Goal: Information Seeking & Learning: Learn about a topic

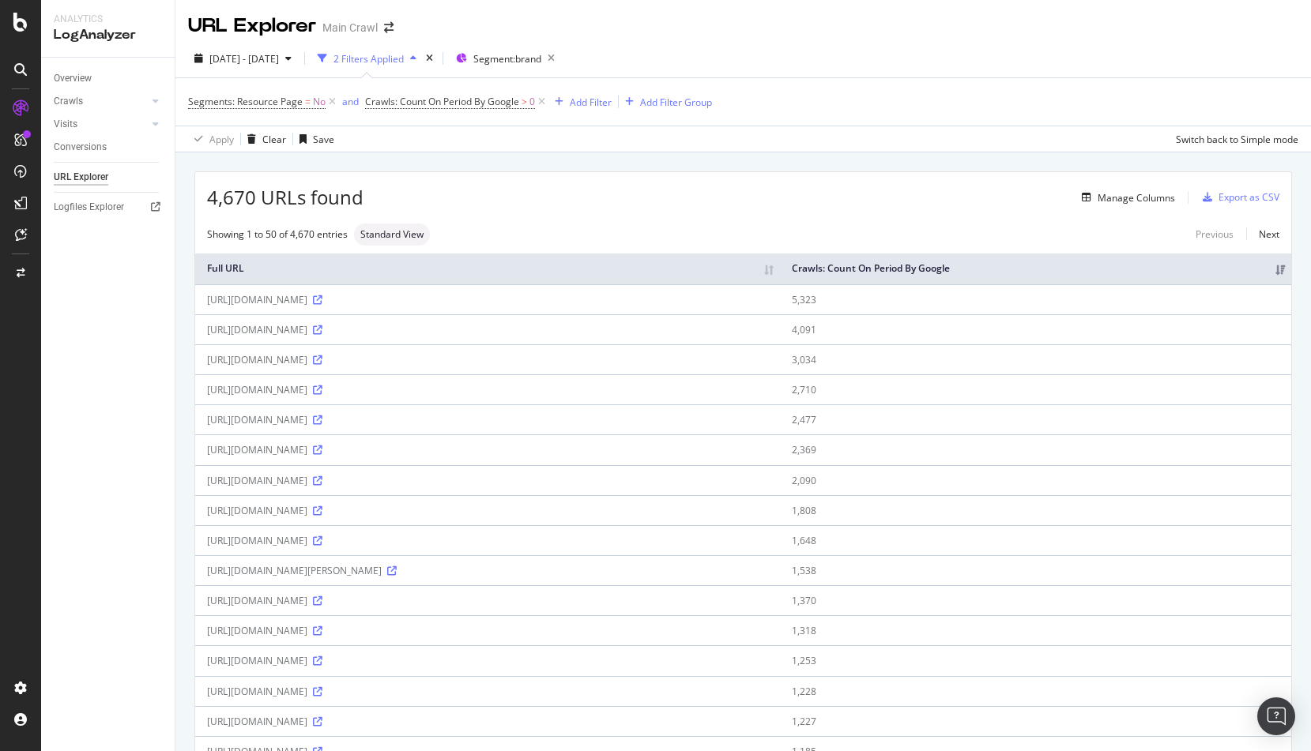
click at [1052, 62] on div "[DATE] - [DATE] 2 Filters Applied Segment: brand" at bounding box center [742, 62] width 1135 height 32
drag, startPoint x: 612, startPoint y: 225, endPoint x: 292, endPoint y: 122, distance: 337.1
click at [608, 224] on div "Showing 1 to 50 of 4,670 entries Standard View Previous Next" at bounding box center [743, 235] width 1096 height 22
click at [872, 53] on div "[DATE] - [DATE] 2 Filters Applied Segment: brand" at bounding box center [742, 62] width 1135 height 32
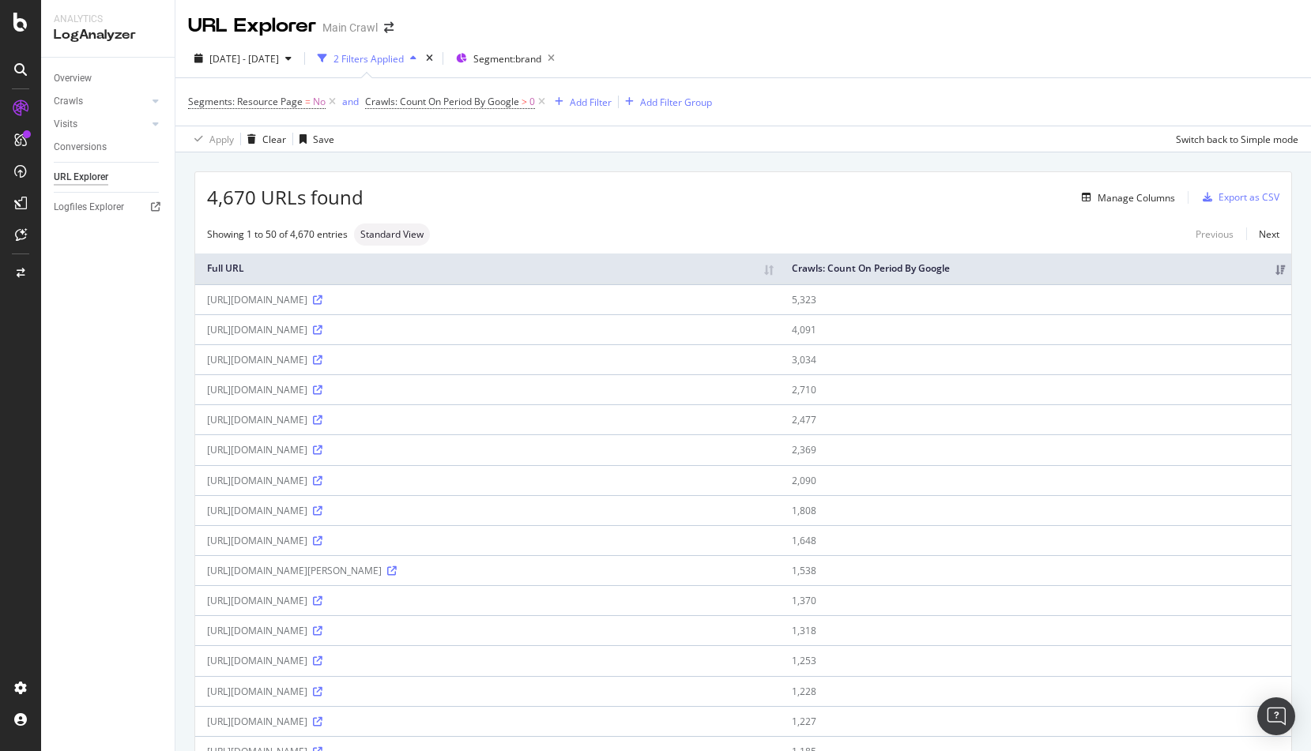
click at [563, 204] on div "Manage Columns" at bounding box center [768, 197] width 811 height 19
click at [554, 209] on div "4,670 URLs found Manage Columns Export as CSV" at bounding box center [743, 191] width 1096 height 39
click at [870, 69] on div "[DATE] - [DATE] 2 Filters Applied Segment: brand" at bounding box center [742, 62] width 1135 height 32
click at [58, 77] on div "Overview" at bounding box center [73, 78] width 38 height 17
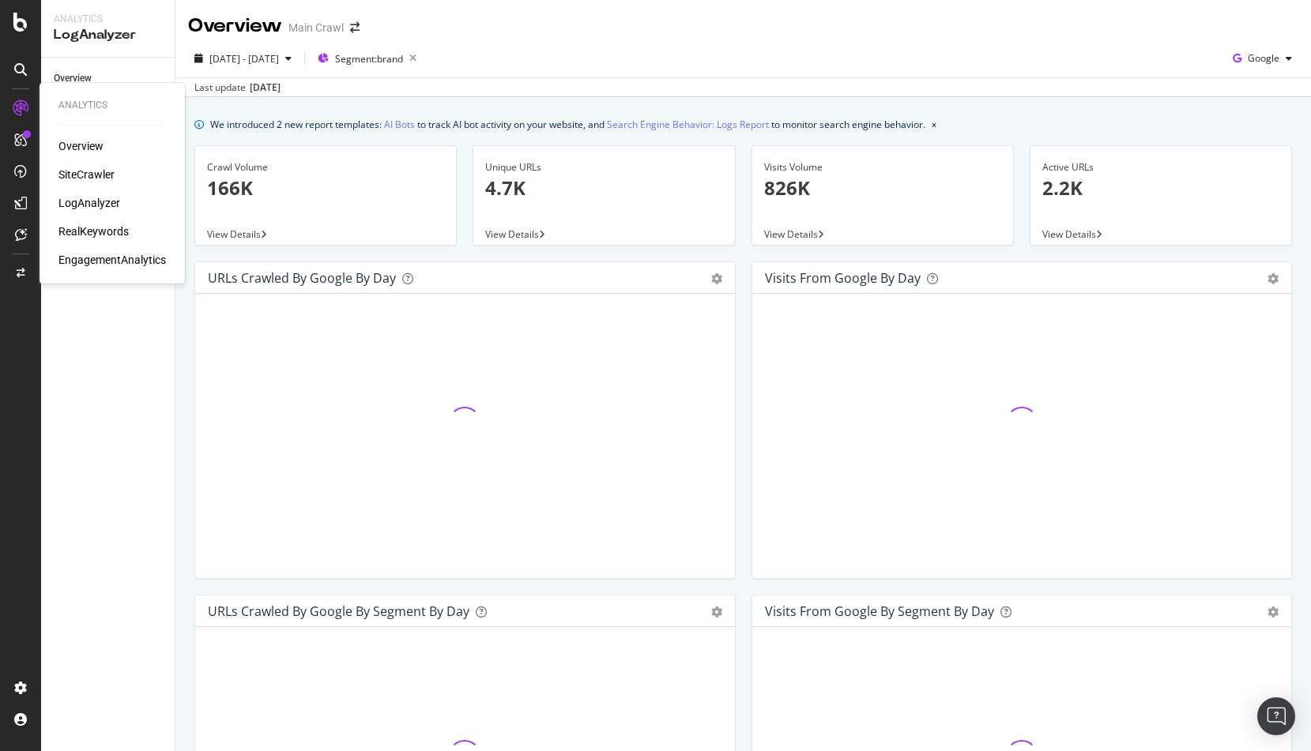
click at [65, 168] on div "SiteCrawler" at bounding box center [86, 175] width 56 height 16
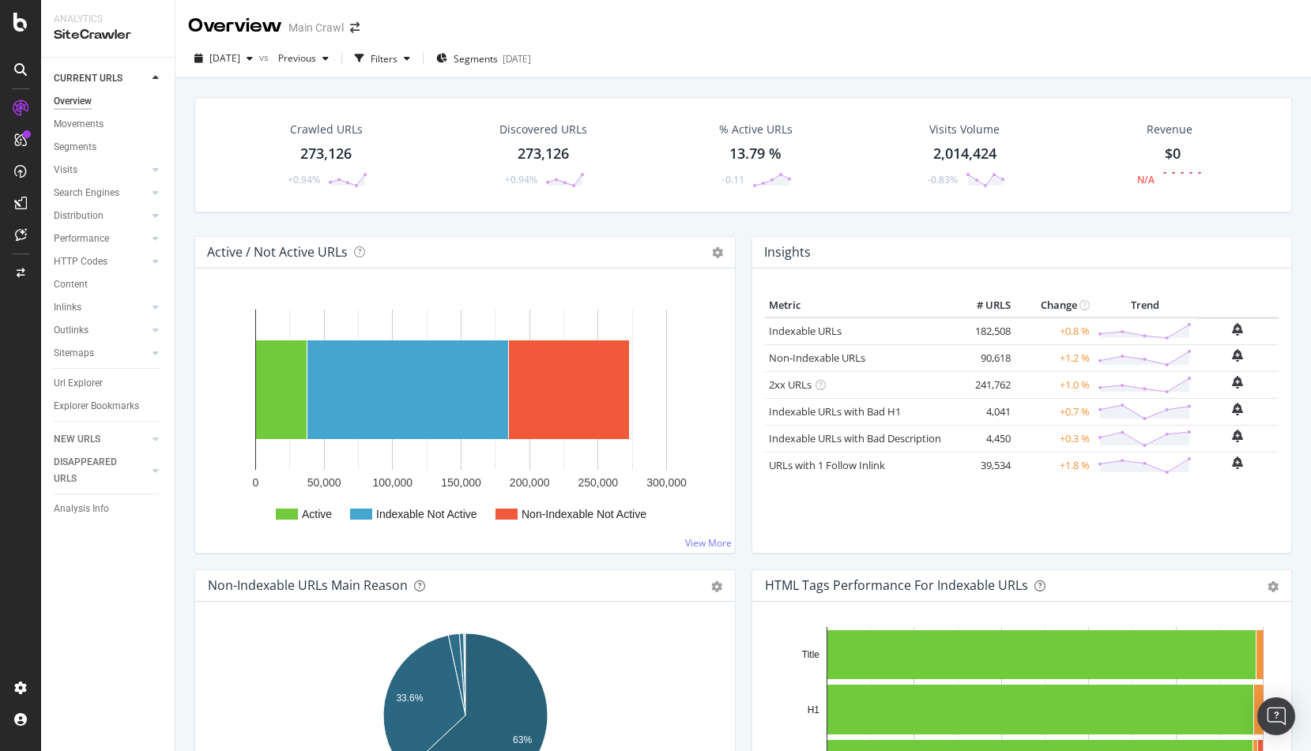
click at [685, 68] on div "2025 Sep. 30th vs Previous Filters Segments 2025-09-03" at bounding box center [742, 62] width 1135 height 32
click at [300, 143] on div "Crawled URLs 273,126 +0.94%" at bounding box center [326, 155] width 115 height 82
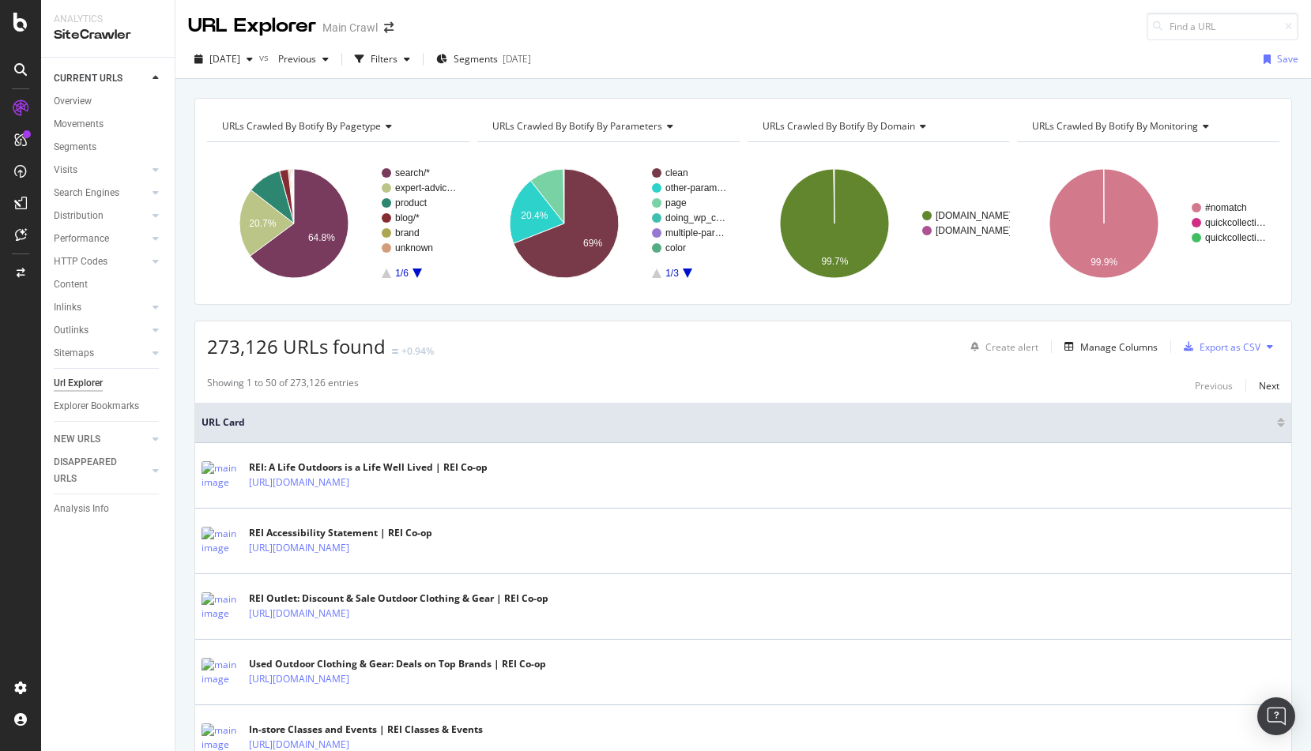
click at [458, 95] on div "URLs Crawled By Botify By pagetype Chart (by Value) Table Expand Export as CSV …" at bounding box center [742, 98] width 1135 height 38
click at [463, 96] on div "URLs Crawled By Botify By pagetype Chart (by Value) Table Expand Export as CSV …" at bounding box center [742, 98] width 1135 height 38
click at [447, 57] on icon "button" at bounding box center [441, 59] width 11 height 9
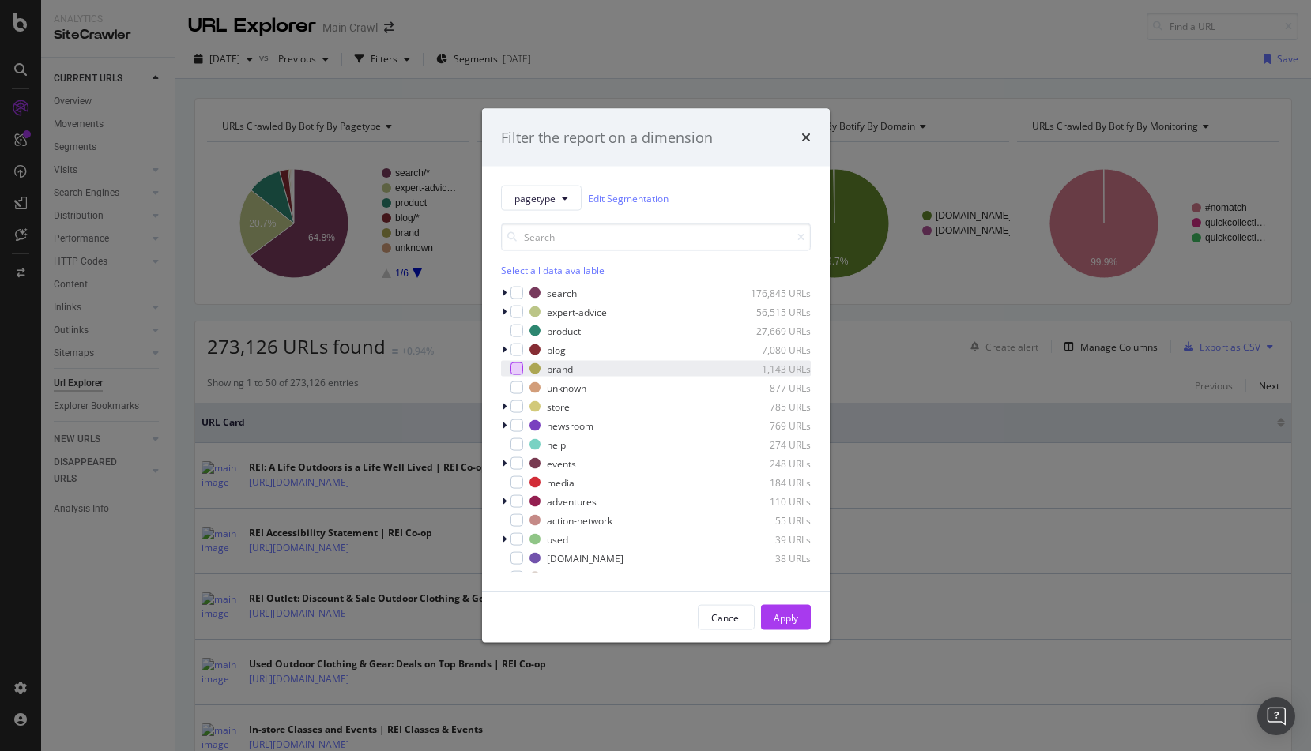
click at [522, 372] on div "modal" at bounding box center [516, 369] width 13 height 13
click at [783, 622] on div "Apply" at bounding box center [786, 617] width 24 height 13
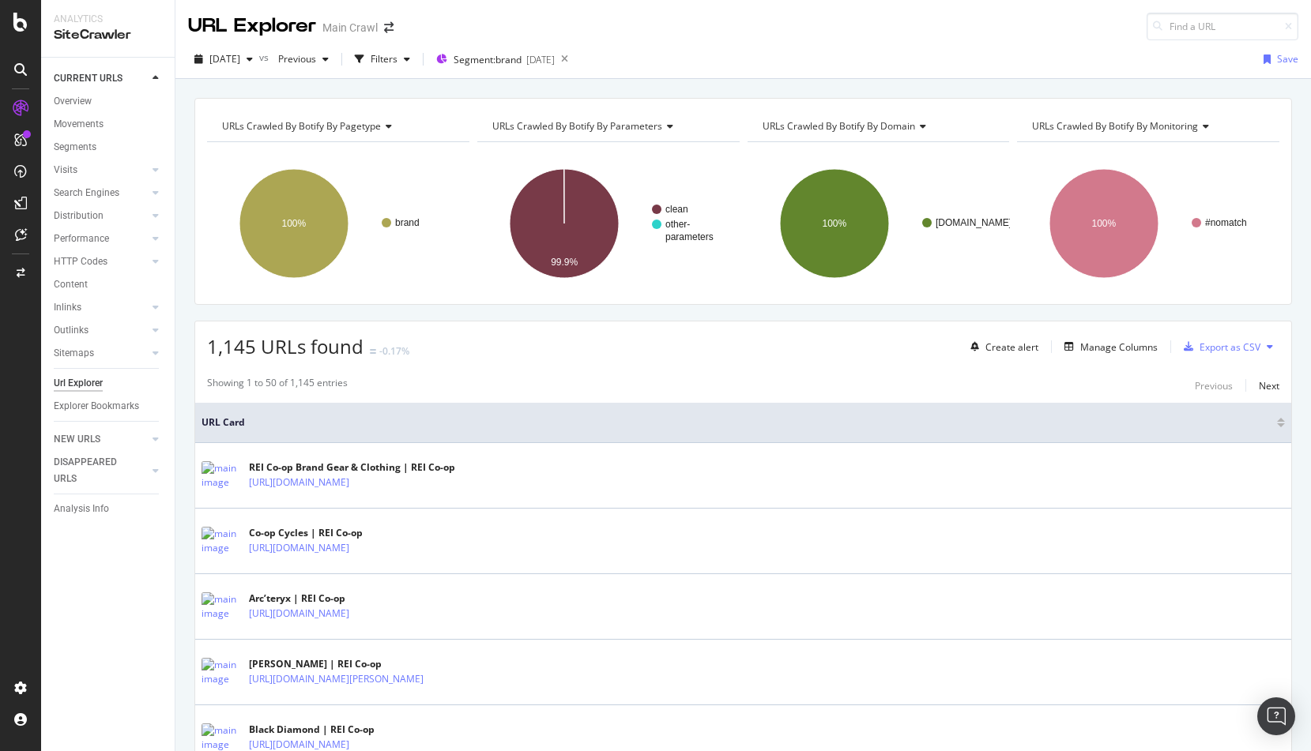
click at [575, 254] on icon "A chart." at bounding box center [564, 223] width 109 height 109
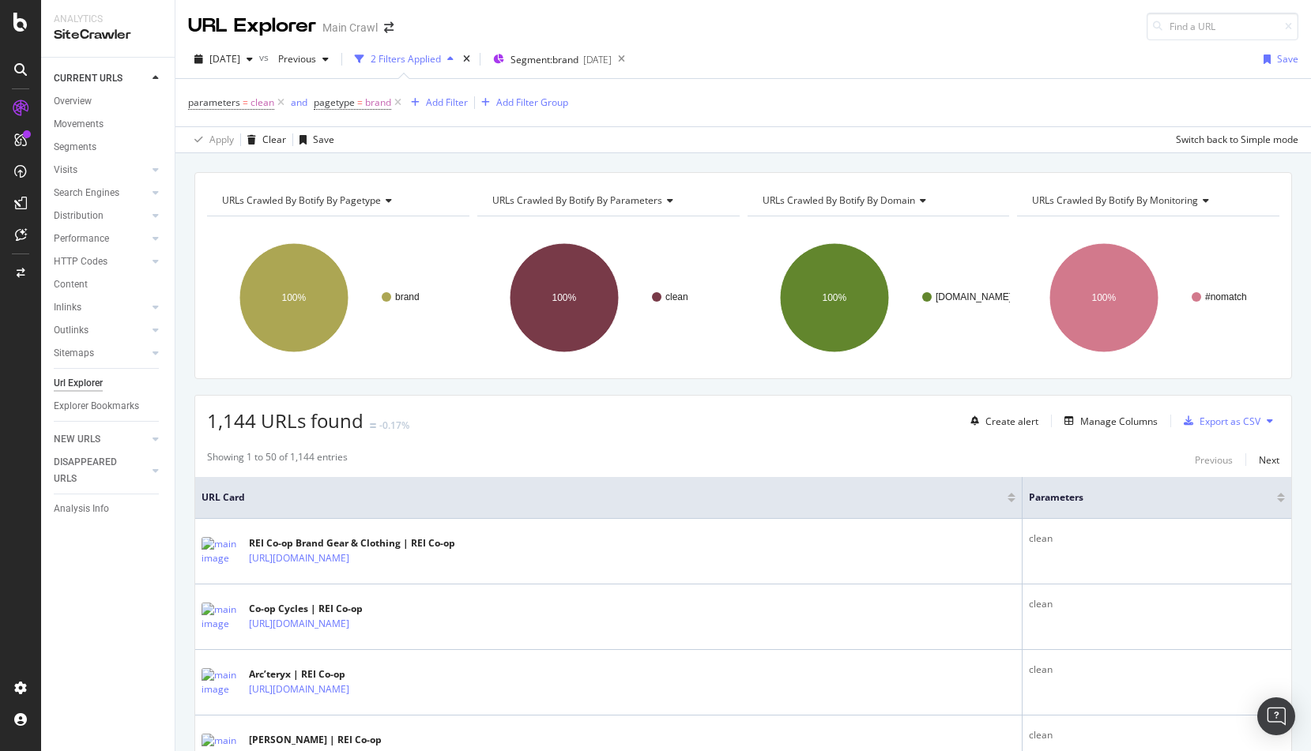
click at [764, 425] on div "1,144 URLs found -0.17% Create alert Manage Columns Export as CSV" at bounding box center [743, 415] width 1096 height 39
click at [1112, 424] on div "Manage Columns" at bounding box center [1118, 421] width 77 height 13
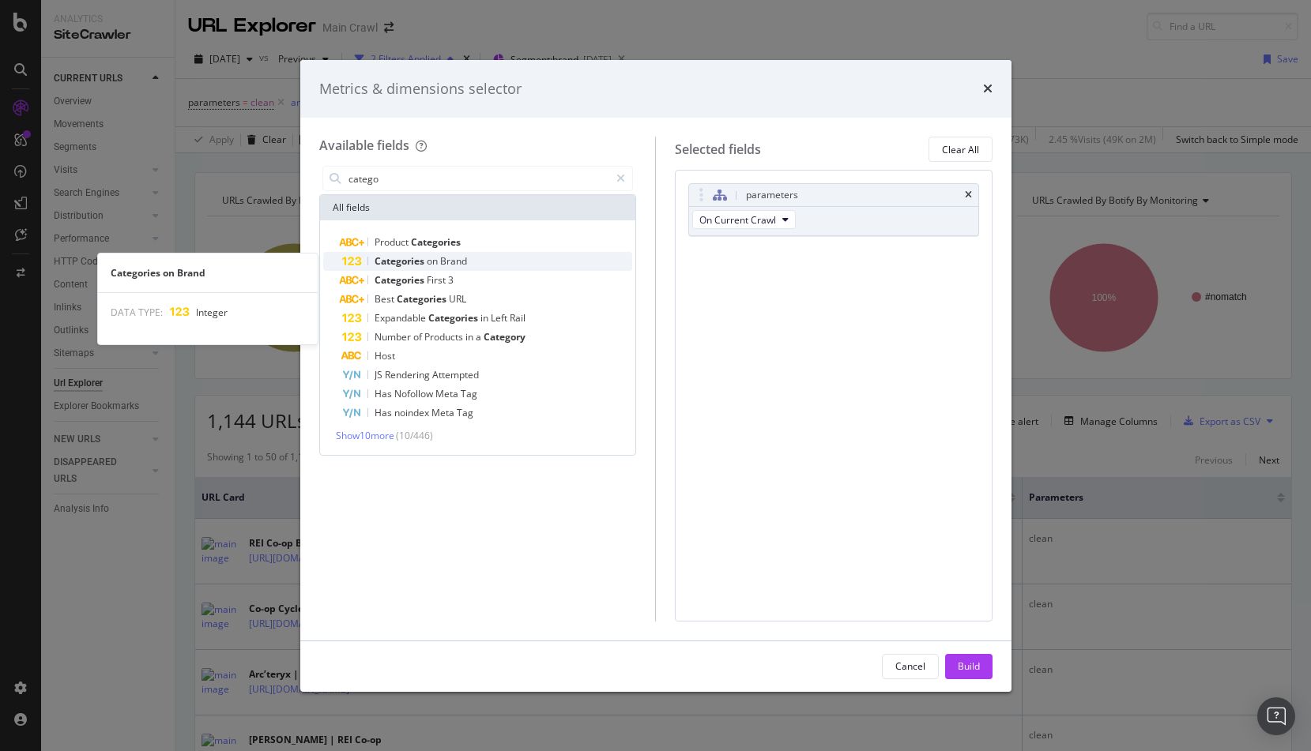
click at [416, 257] on span "Categories" at bounding box center [401, 260] width 52 height 13
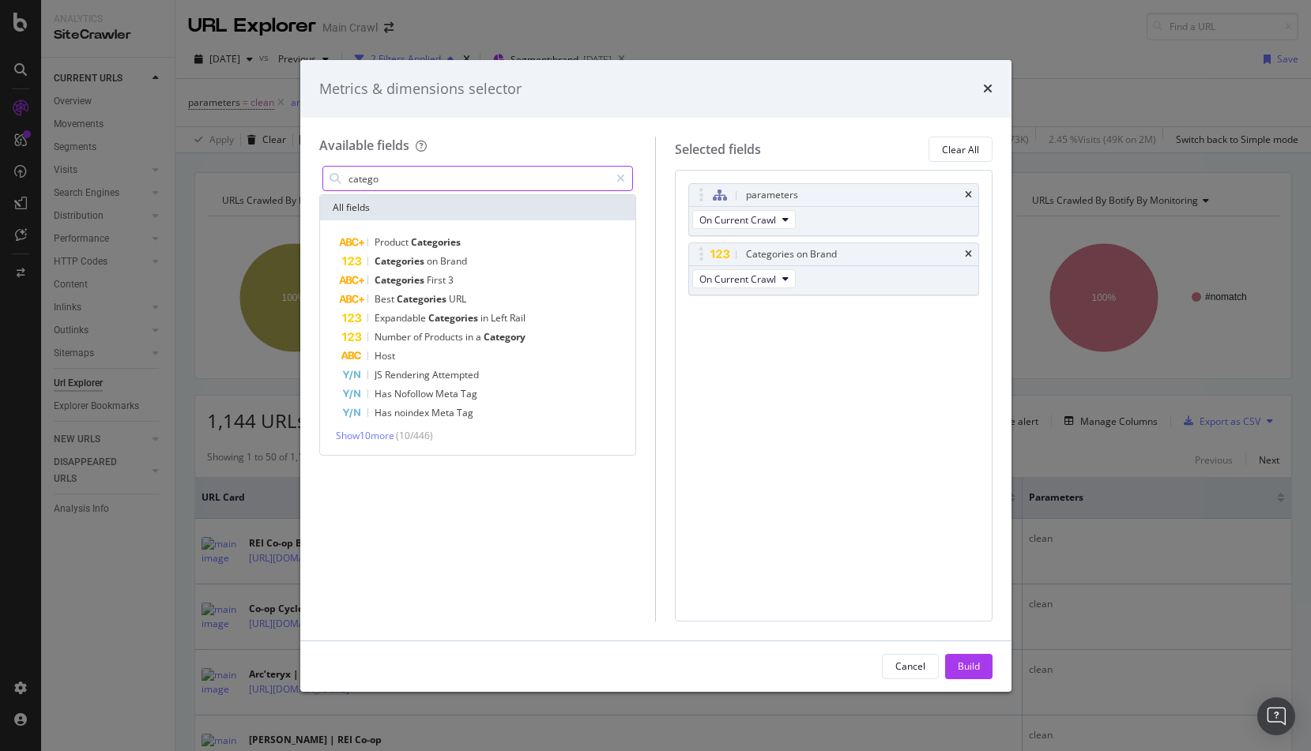
click at [411, 173] on input "catego" at bounding box center [478, 179] width 263 height 24
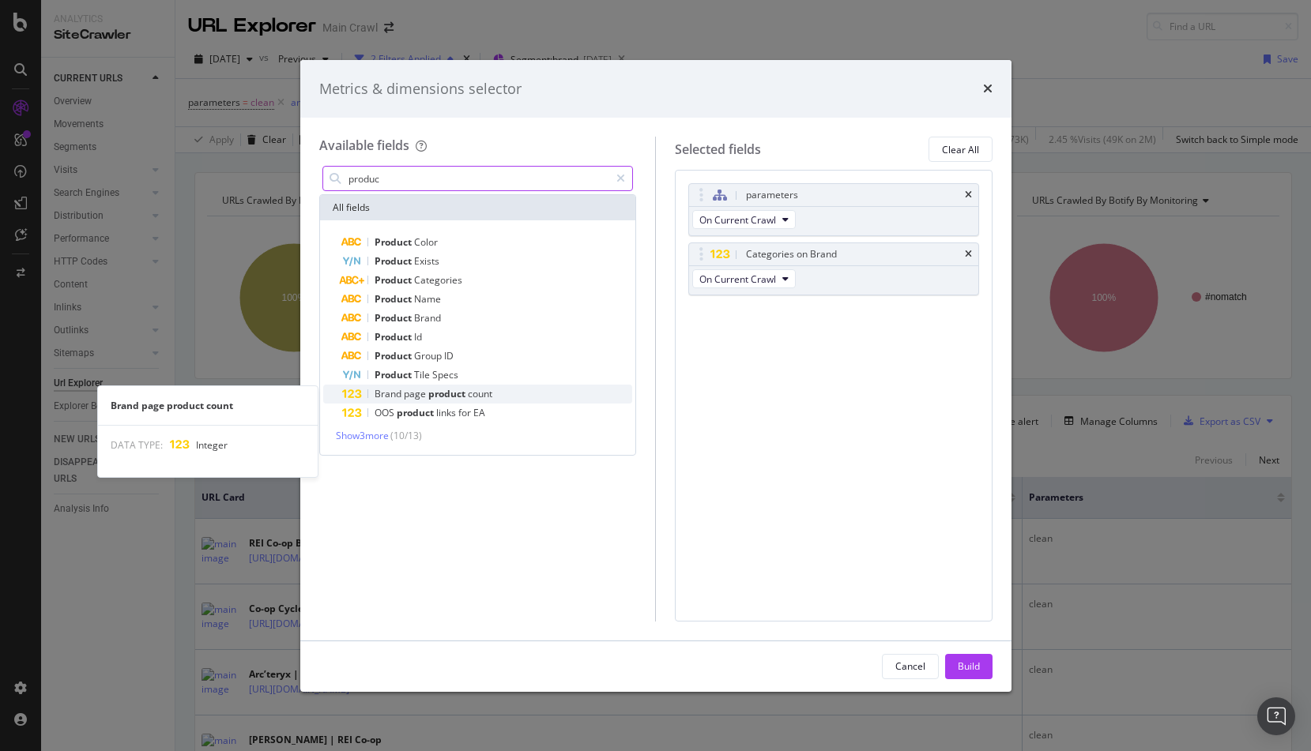
type input "produc"
click at [497, 396] on div "Brand page product count" at bounding box center [487, 394] width 291 height 19
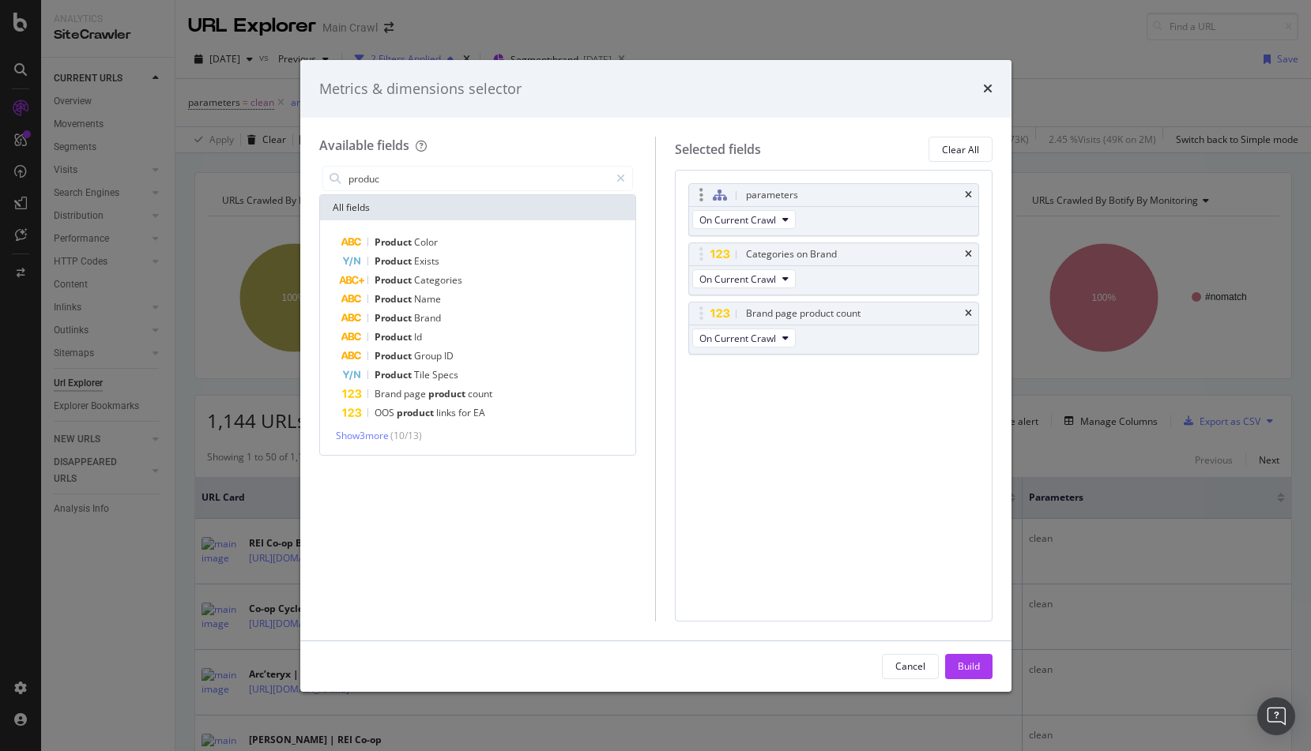
click at [961, 186] on div "parameters" at bounding box center [833, 195] width 289 height 22
click at [967, 195] on icon "times" at bounding box center [968, 194] width 7 height 9
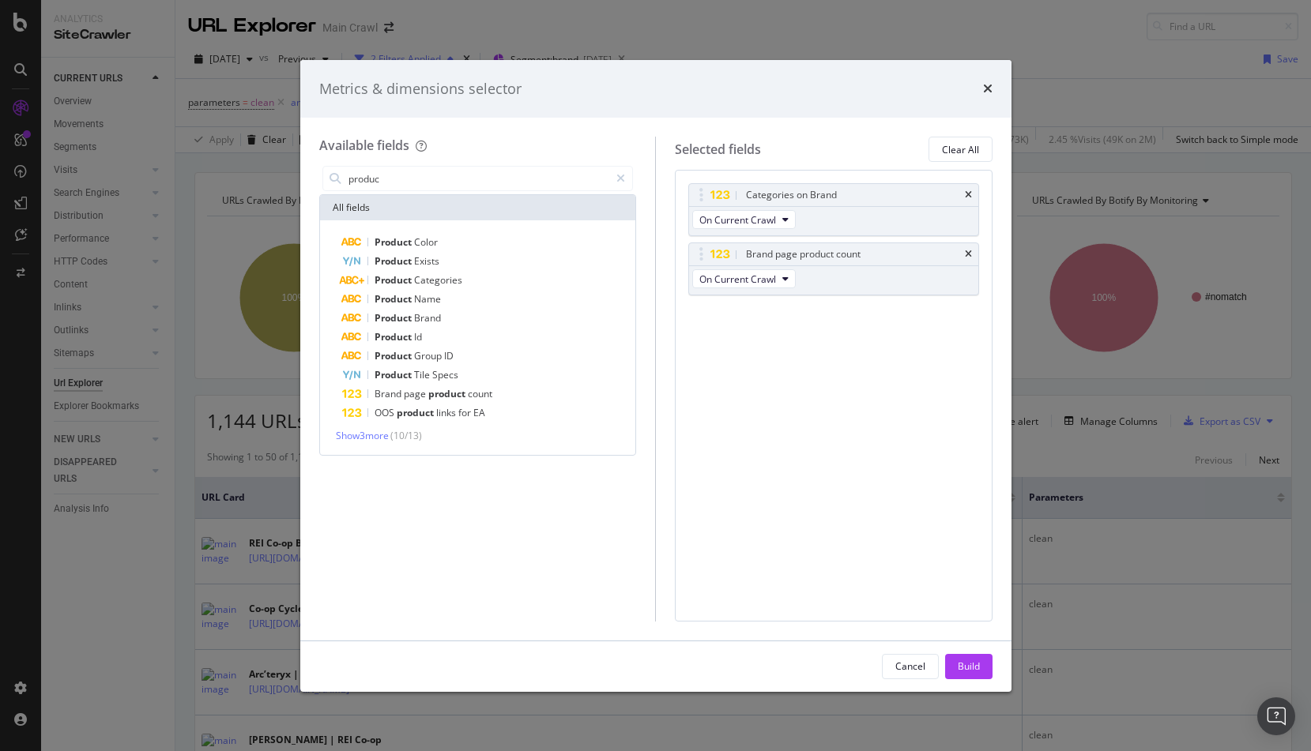
click at [965, 669] on div "Build" at bounding box center [969, 666] width 22 height 13
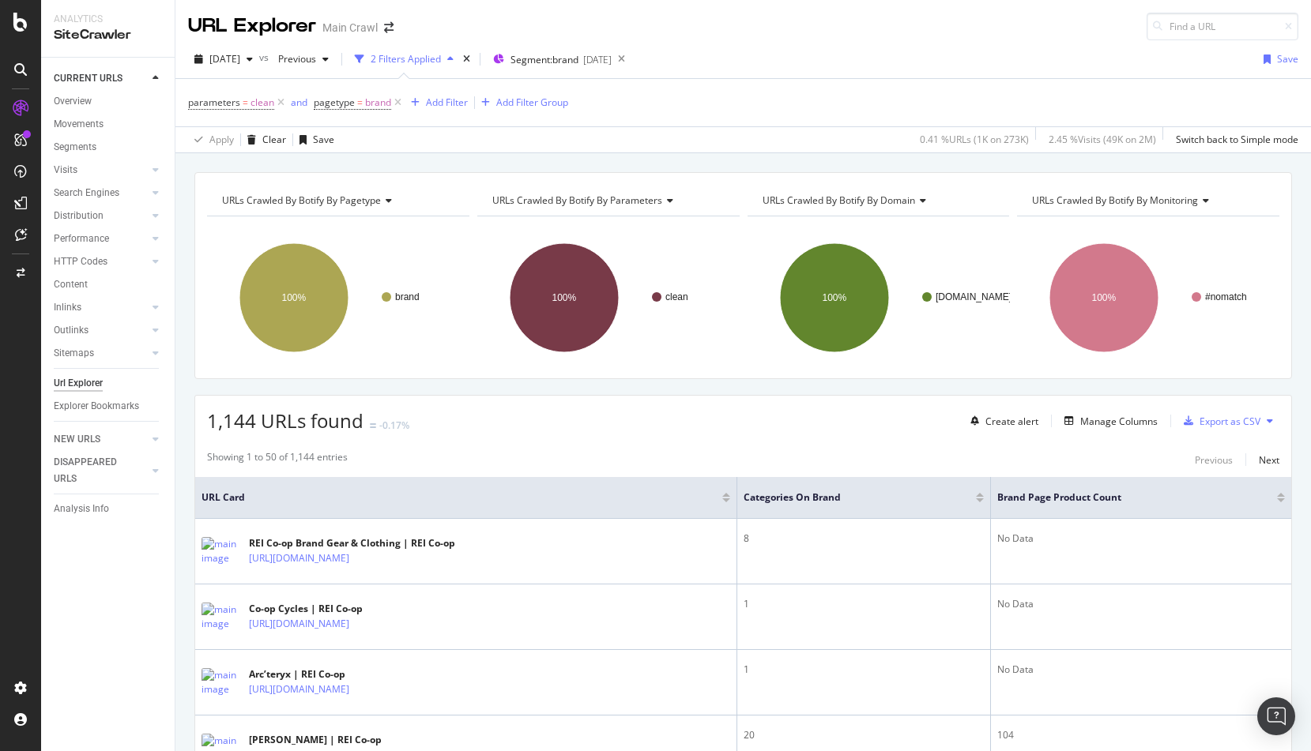
click at [1139, 192] on div "URLs Crawled By Botify By monitoring" at bounding box center [1147, 200] width 236 height 25
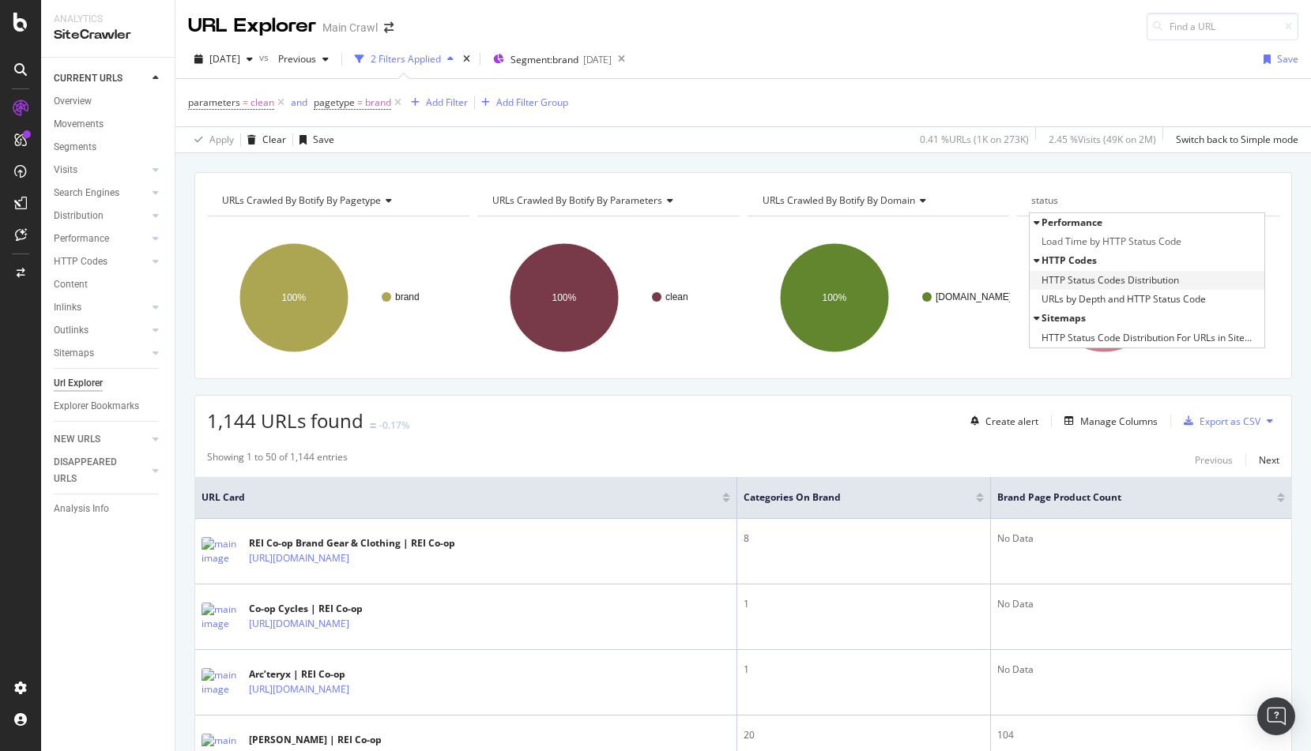
type input "status"
click at [1151, 274] on span "HTTP Status Codes Distribution" at bounding box center [1109, 281] width 137 height 16
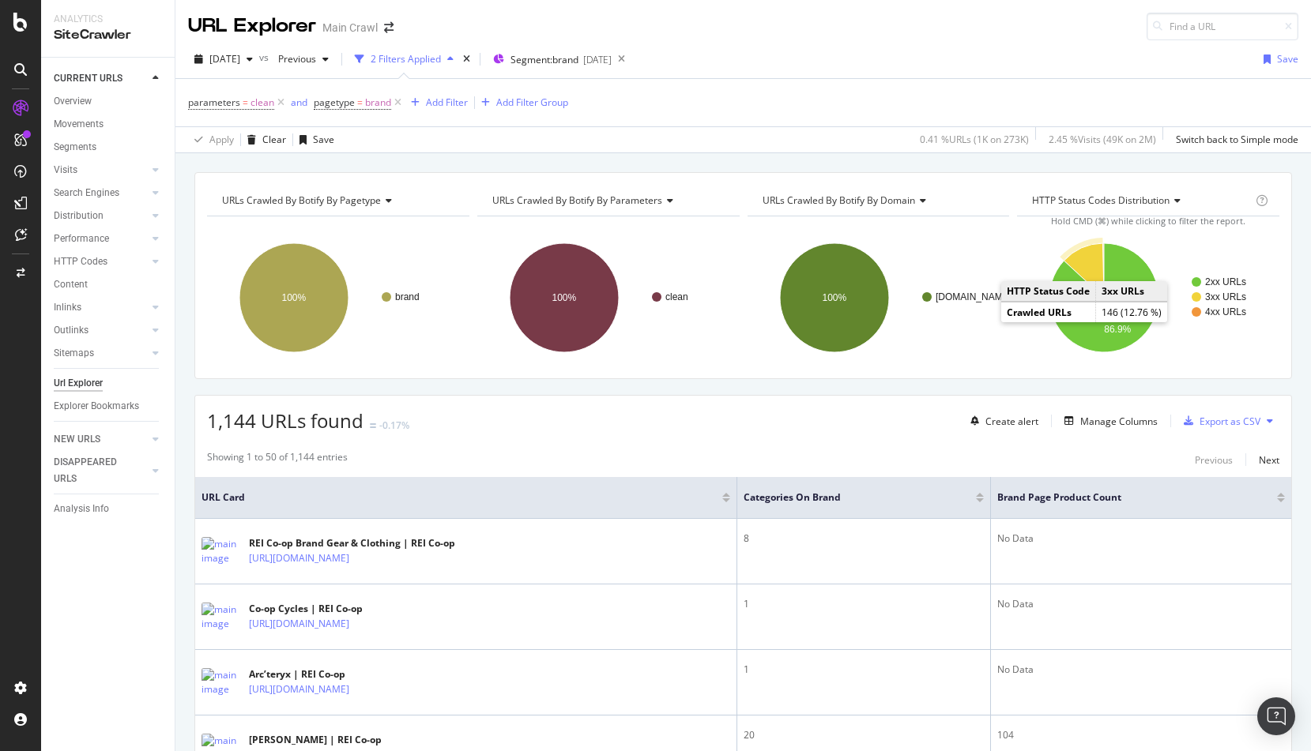
click at [1088, 265] on icon "A chart." at bounding box center [1084, 270] width 40 height 55
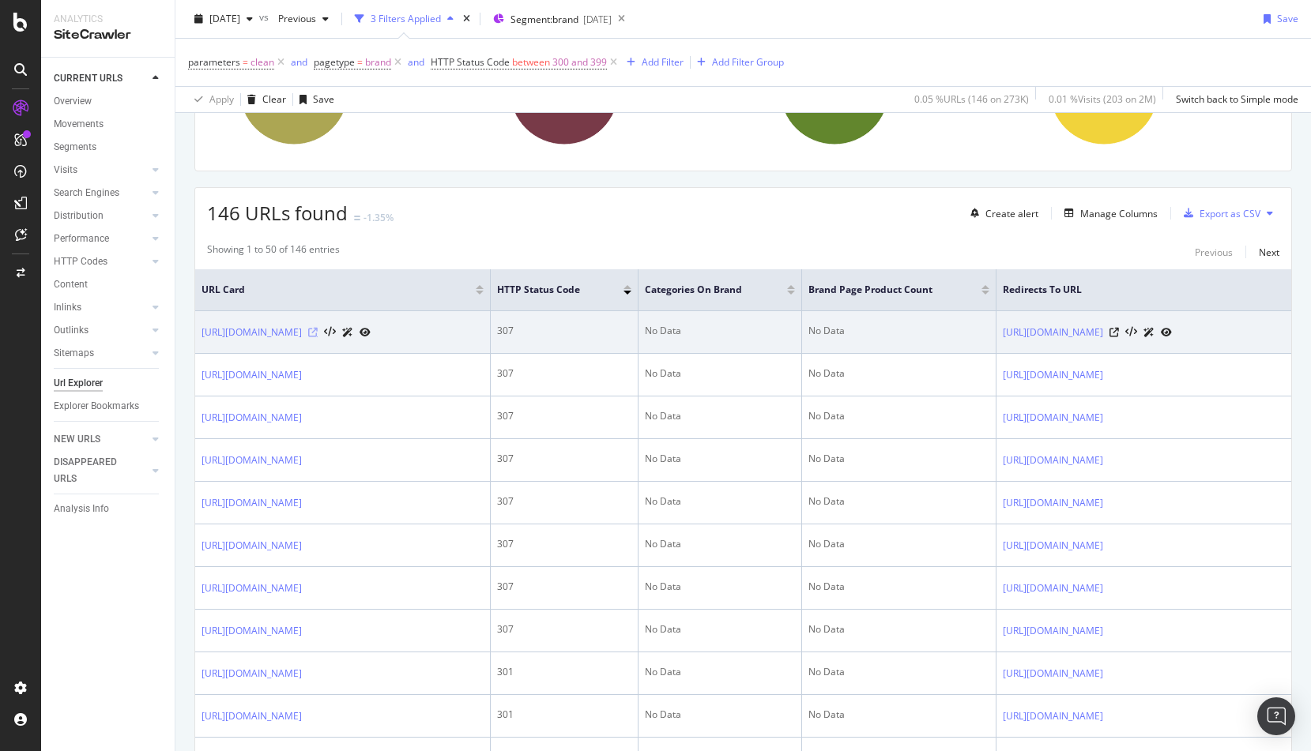
scroll to position [213, 0]
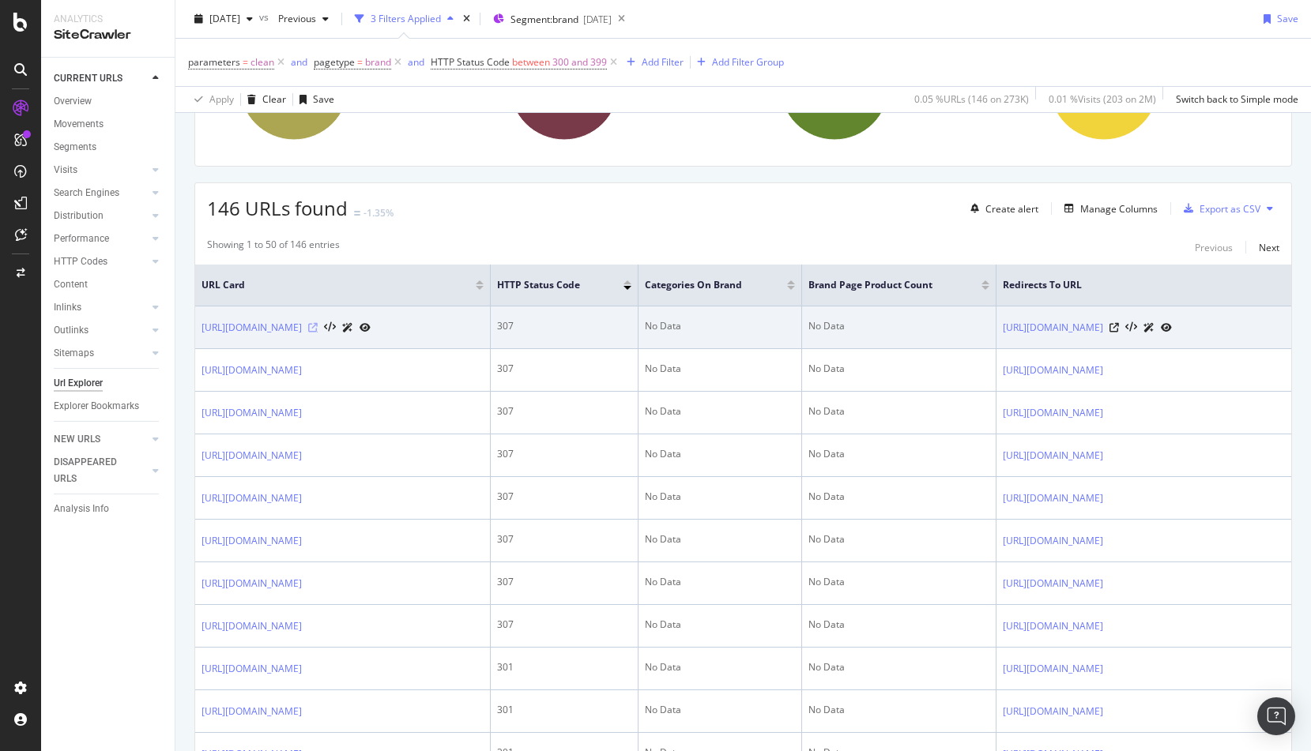
click at [318, 332] on icon at bounding box center [312, 327] width 9 height 9
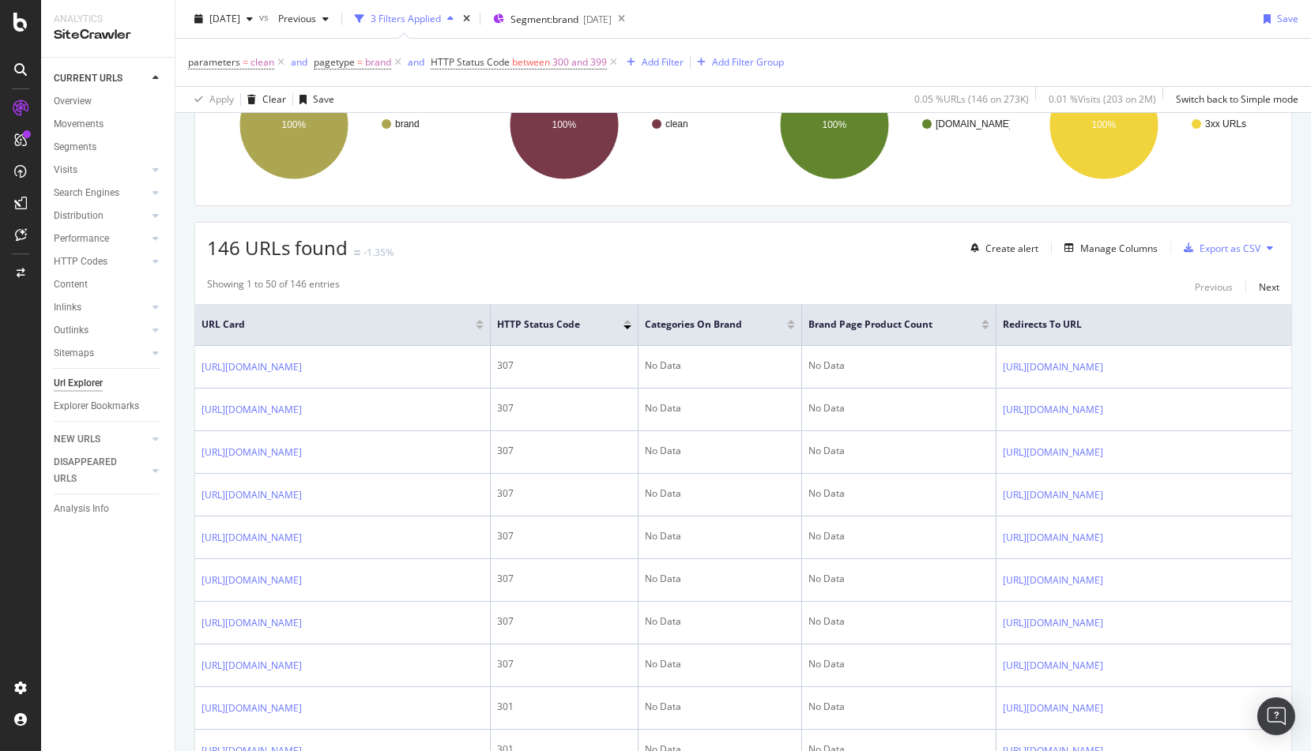
scroll to position [0, 0]
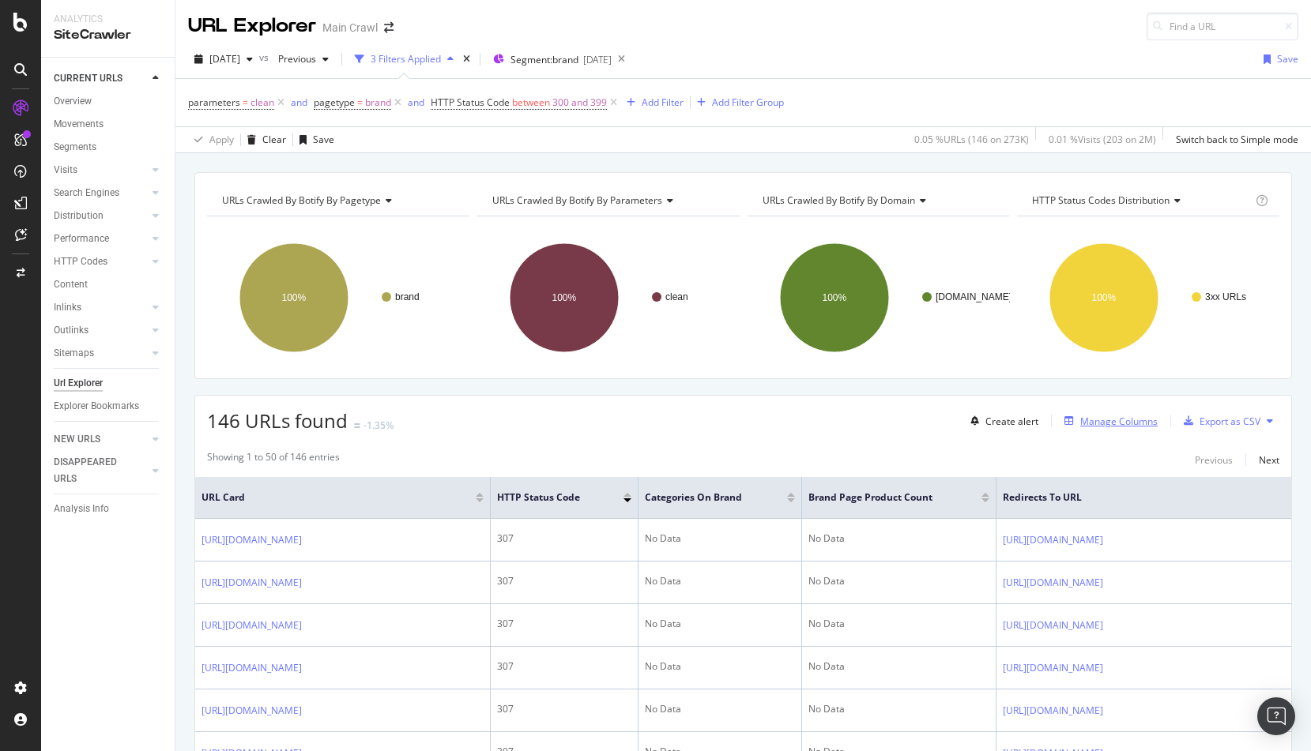
click at [1120, 423] on div "Manage Columns" at bounding box center [1118, 421] width 77 height 13
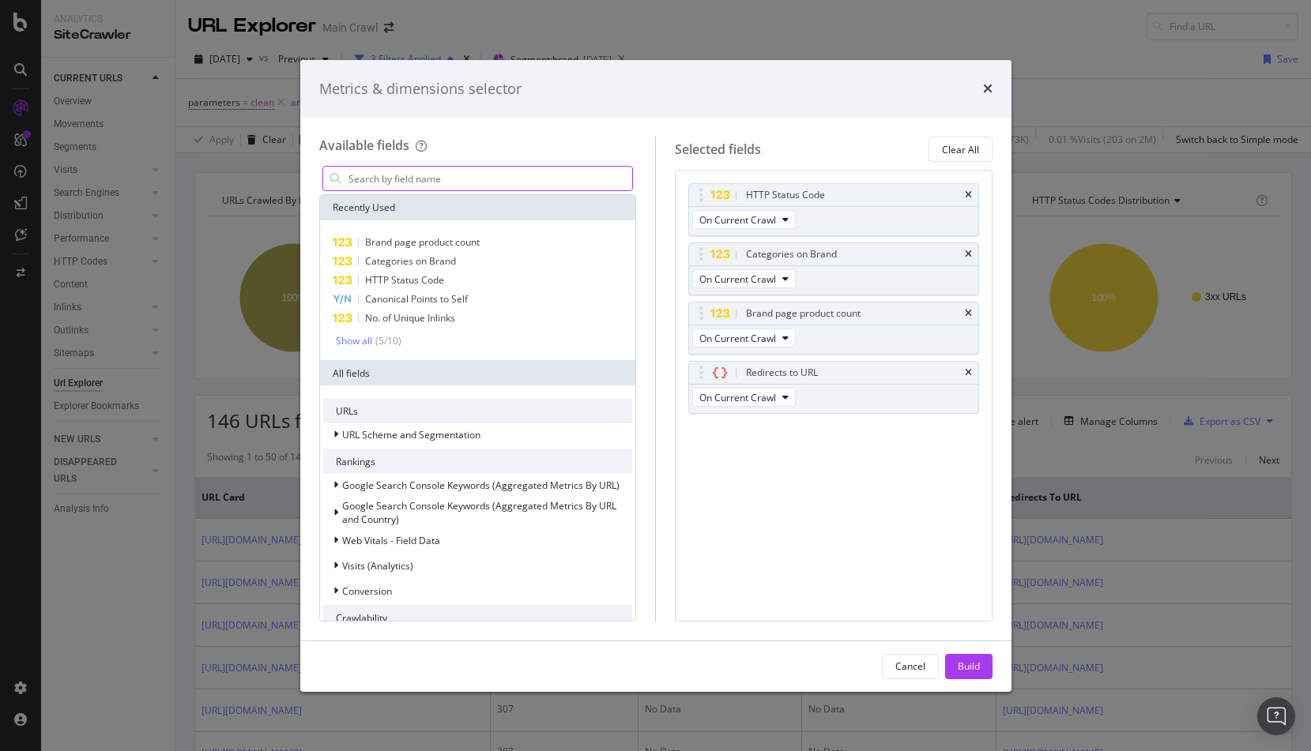
click at [432, 181] on input "modal" at bounding box center [490, 179] width 286 height 24
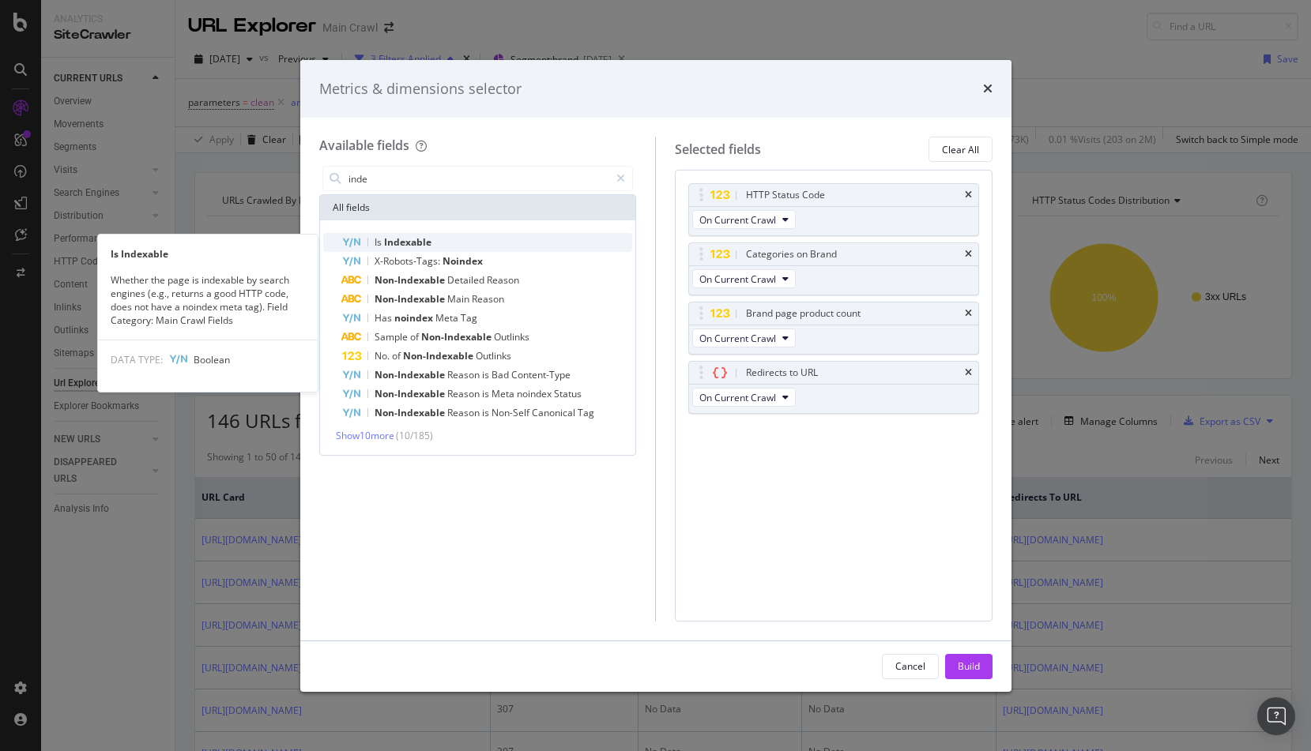
type input "inde"
click at [441, 235] on div "Is Indexable" at bounding box center [487, 242] width 291 height 19
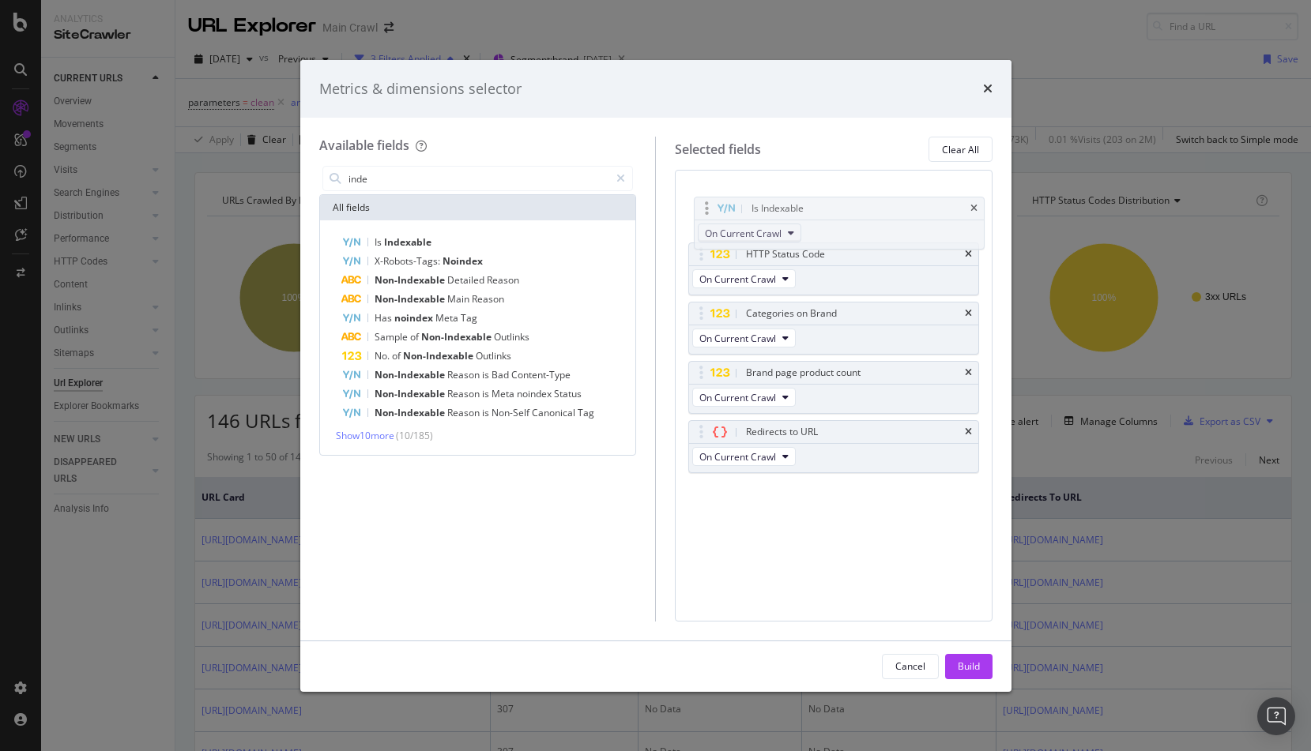
drag, startPoint x: 697, startPoint y: 411, endPoint x: 709, endPoint y: 228, distance: 183.7
click at [704, 205] on body "Analytics SiteCrawler CURRENT URLS Overview Movements Segments Visits Analysis …" at bounding box center [655, 375] width 1311 height 751
click at [966, 666] on div "Build" at bounding box center [969, 666] width 22 height 13
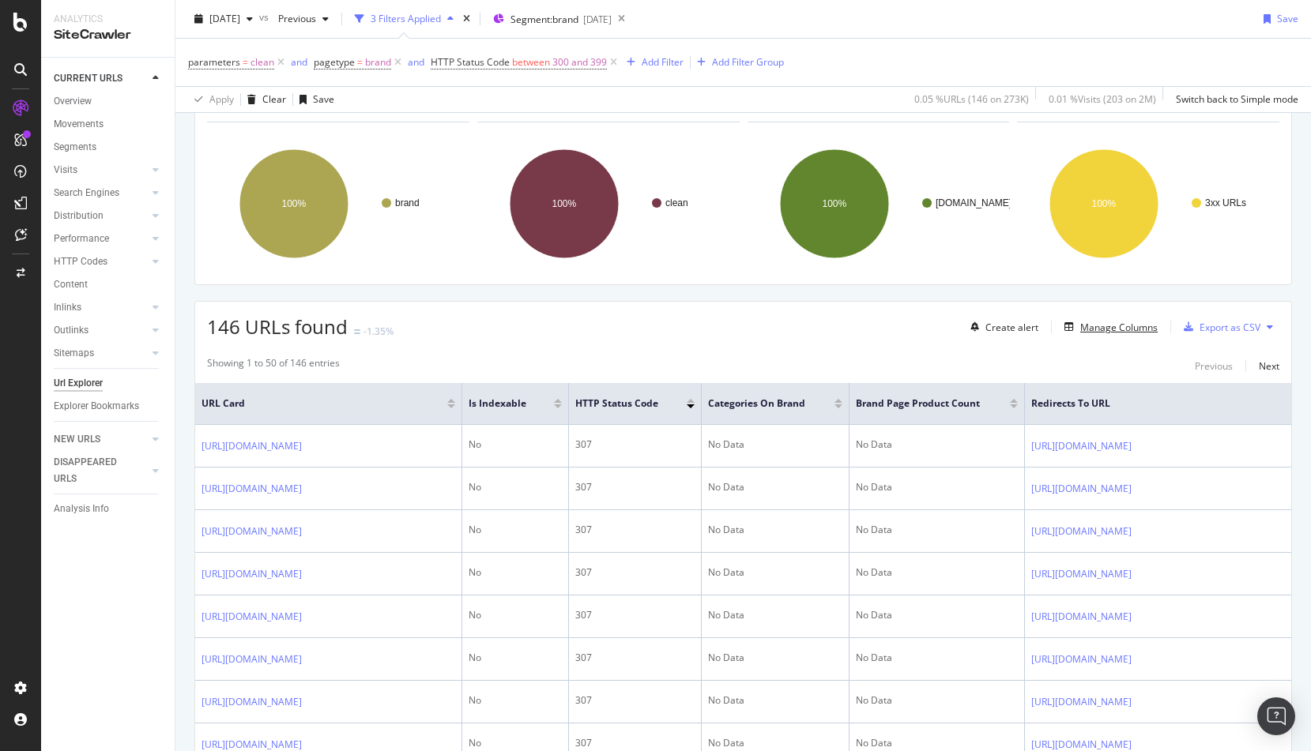
scroll to position [37, 0]
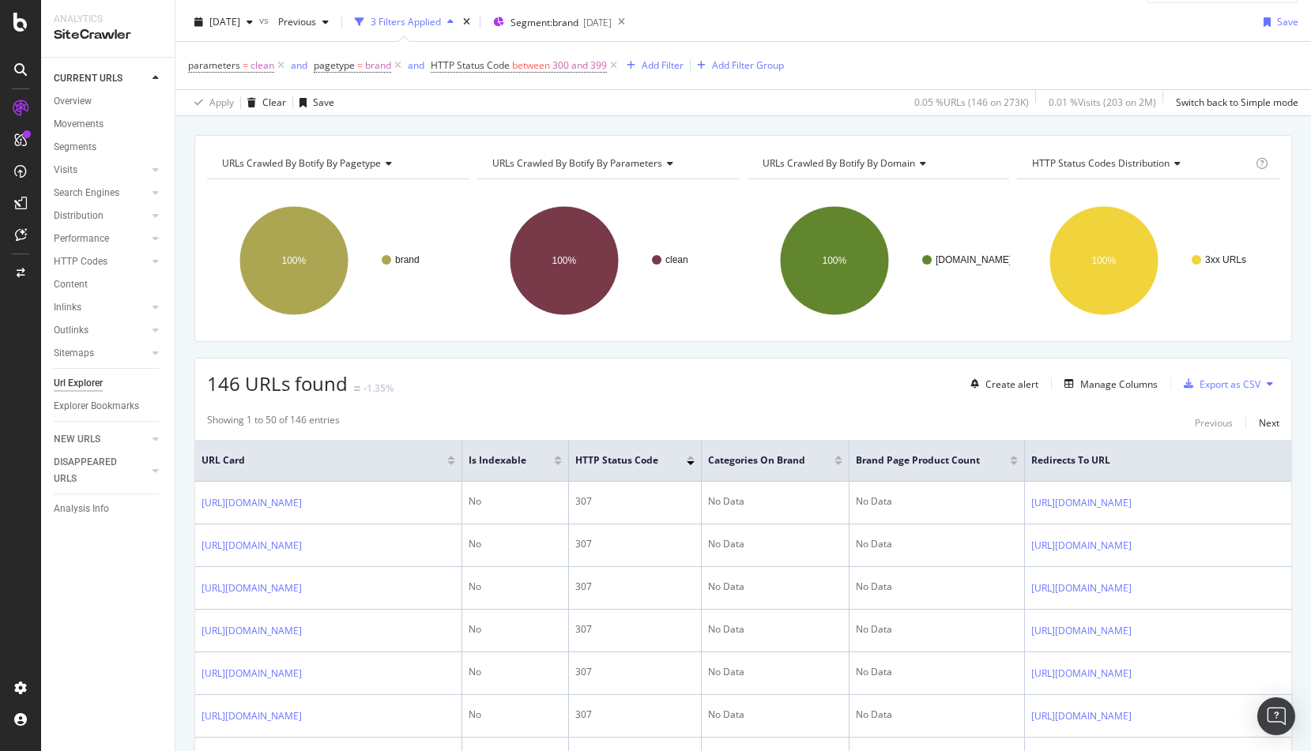
drag, startPoint x: 467, startPoint y: 463, endPoint x: 474, endPoint y: 494, distance: 31.6
click at [455, 463] on div at bounding box center [451, 463] width 8 height 4
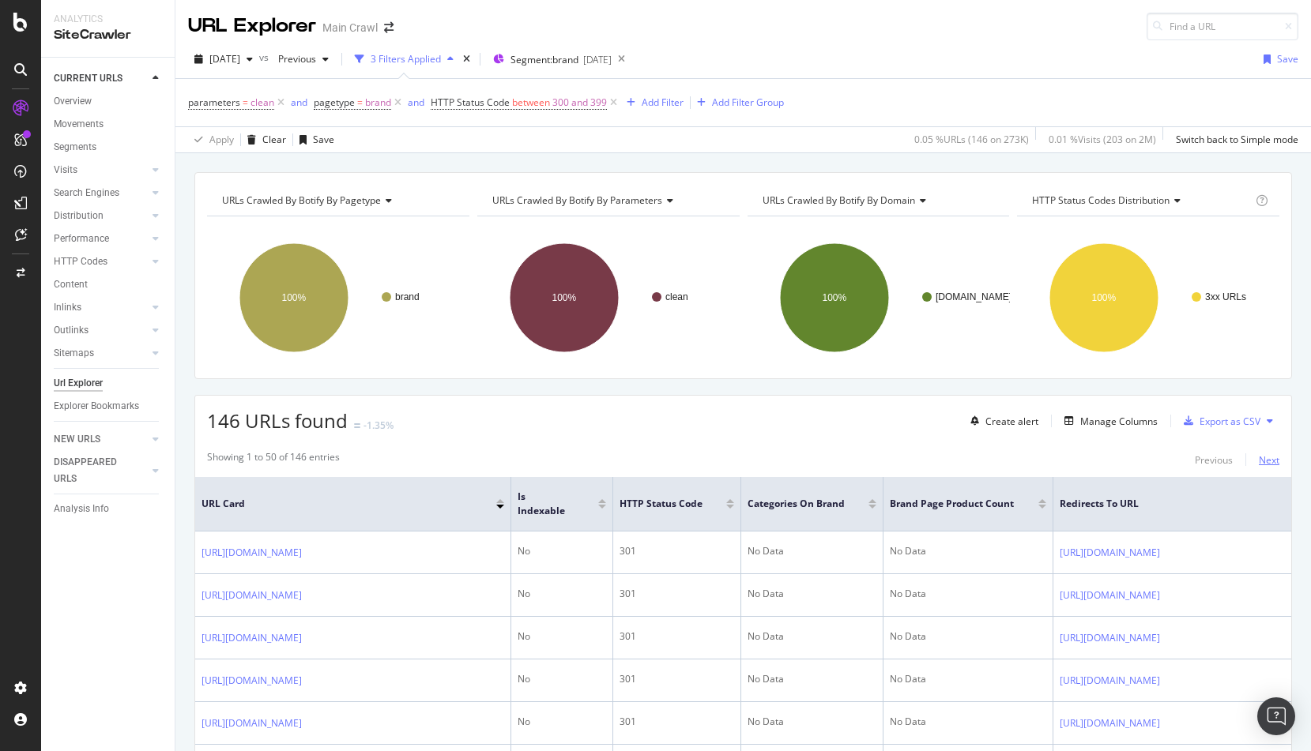
click at [1274, 457] on div "Next" at bounding box center [1269, 460] width 21 height 13
click at [1271, 456] on div "Next" at bounding box center [1269, 460] width 21 height 13
click at [612, 100] on icon at bounding box center [613, 103] width 13 height 16
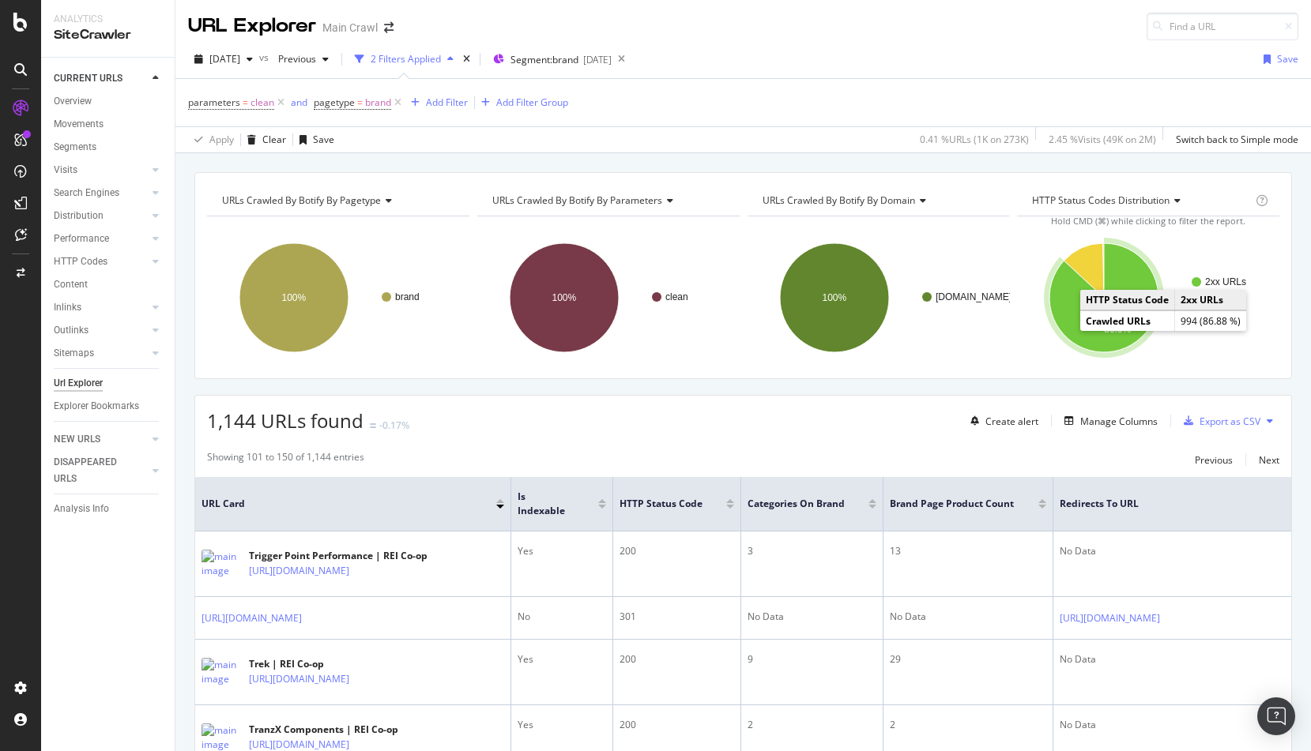
click at [1077, 326] on icon "A chart." at bounding box center [1103, 297] width 109 height 109
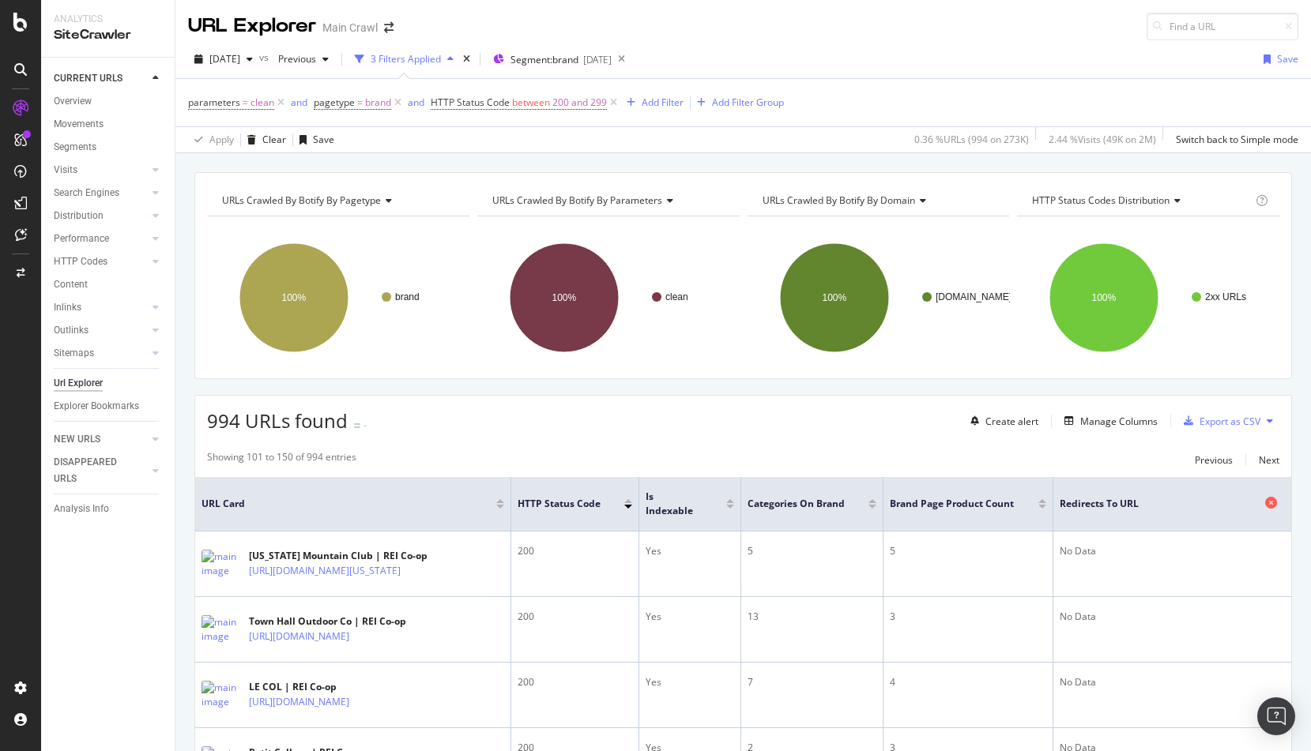
click at [1267, 501] on icon at bounding box center [1271, 503] width 12 height 12
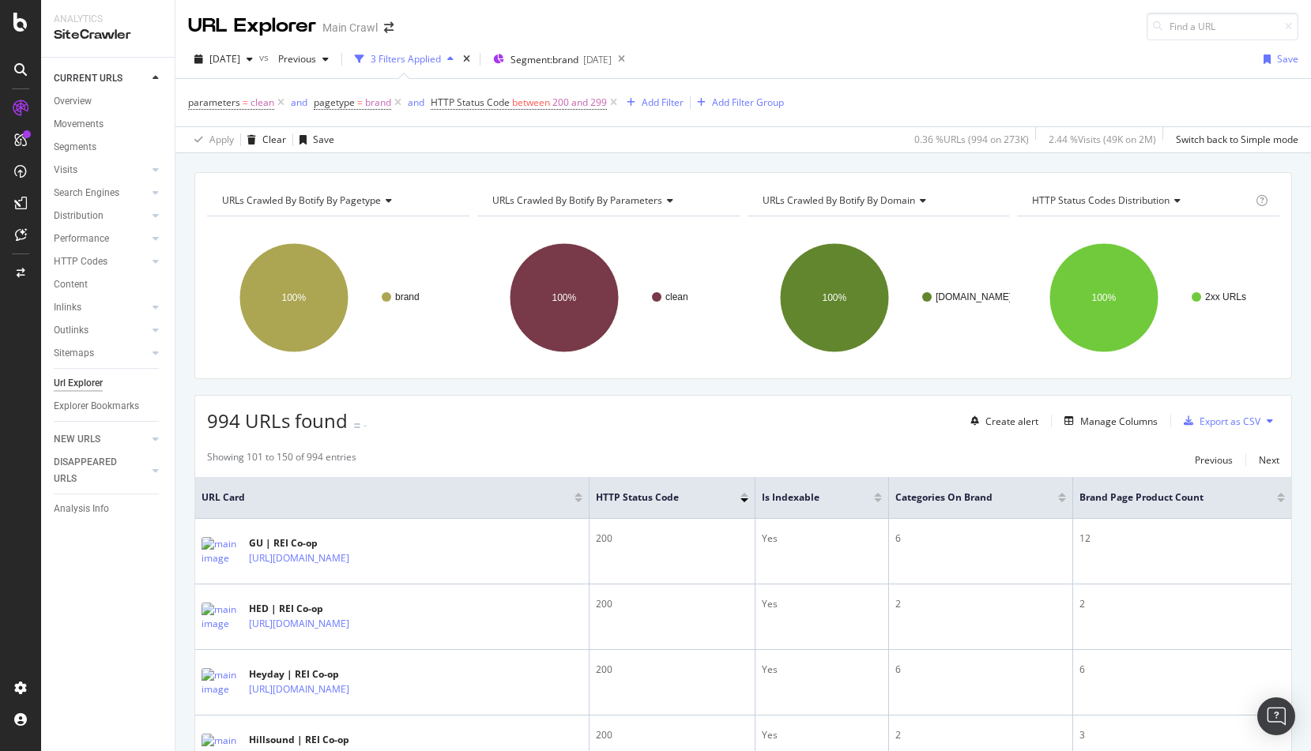
click at [876, 201] on span "URLs Crawled By Botify By domain" at bounding box center [838, 200] width 152 height 13
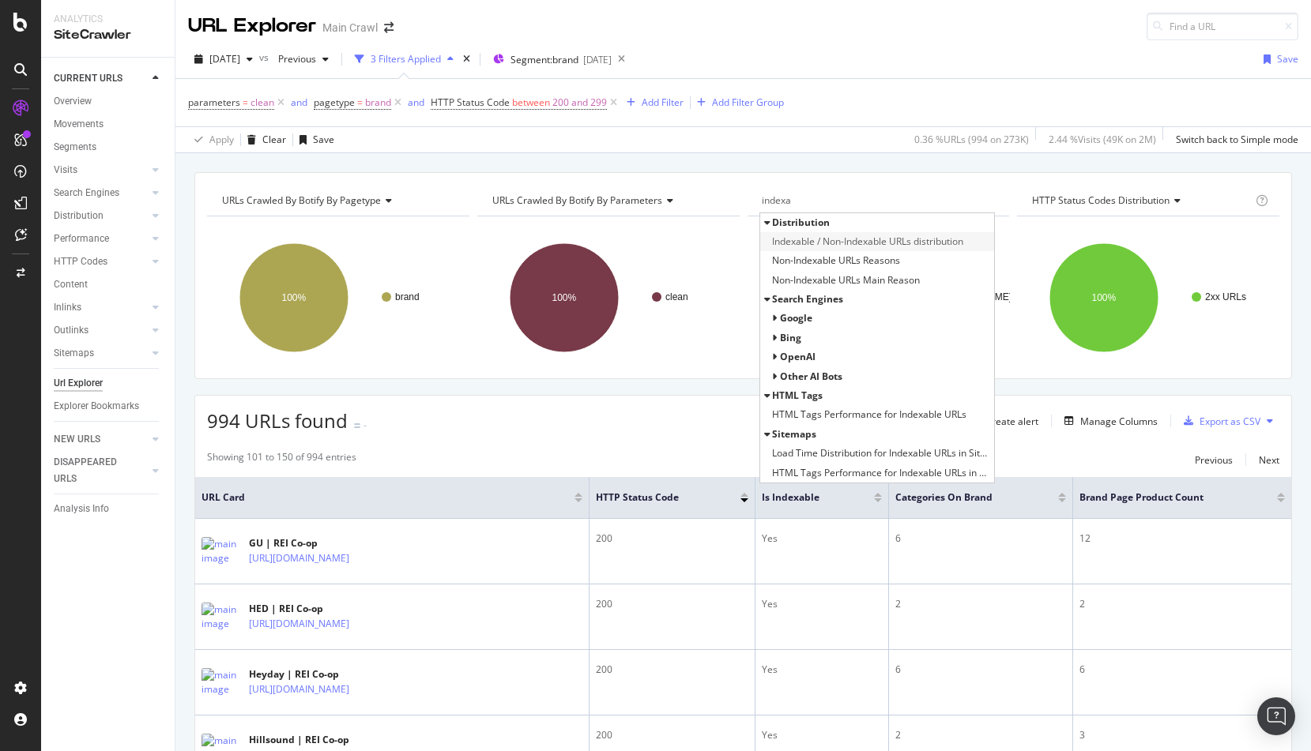
type input "indexa"
click at [908, 241] on span "Indexable / Non-Indexable URLs distribution" at bounding box center [867, 242] width 191 height 16
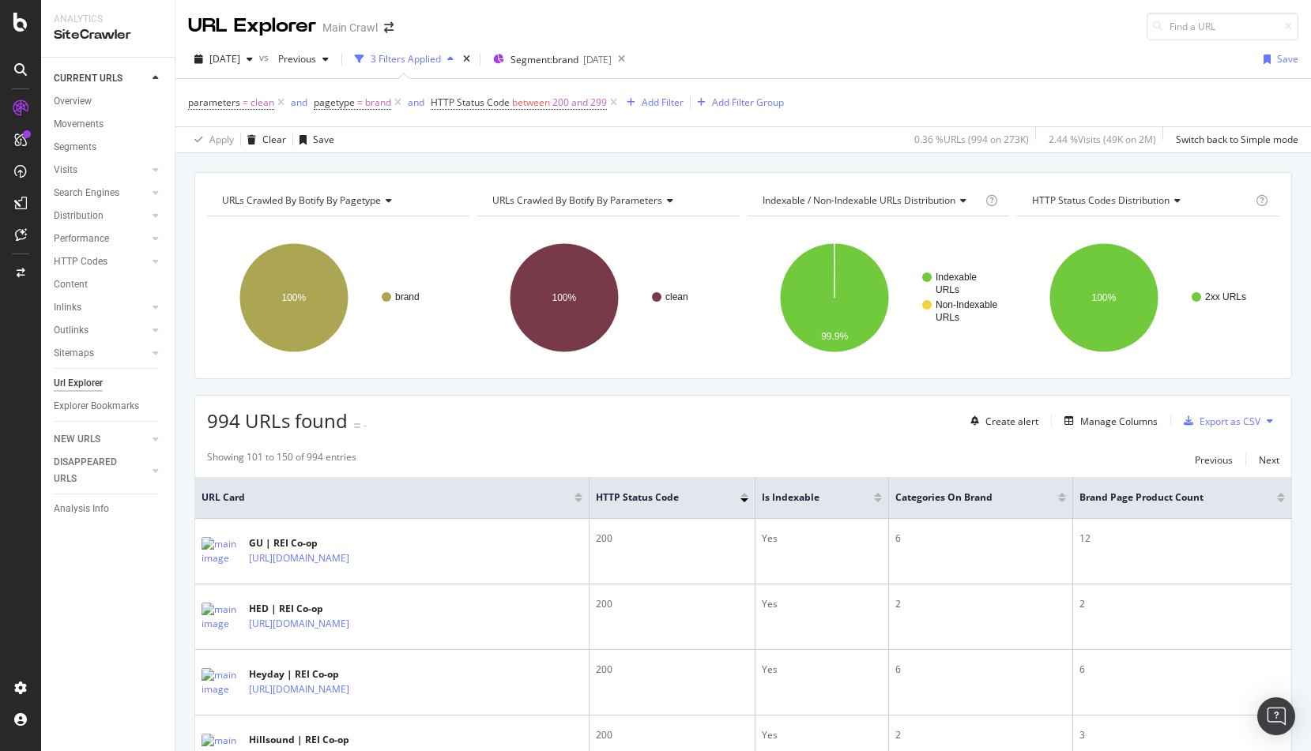
click at [882, 499] on div at bounding box center [878, 501] width 8 height 4
click at [831, 497] on div at bounding box center [831, 495] width 8 height 4
click at [830, 501] on div at bounding box center [831, 501] width 8 height 4
click at [833, 495] on div at bounding box center [831, 495] width 8 height 4
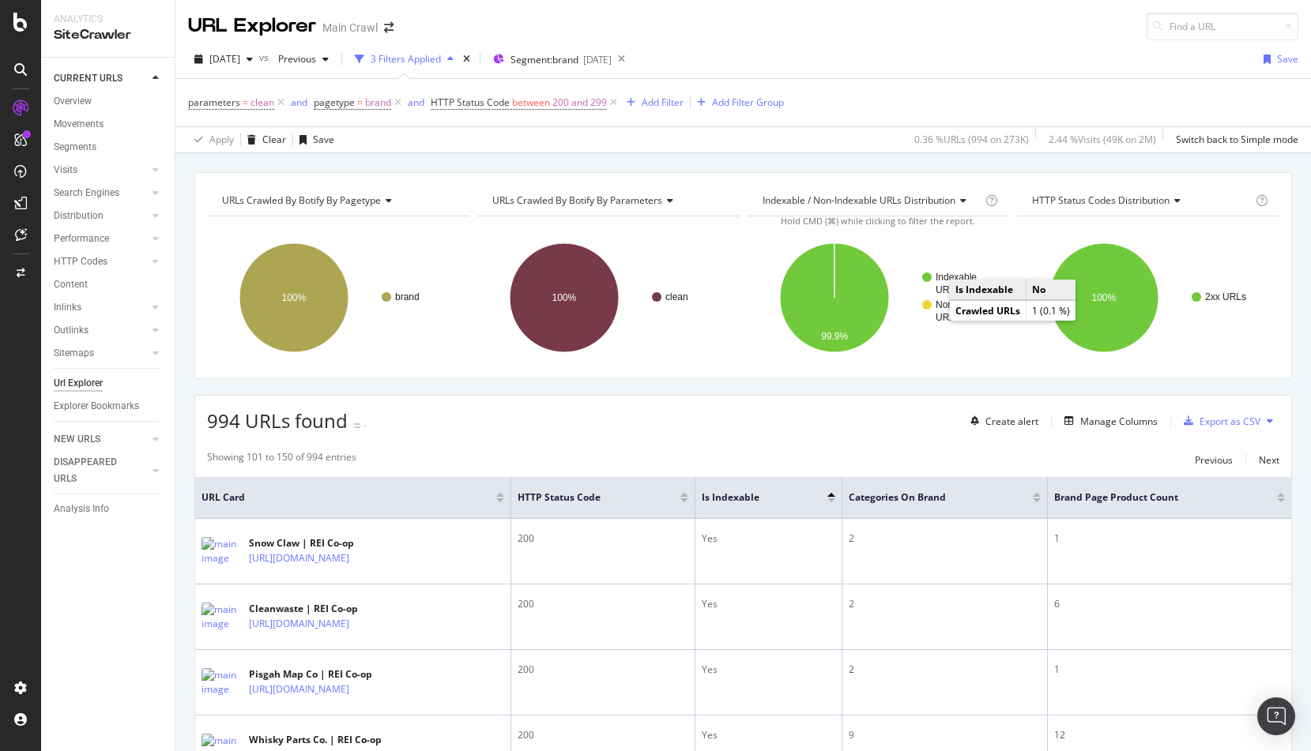
click at [935, 318] on text "URLs" at bounding box center [947, 317] width 24 height 11
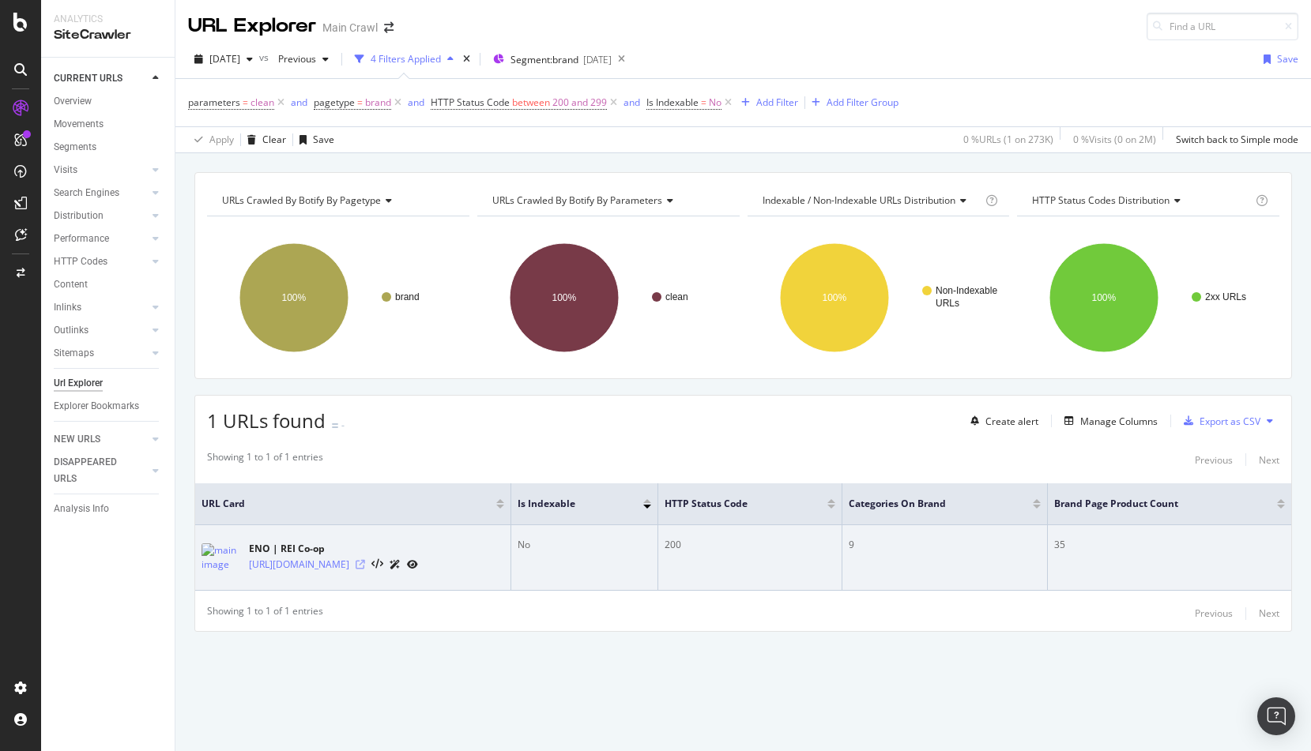
click at [365, 563] on icon at bounding box center [360, 564] width 9 height 9
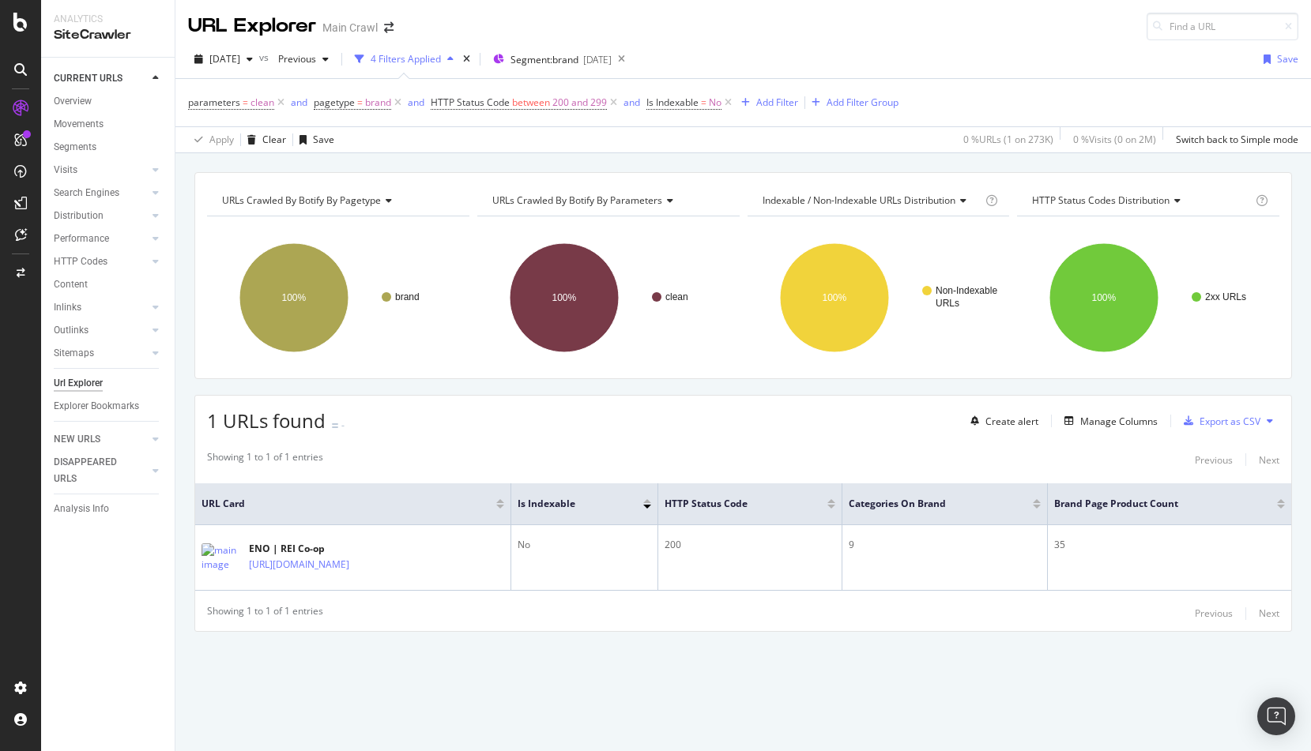
click at [806, 39] on div "URL Explorer Main Crawl" at bounding box center [742, 20] width 1135 height 40
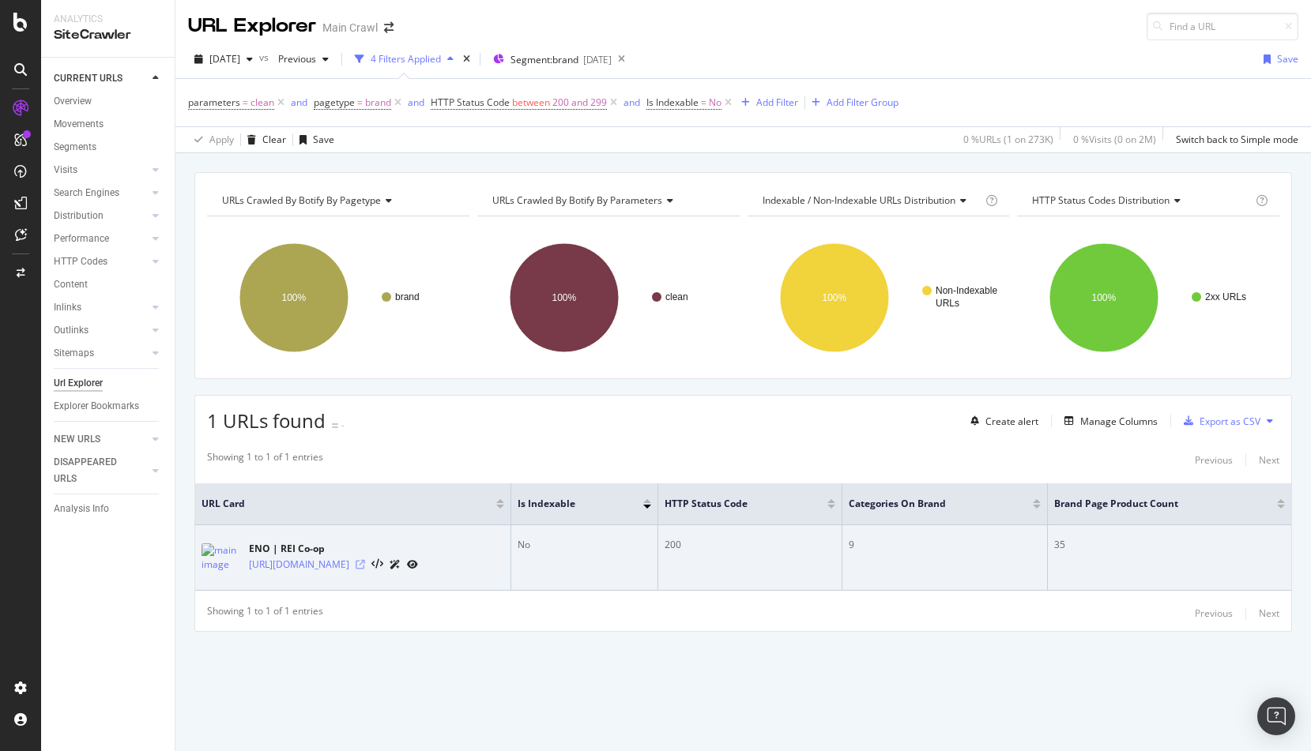
click at [365, 567] on icon at bounding box center [360, 564] width 9 height 9
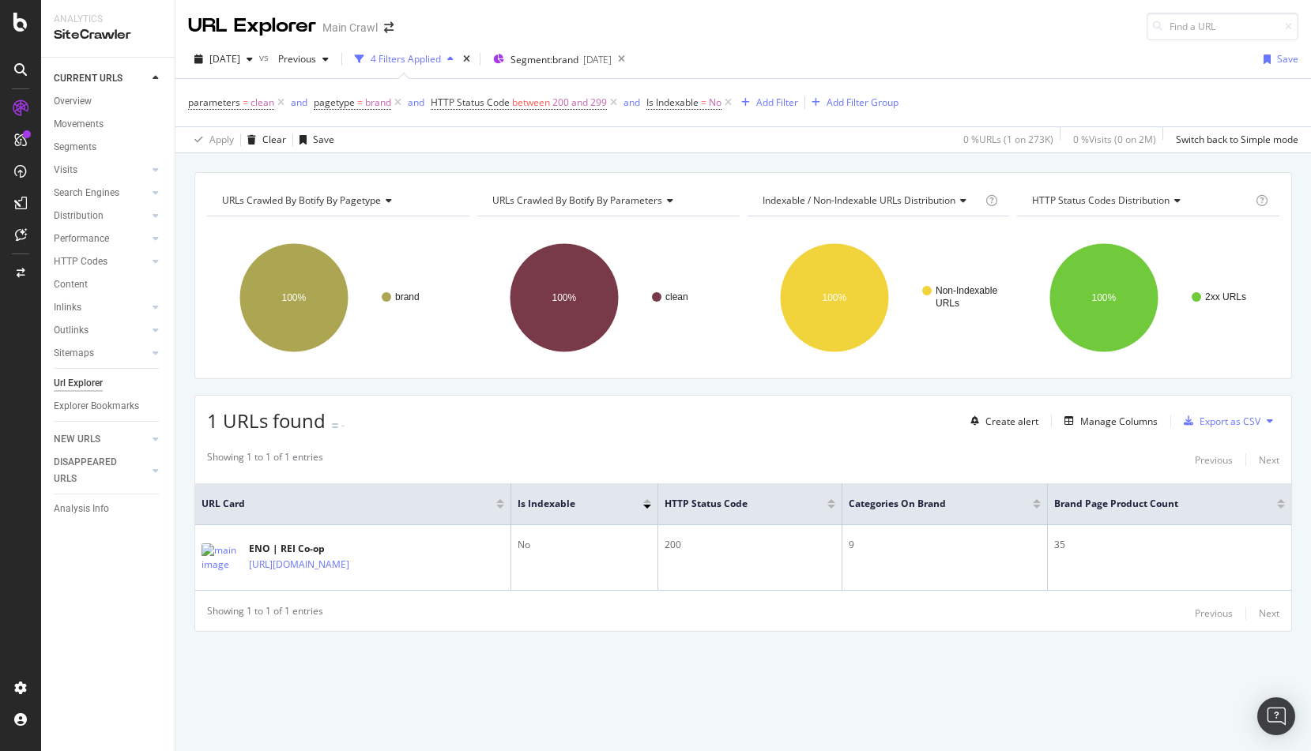
click at [755, 55] on div "2025 Sep. 30th vs Previous 4 Filters Applied Segment: brand 2025-09-03 Save" at bounding box center [742, 63] width 1135 height 32
click at [700, 107] on span "Is Indexable = No" at bounding box center [683, 103] width 75 height 14
click at [684, 163] on div "No" at bounding box center [747, 164] width 174 height 25
click at [676, 193] on span "Yes" at bounding box center [676, 197] width 16 height 13
click at [823, 198] on div "Apply" at bounding box center [821, 198] width 24 height 13
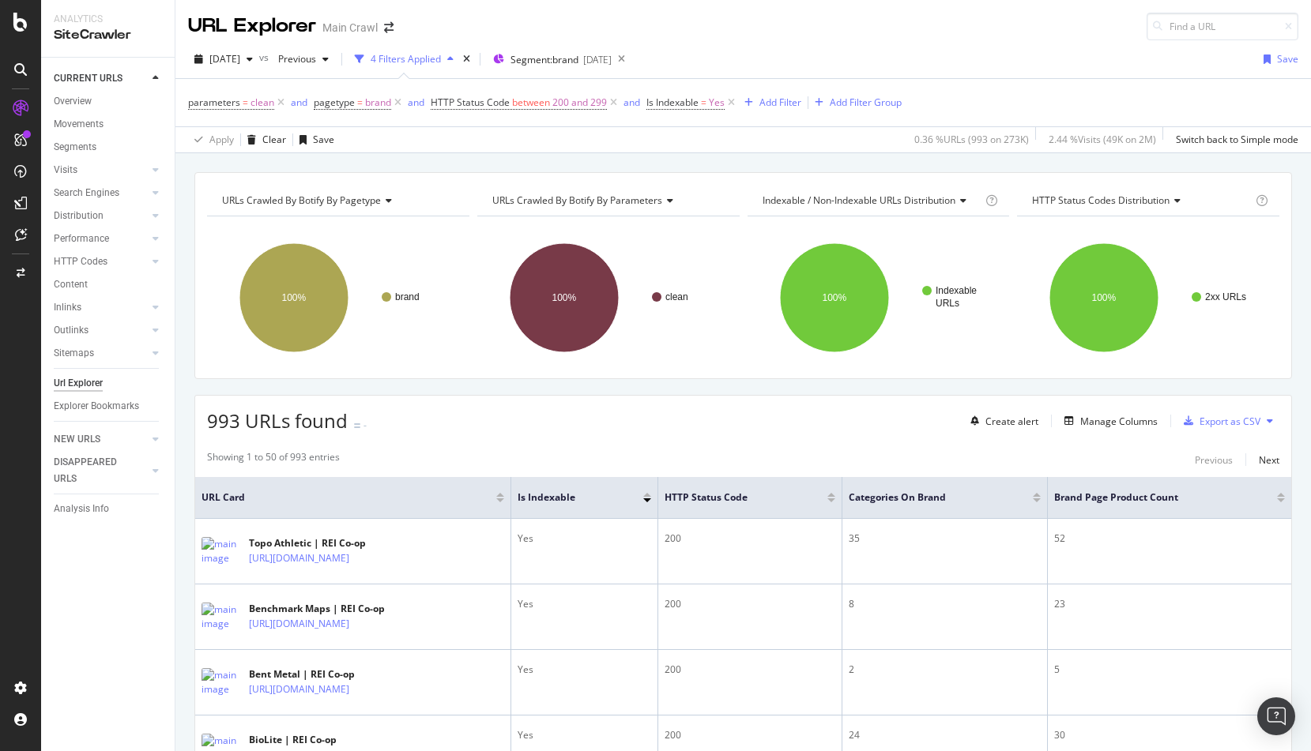
click at [530, 411] on div "993 URLs found - Create alert Manage Columns Export as CSV" at bounding box center [743, 415] width 1096 height 39
click at [1219, 424] on div "Export as CSV" at bounding box center [1229, 421] width 61 height 13
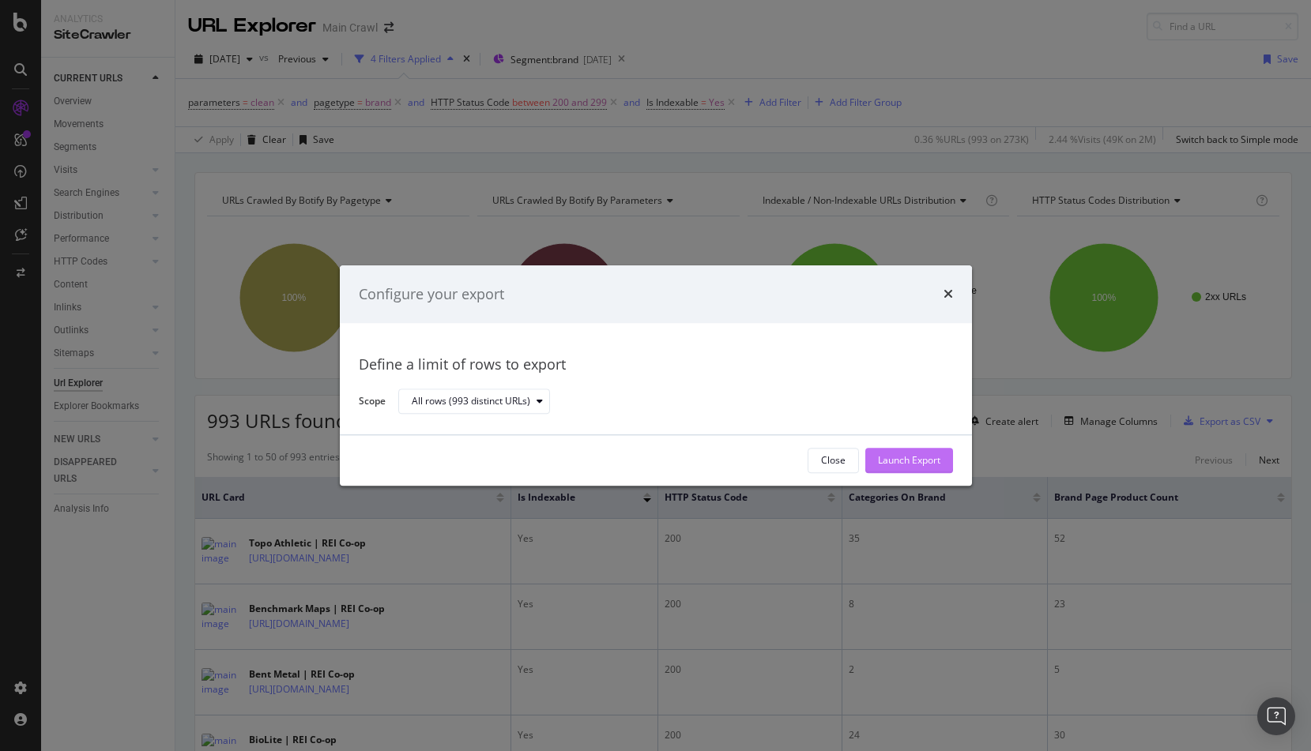
click at [930, 464] on div "Launch Export" at bounding box center [909, 460] width 62 height 13
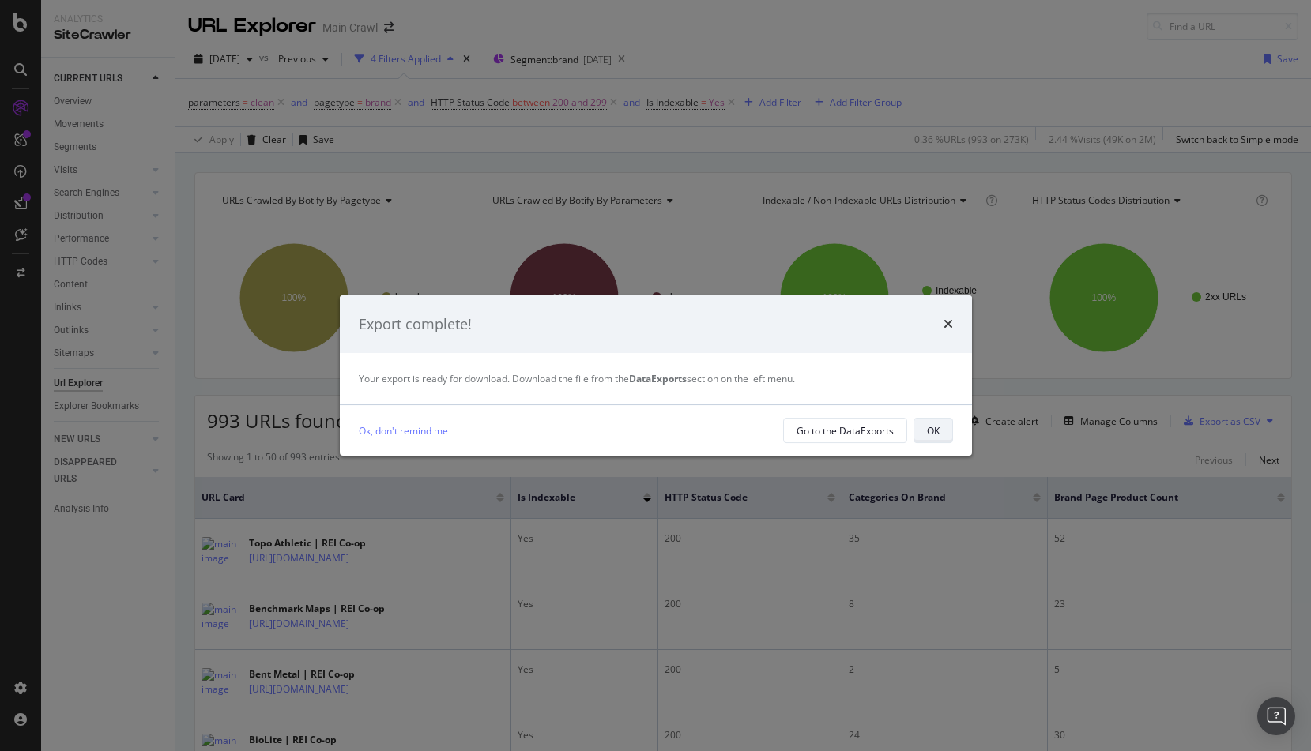
click at [932, 428] on div "OK" at bounding box center [933, 430] width 13 height 13
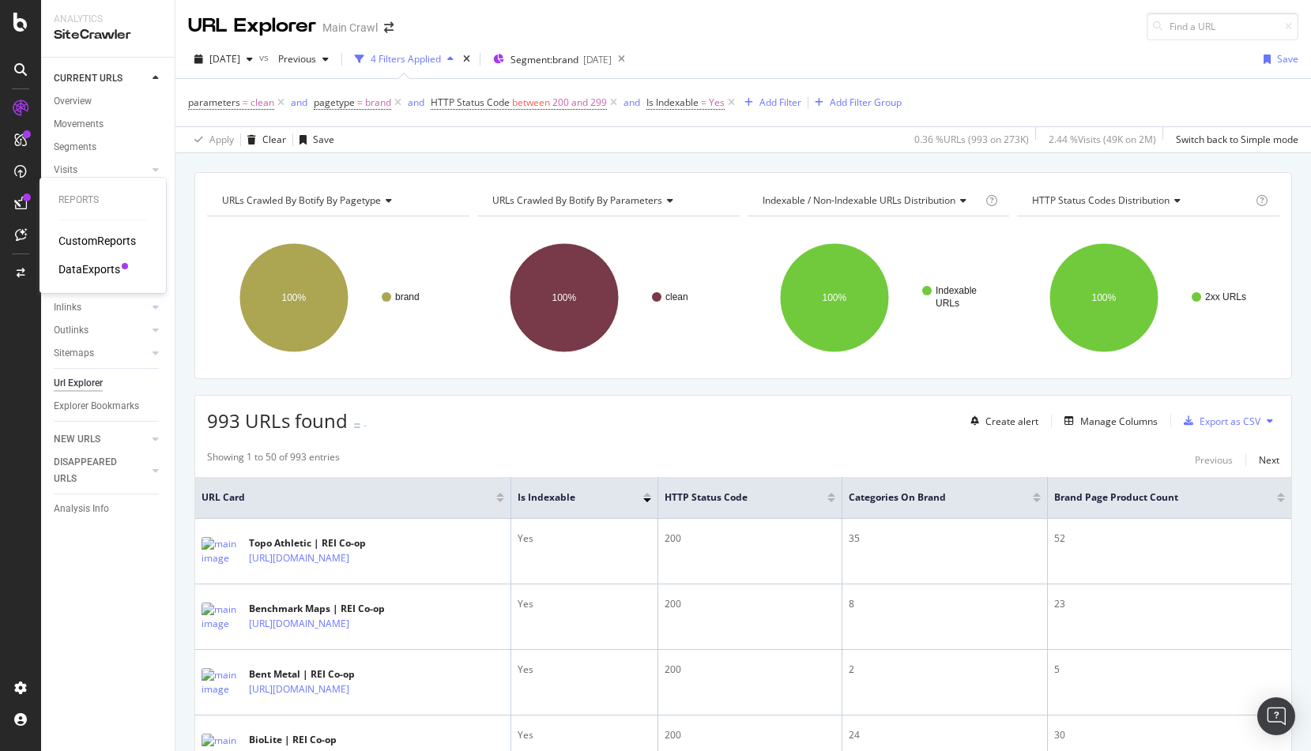
click at [96, 276] on div "DataExports" at bounding box center [89, 270] width 62 height 16
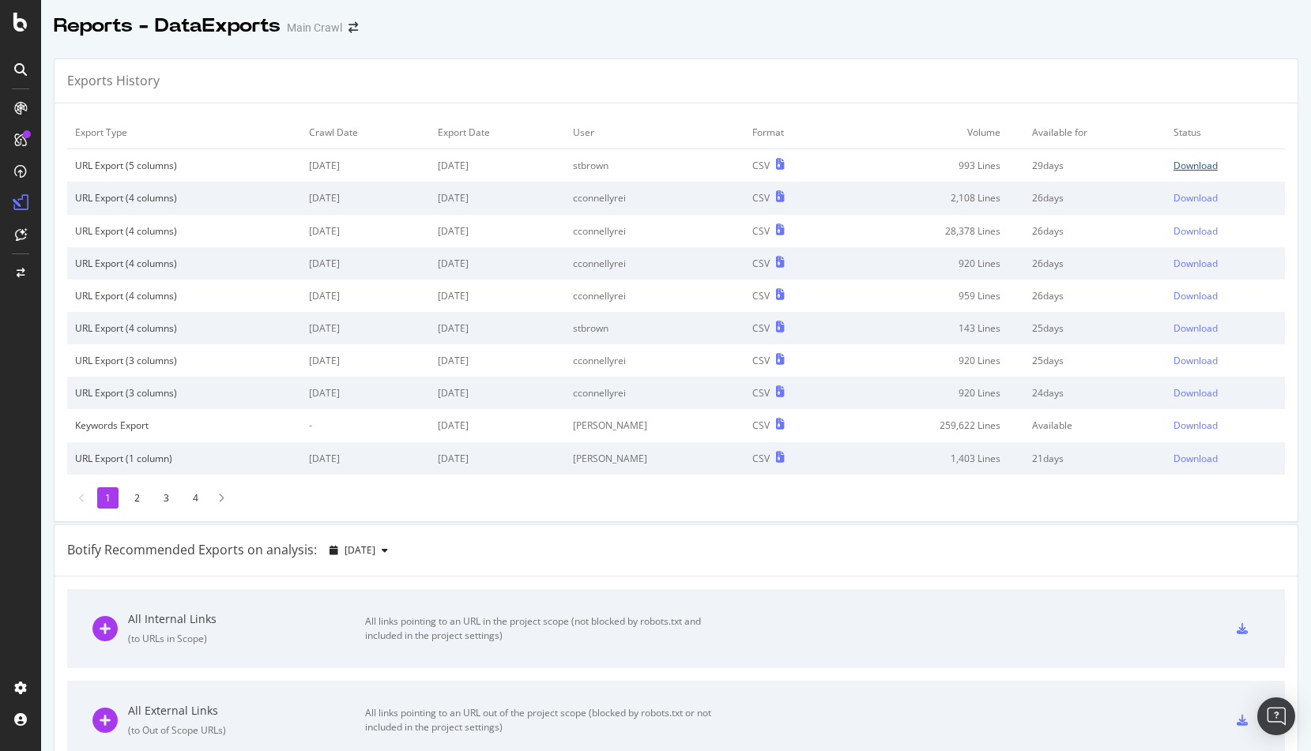
click at [1197, 164] on div "Download" at bounding box center [1195, 165] width 44 height 13
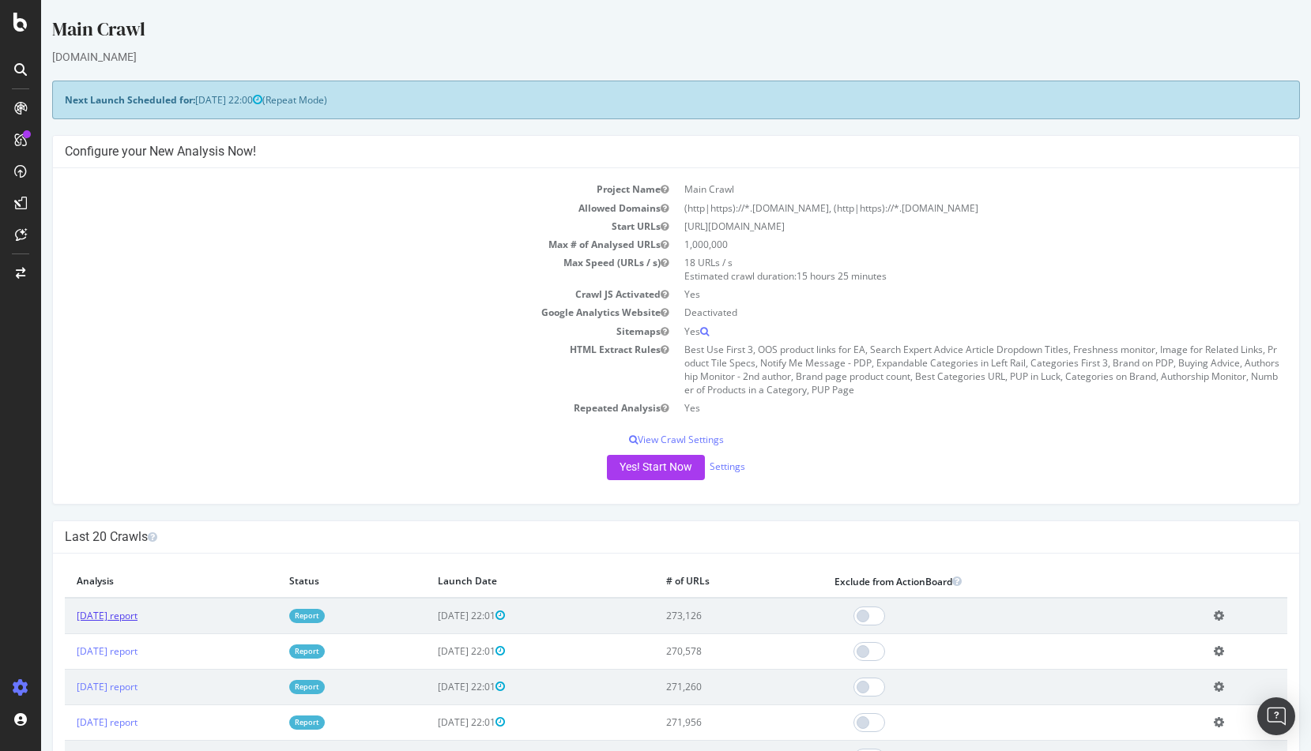
click at [137, 618] on link "[DATE] report" at bounding box center [107, 615] width 61 height 13
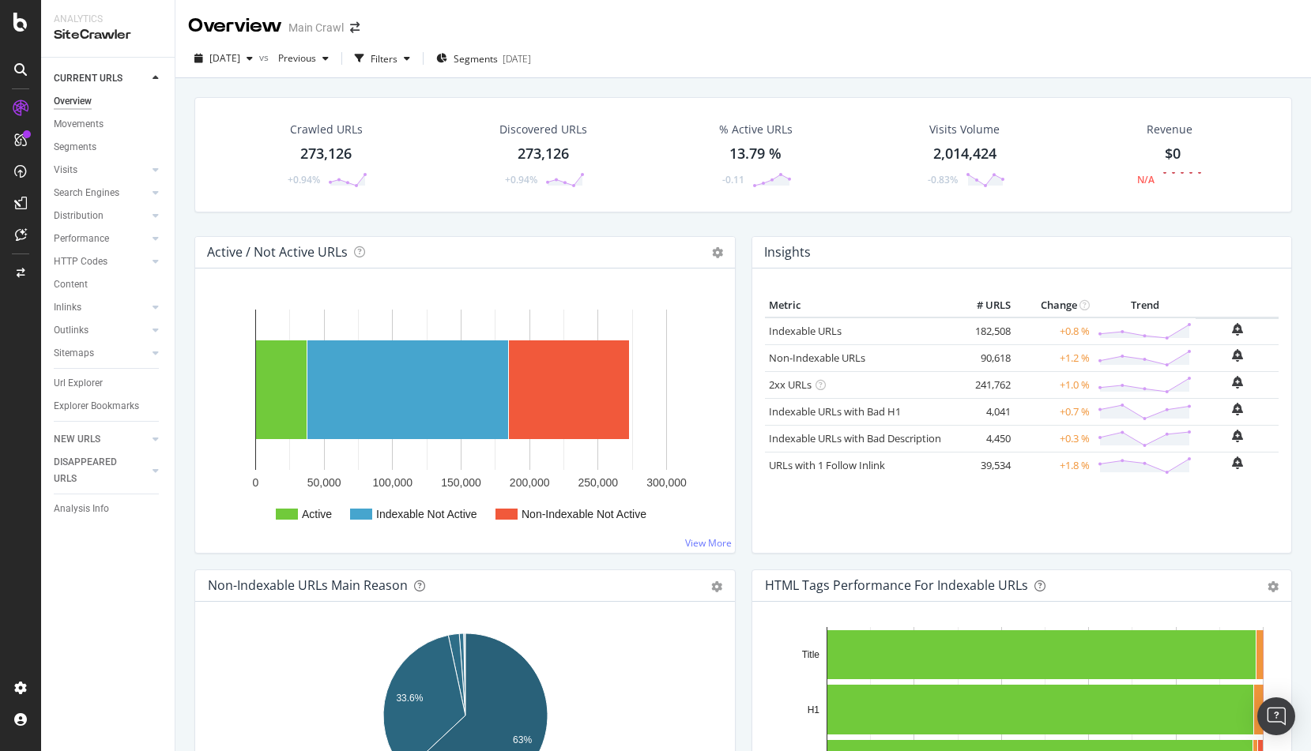
click at [321, 129] on div "Crawled URLs" at bounding box center [326, 130] width 73 height 16
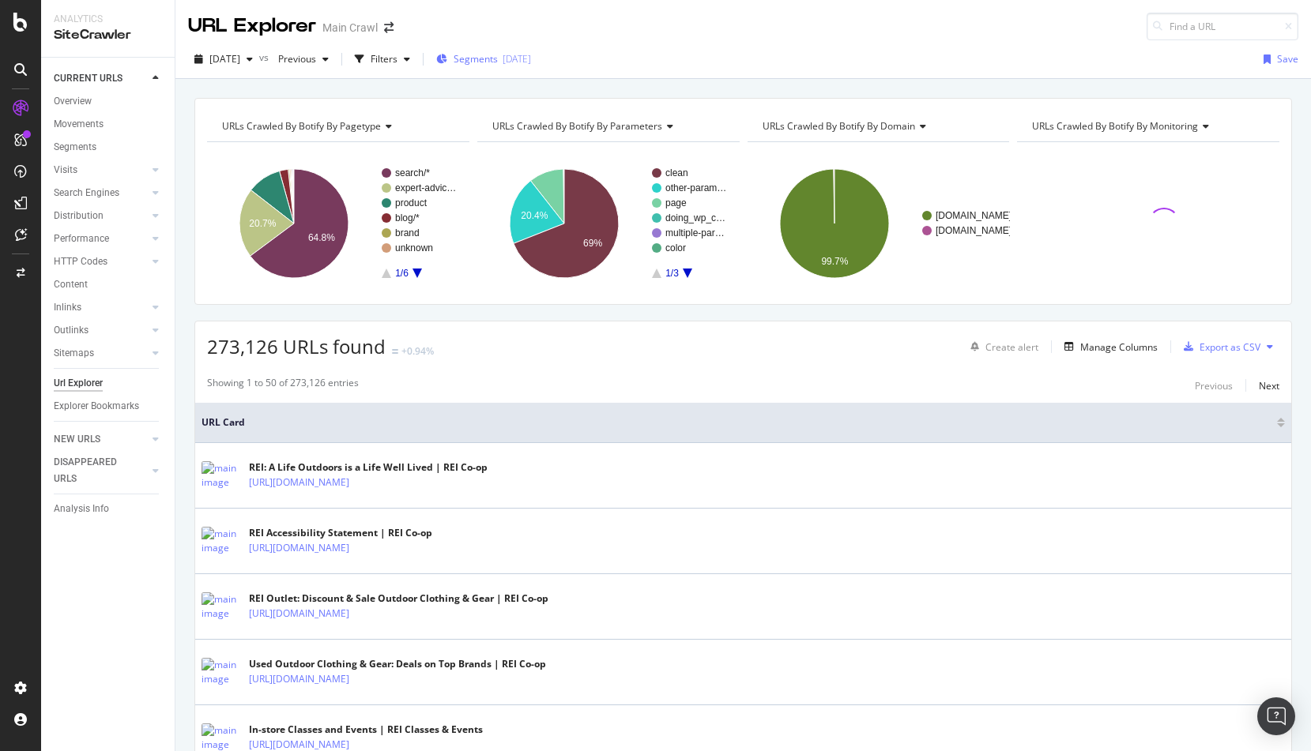
click at [498, 63] on span "Segments" at bounding box center [476, 58] width 44 height 13
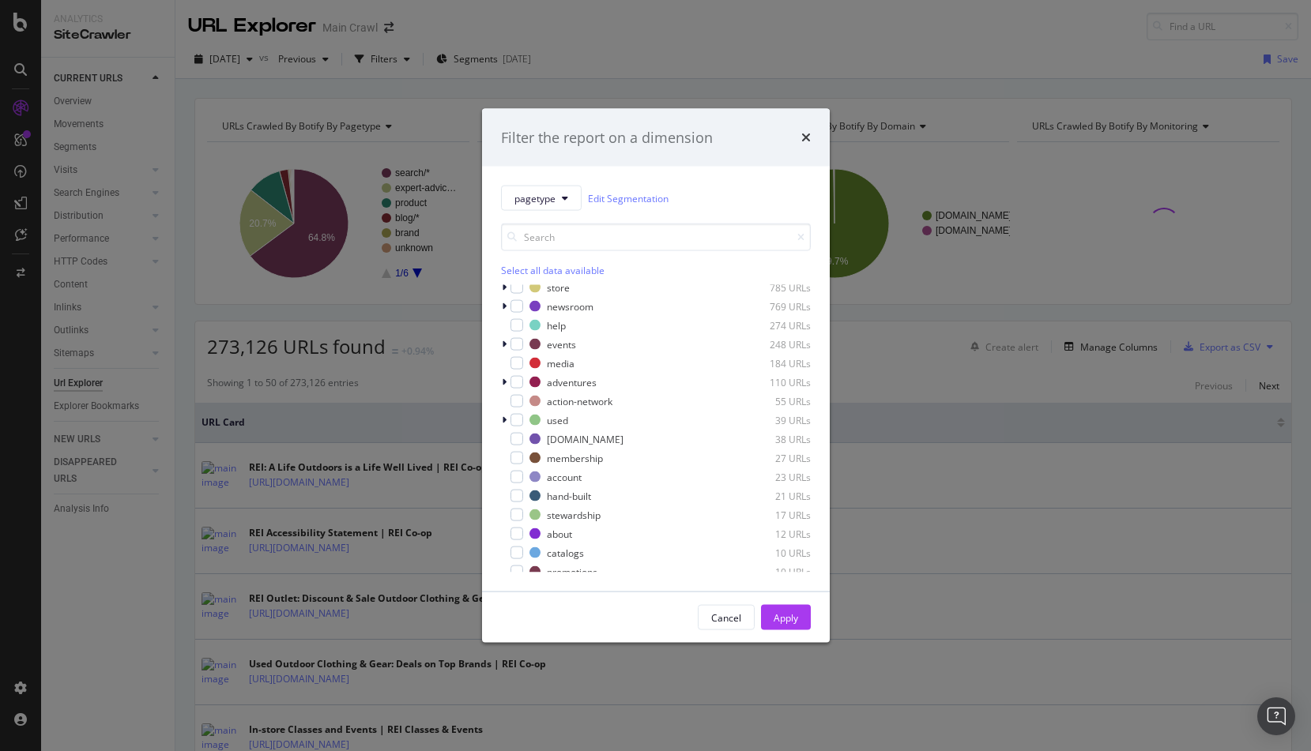
scroll to position [120, 0]
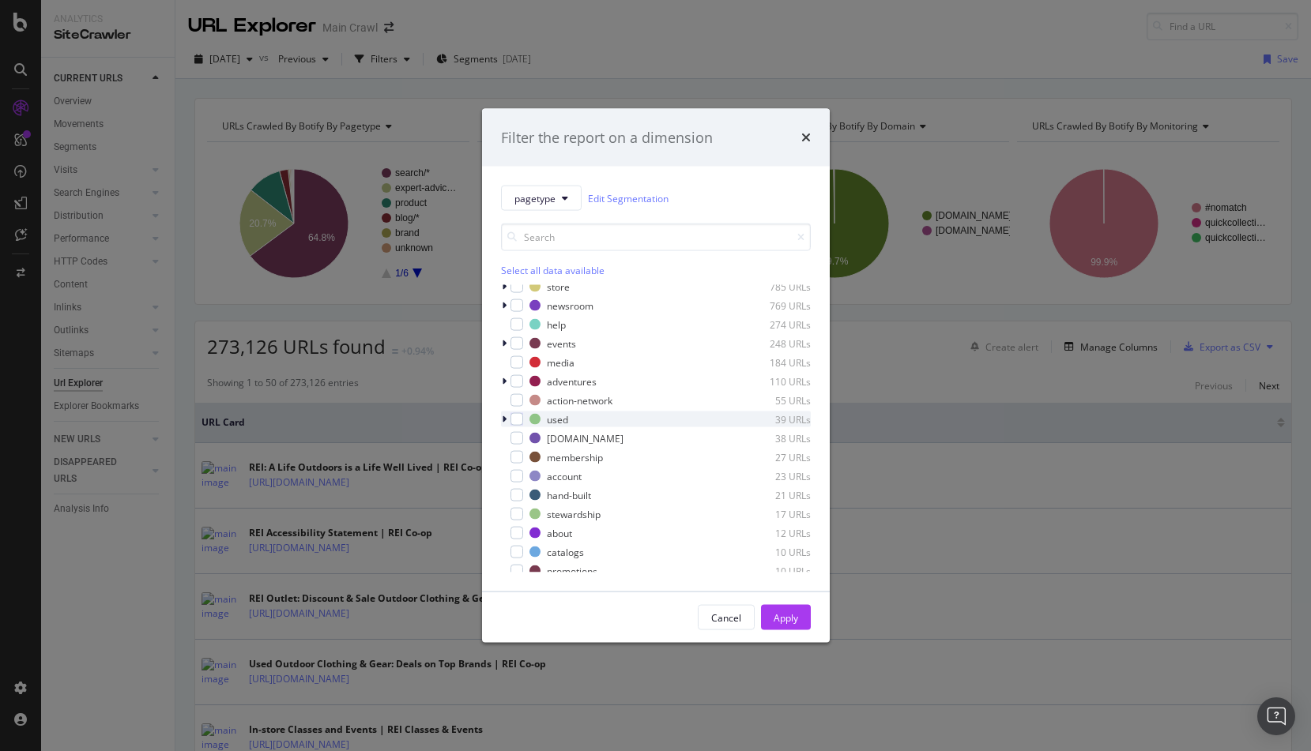
click at [507, 418] on div "modal" at bounding box center [505, 420] width 9 height 16
click at [519, 421] on div "modal" at bounding box center [516, 419] width 13 height 13
click at [787, 615] on div "Apply" at bounding box center [786, 617] width 24 height 13
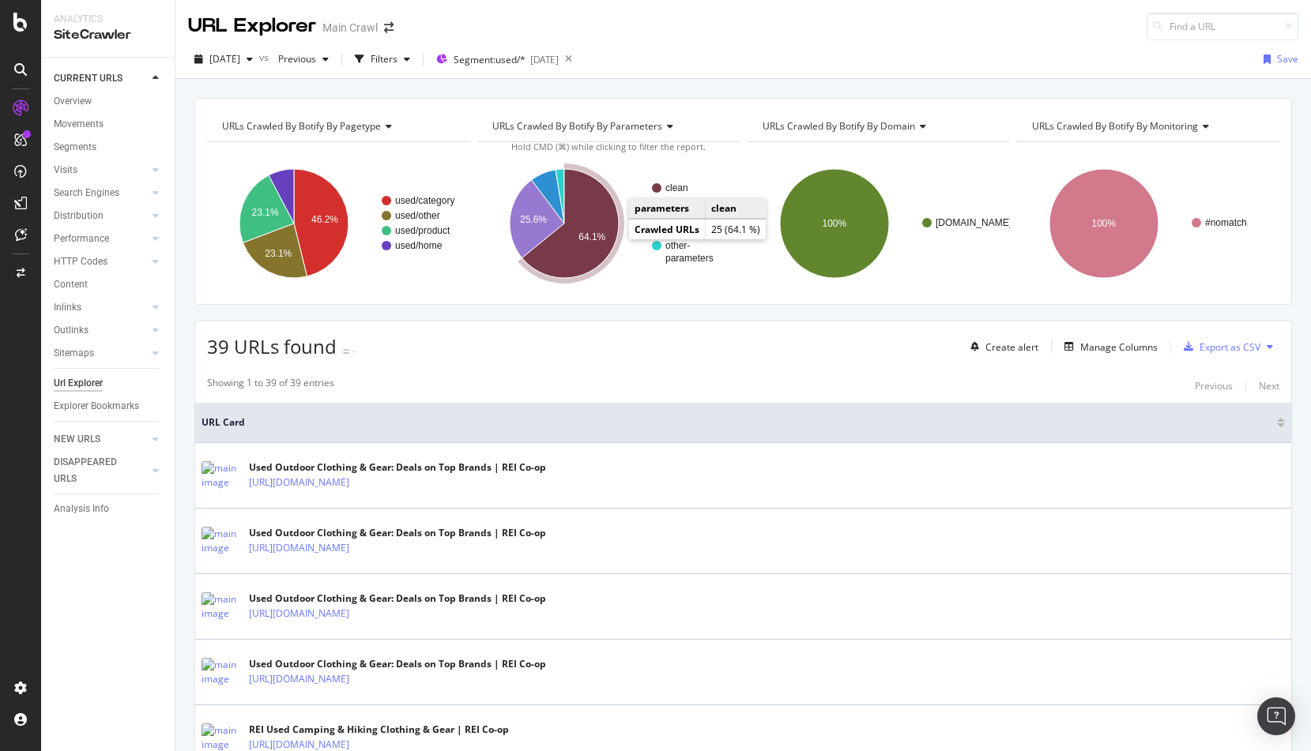
click at [601, 232] on text "64.1%" at bounding box center [591, 237] width 27 height 11
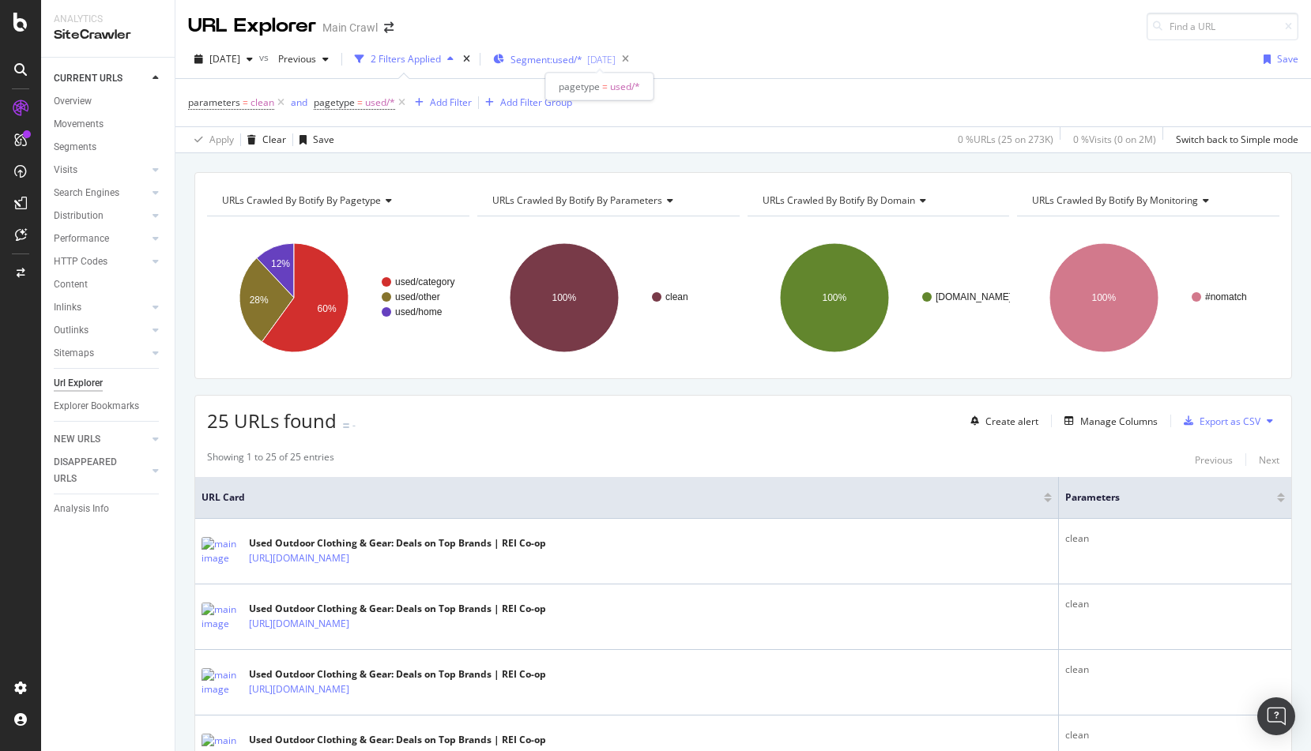
click at [560, 53] on span "Segment: used/*" at bounding box center [546, 59] width 72 height 13
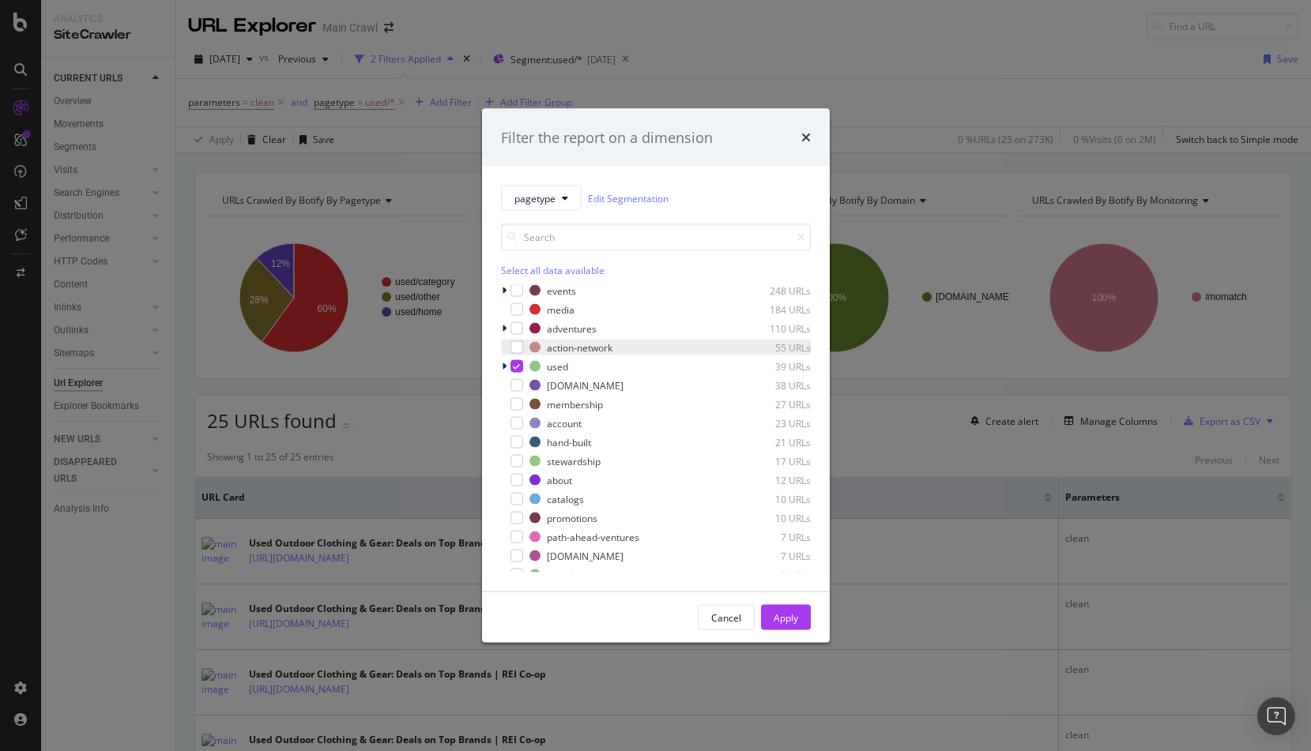
scroll to position [175, 0]
click at [506, 367] on div "modal" at bounding box center [505, 365] width 9 height 16
click at [792, 609] on div "Apply" at bounding box center [786, 618] width 24 height 24
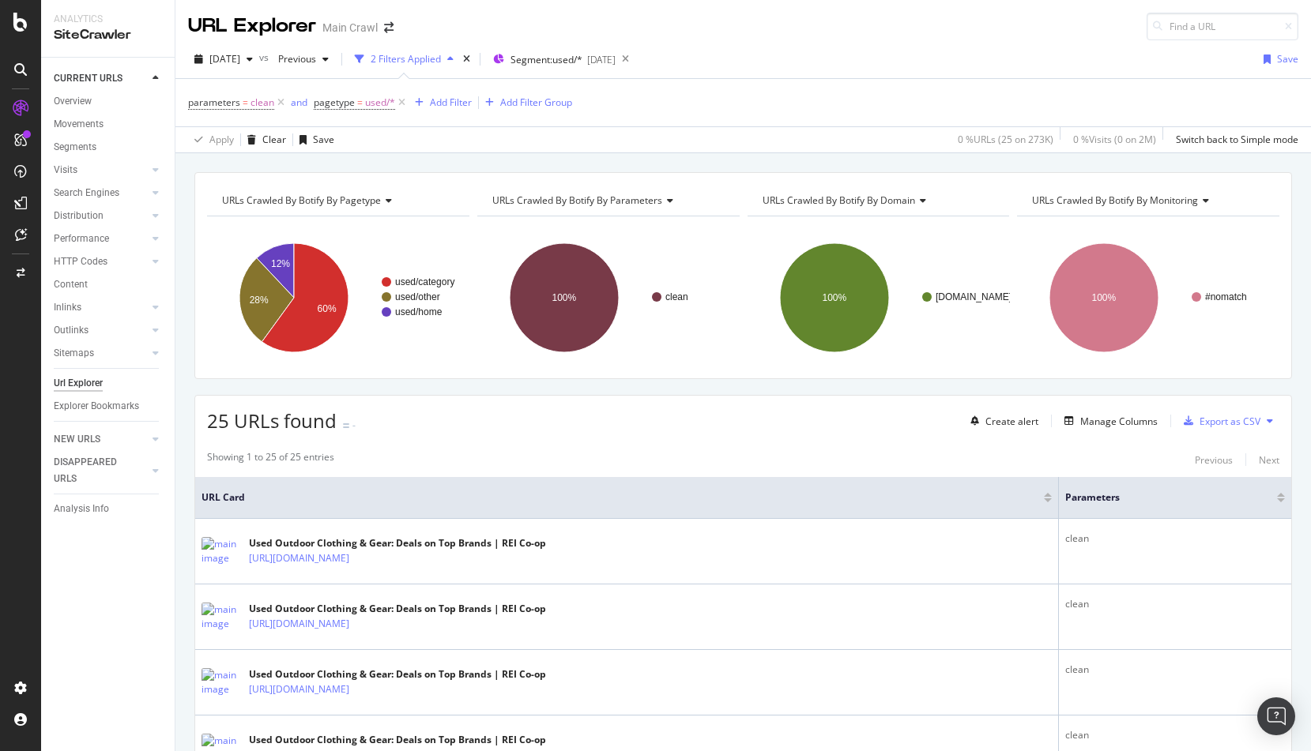
click at [240, 59] on span "[DATE]" at bounding box center [224, 58] width 31 height 13
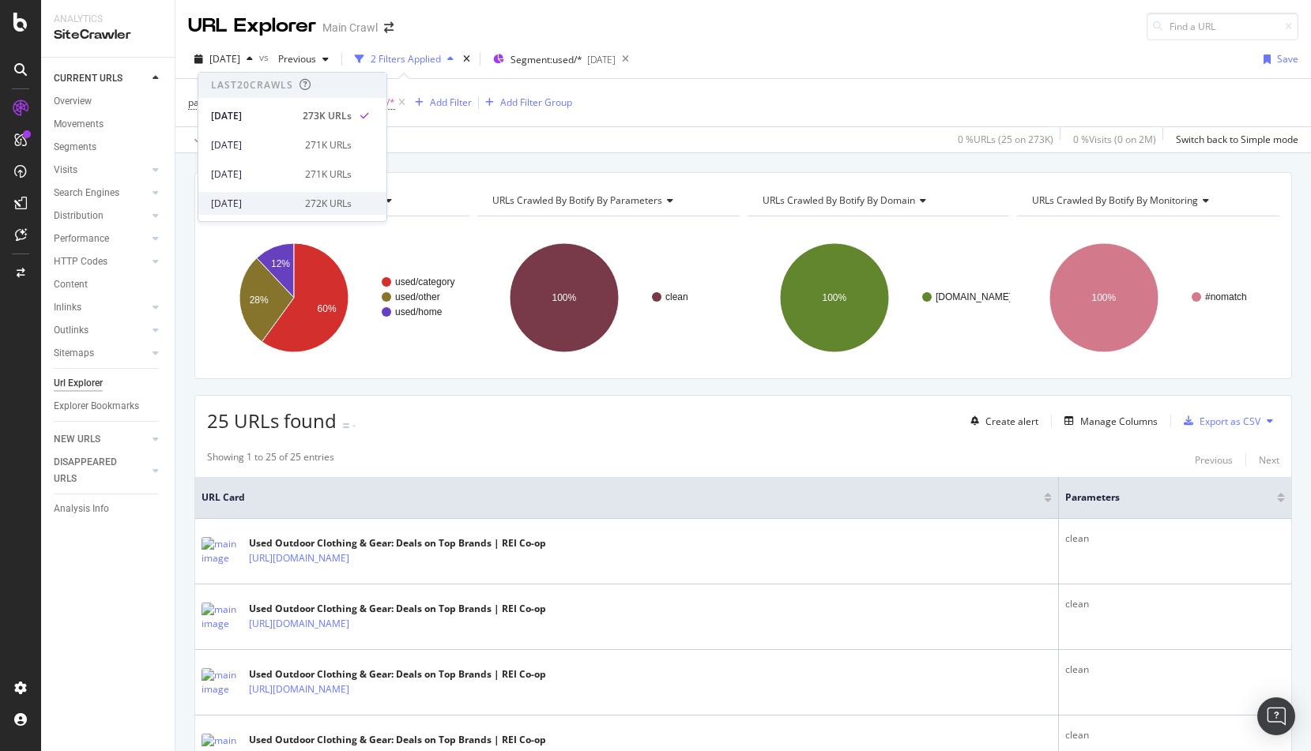
click at [278, 201] on div "[DATE]" at bounding box center [253, 204] width 85 height 14
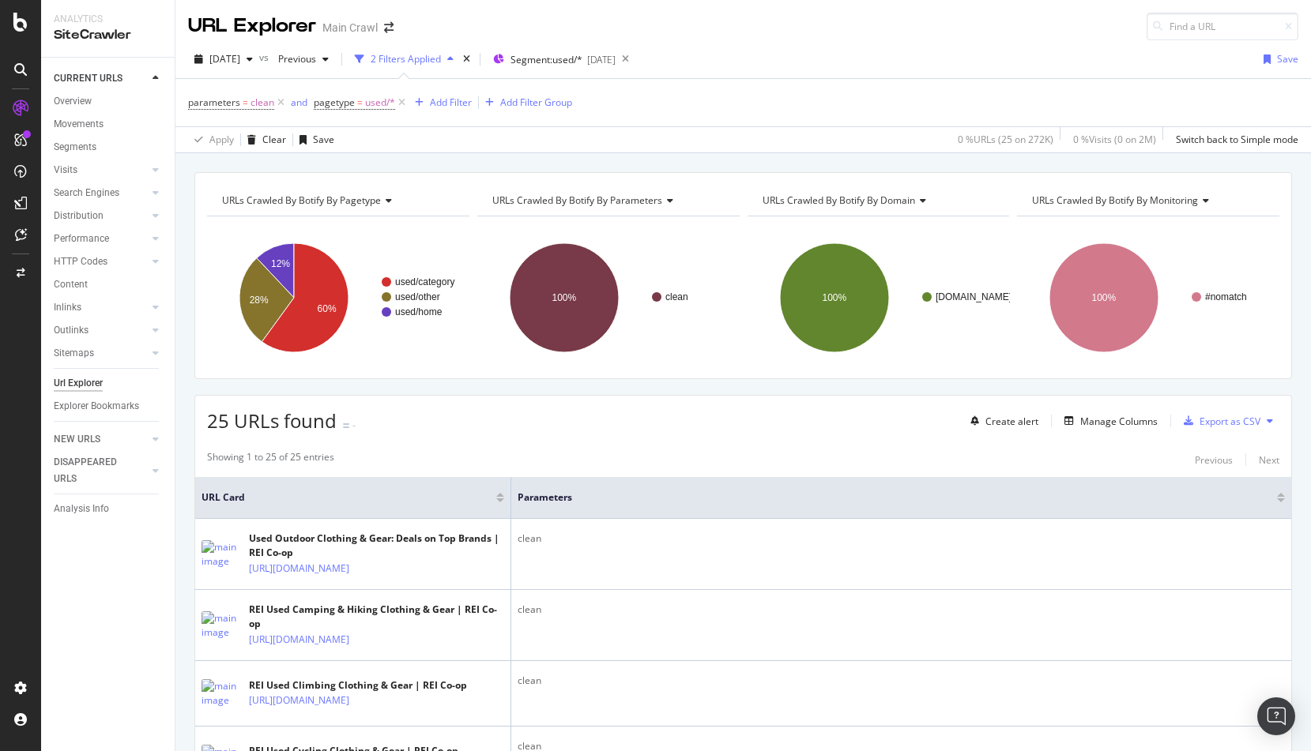
click at [834, 59] on div "[DATE] vs Previous 2 Filters Applied Segment: used/* [DATE] Save" at bounding box center [742, 63] width 1135 height 32
click at [278, 102] on icon at bounding box center [280, 103] width 13 height 16
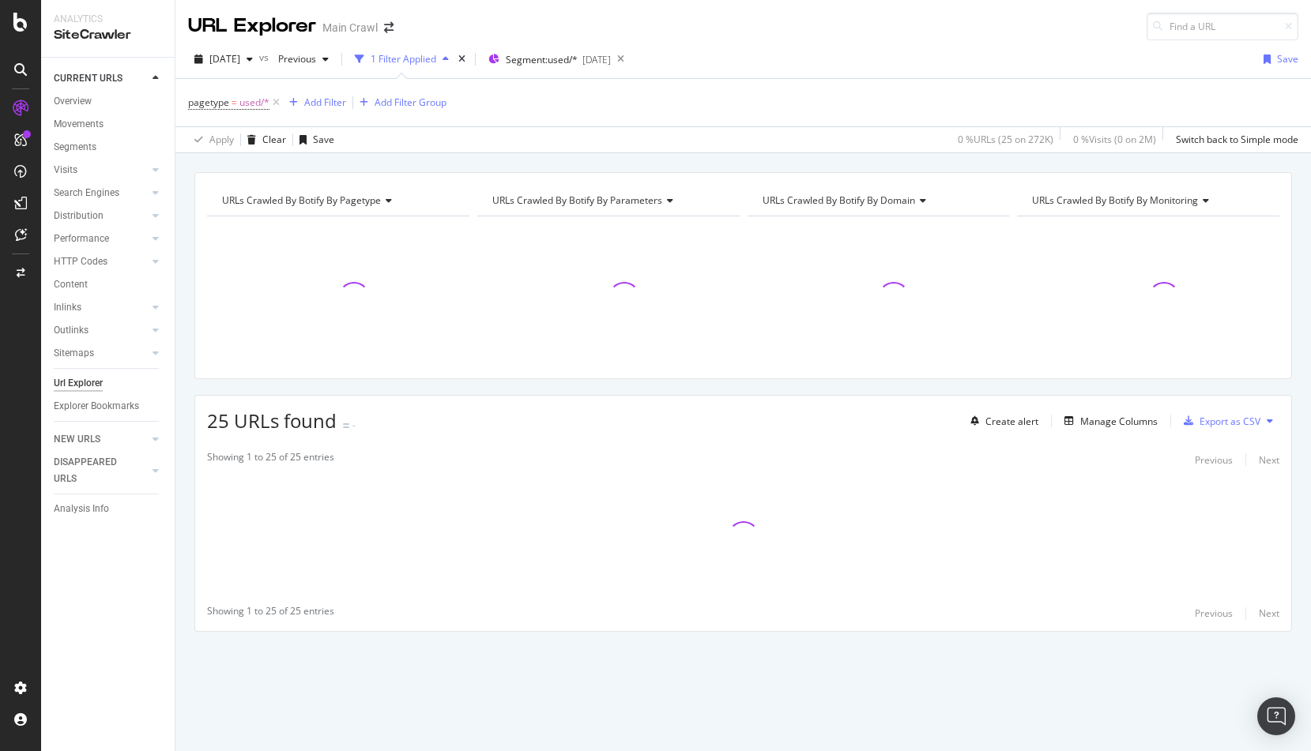
click at [833, 62] on div "[DATE] vs Previous 1 Filter Applied Segment: used/* [DATE] Save" at bounding box center [742, 63] width 1135 height 32
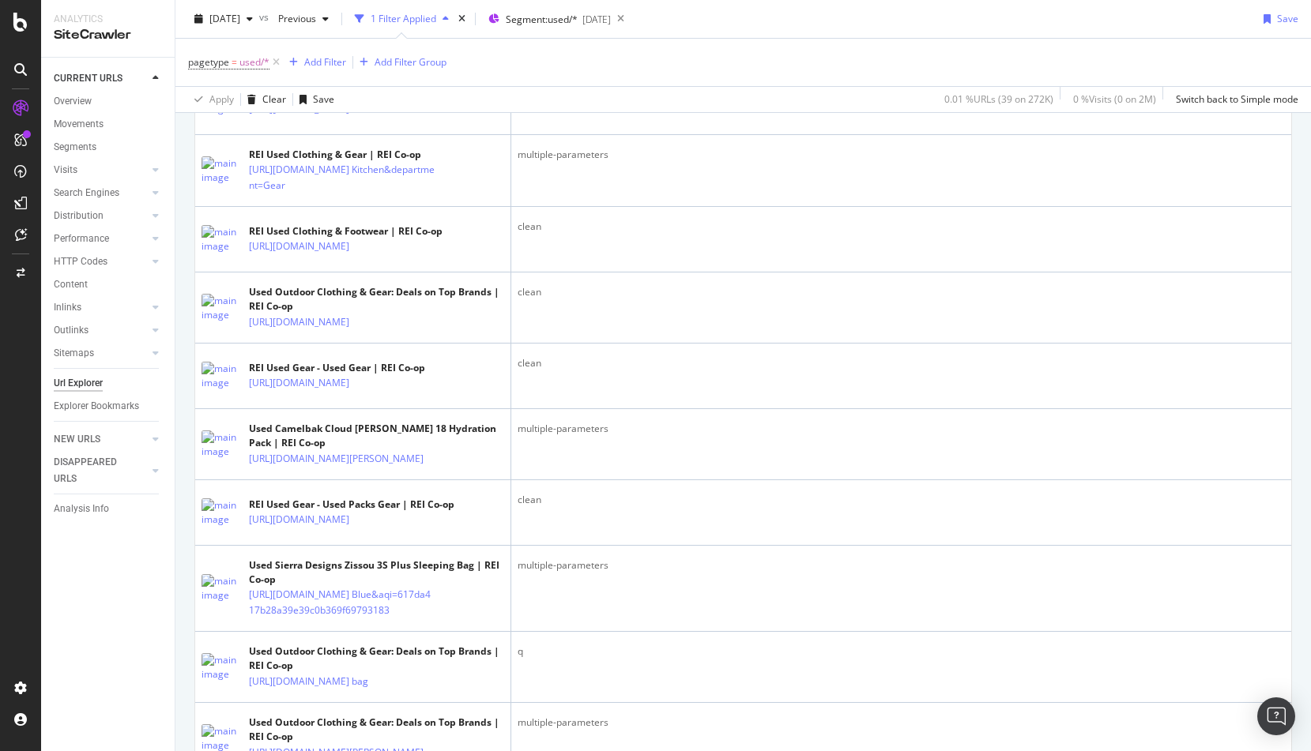
scroll to position [1538, 0]
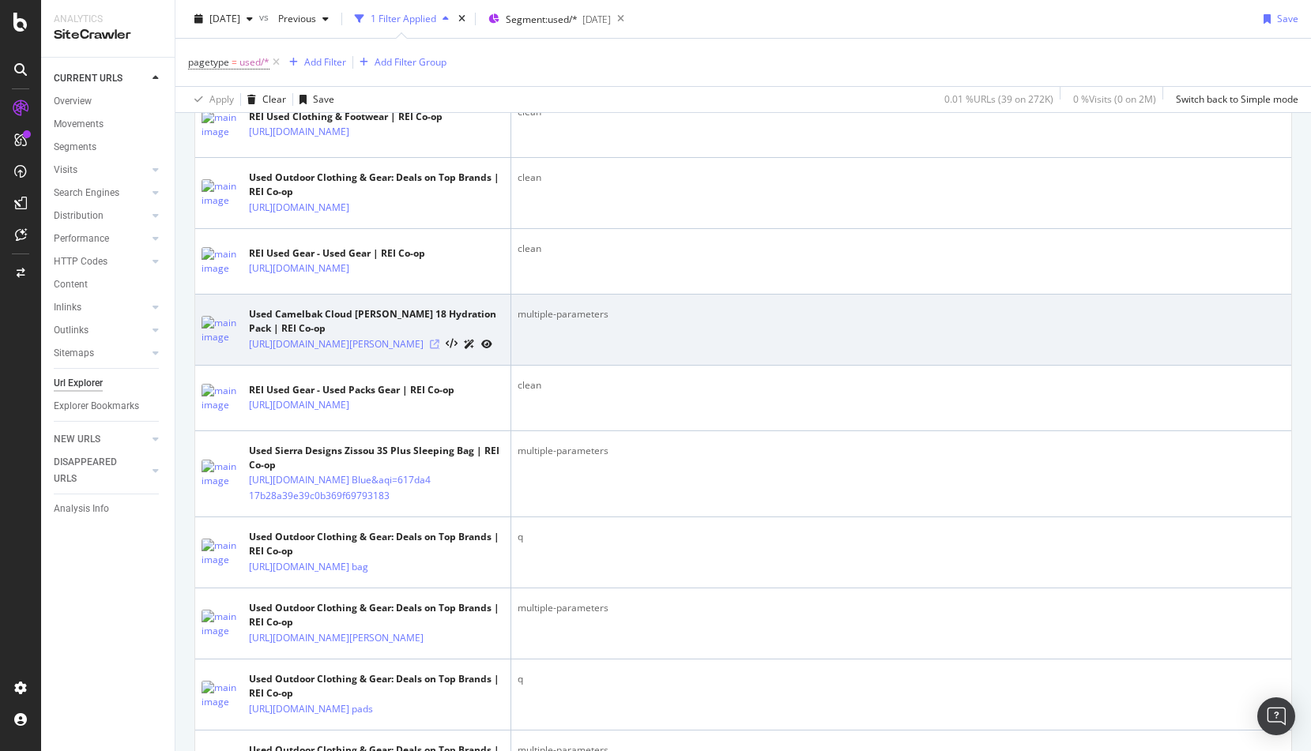
click at [439, 349] on icon at bounding box center [434, 344] width 9 height 9
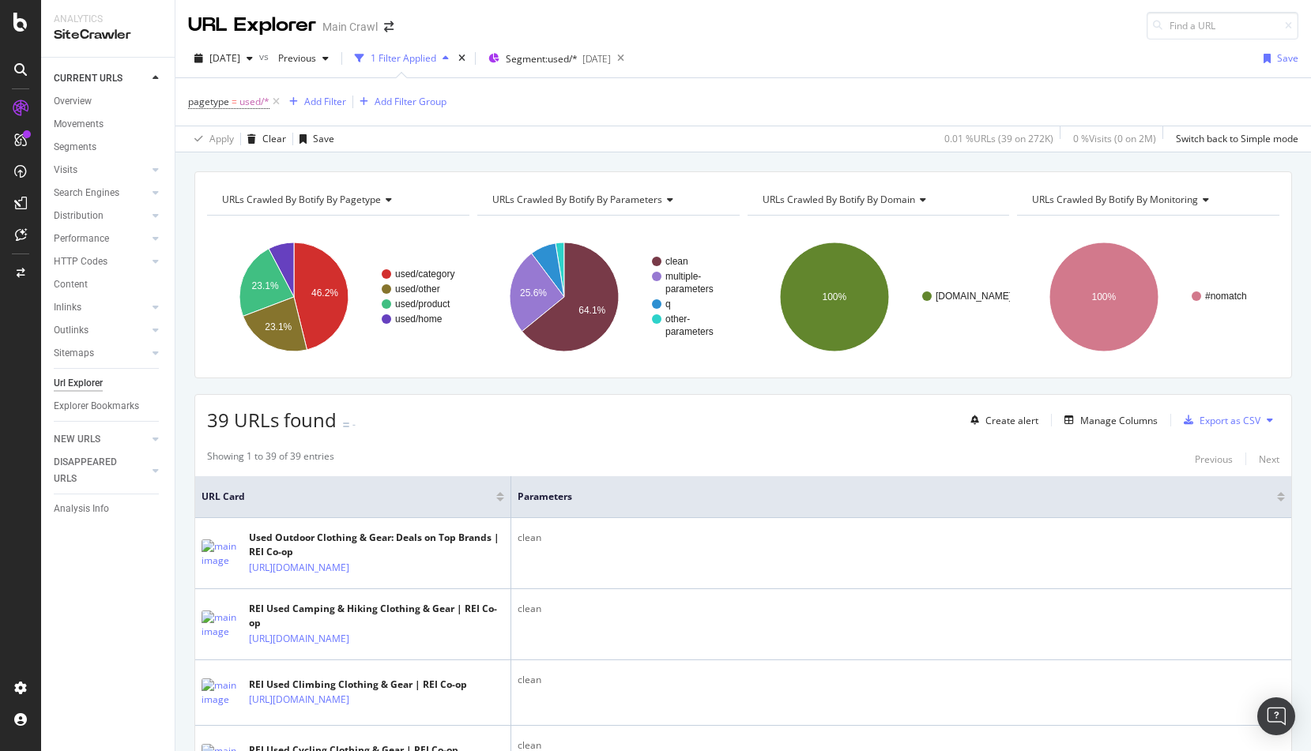
scroll to position [0, 0]
click at [240, 54] on span "[DATE]" at bounding box center [224, 58] width 31 height 13
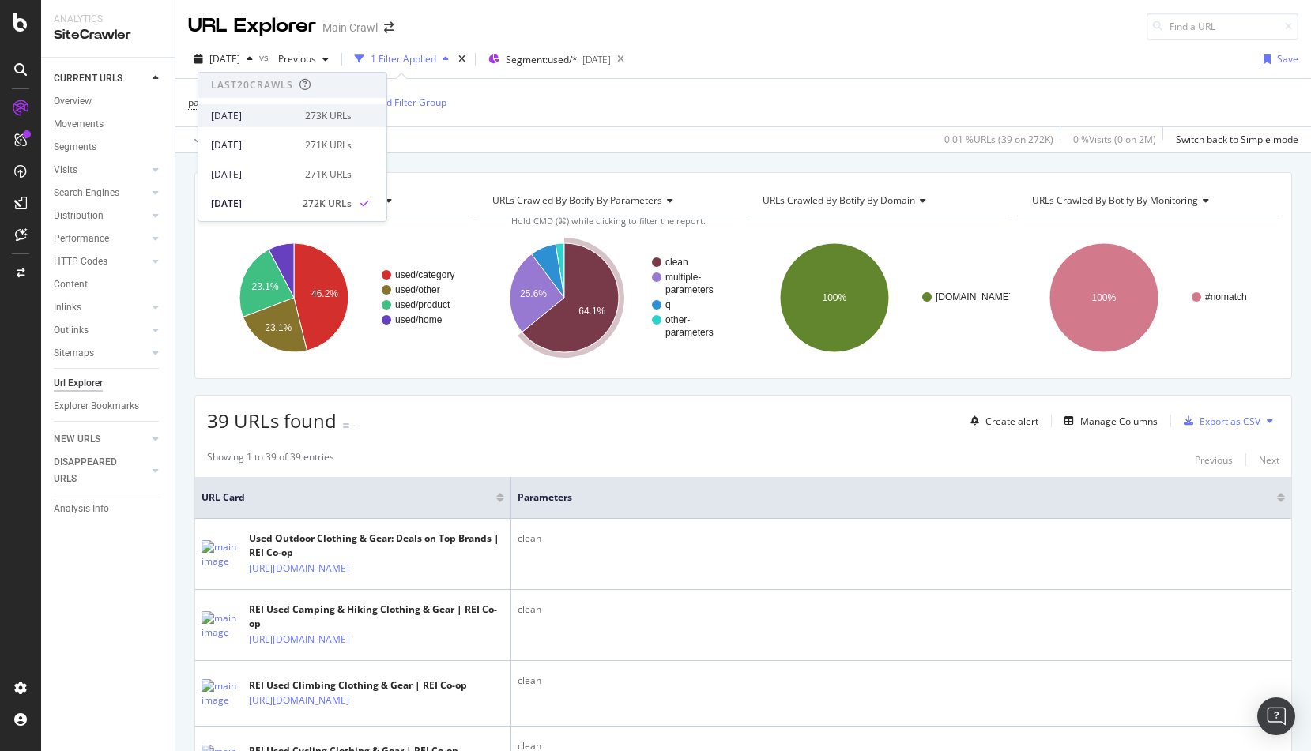
click at [243, 117] on div "[DATE]" at bounding box center [253, 116] width 85 height 14
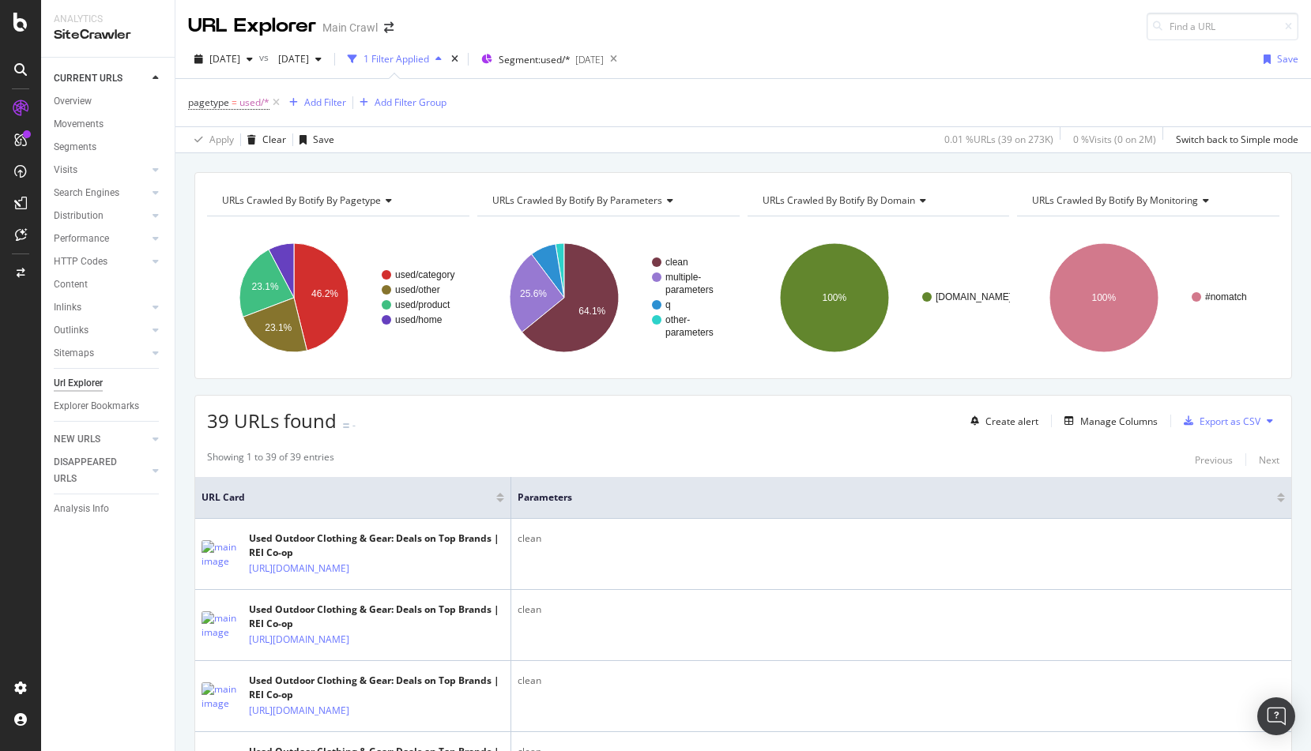
click at [723, 113] on div "pagetype = used/* Add Filter Add Filter Group" at bounding box center [743, 102] width 1110 height 47
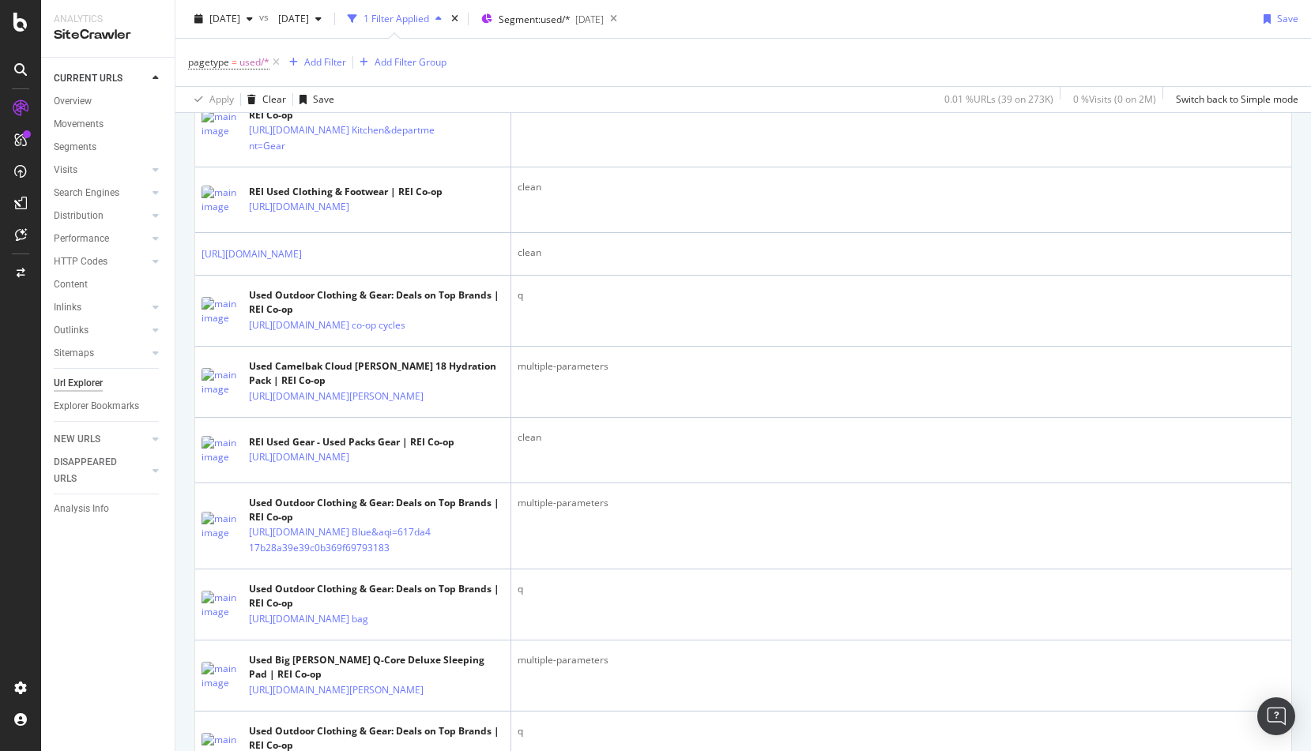
scroll to position [1666, 0]
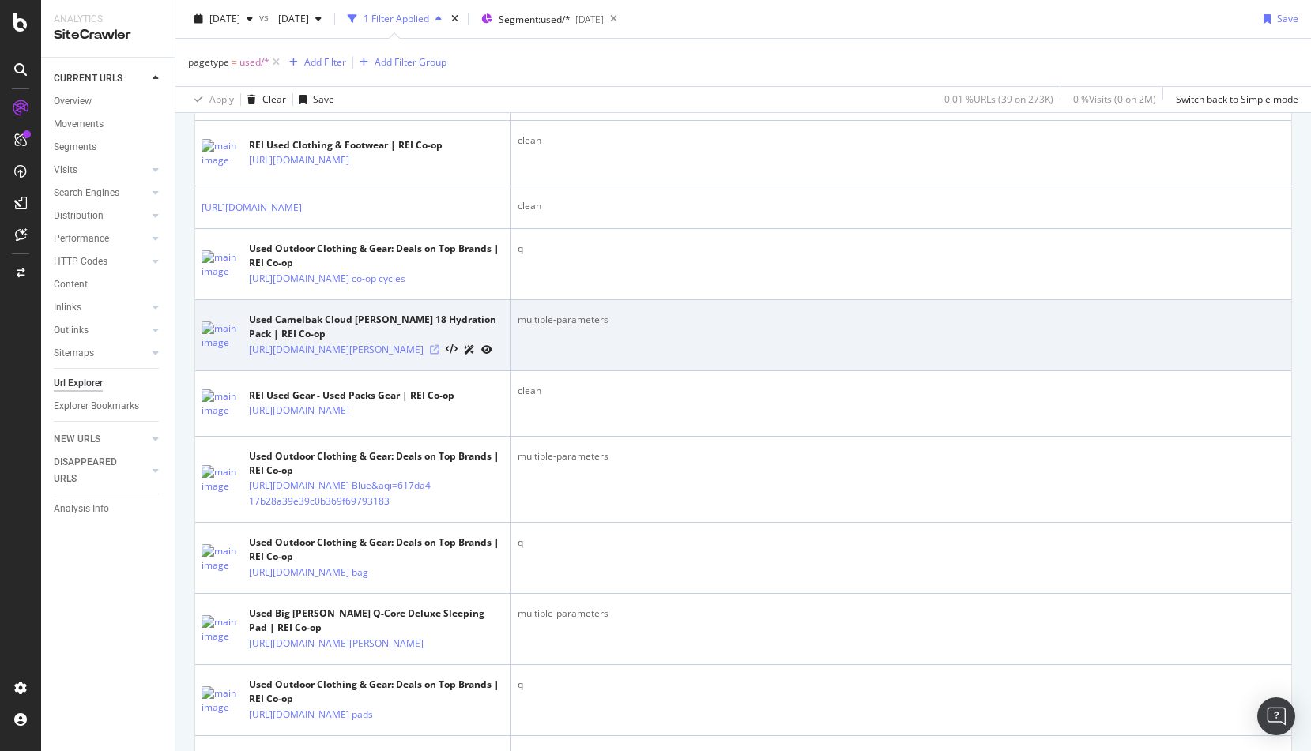
click at [439, 355] on icon at bounding box center [434, 349] width 9 height 9
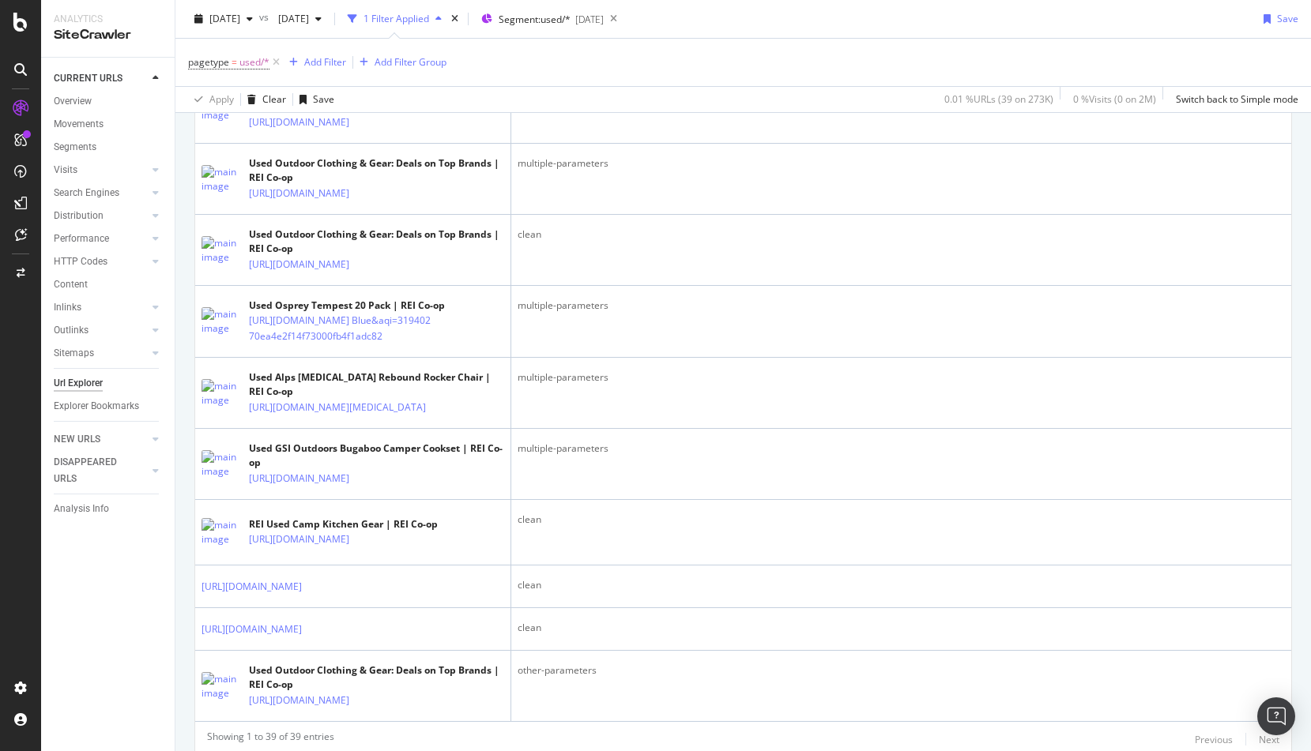
scroll to position [2698, 0]
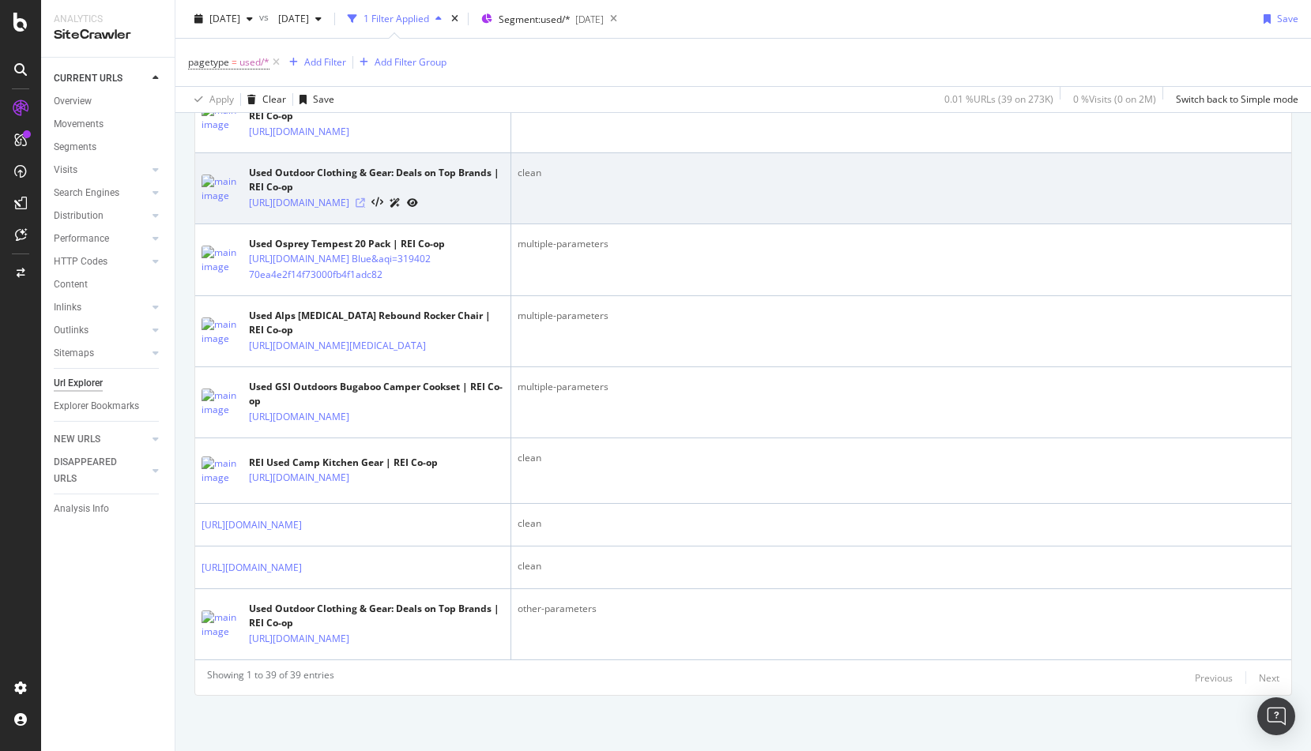
click at [365, 208] on icon at bounding box center [360, 202] width 9 height 9
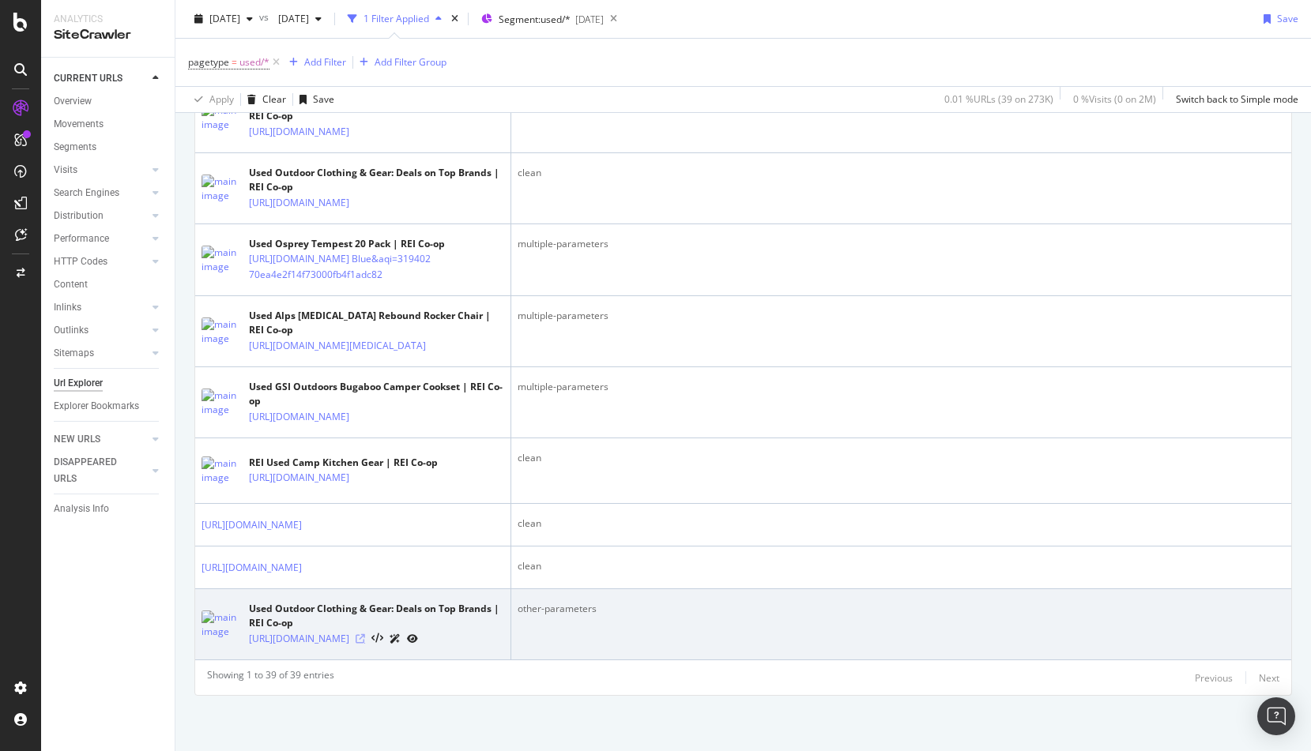
click at [365, 634] on icon at bounding box center [360, 638] width 9 height 9
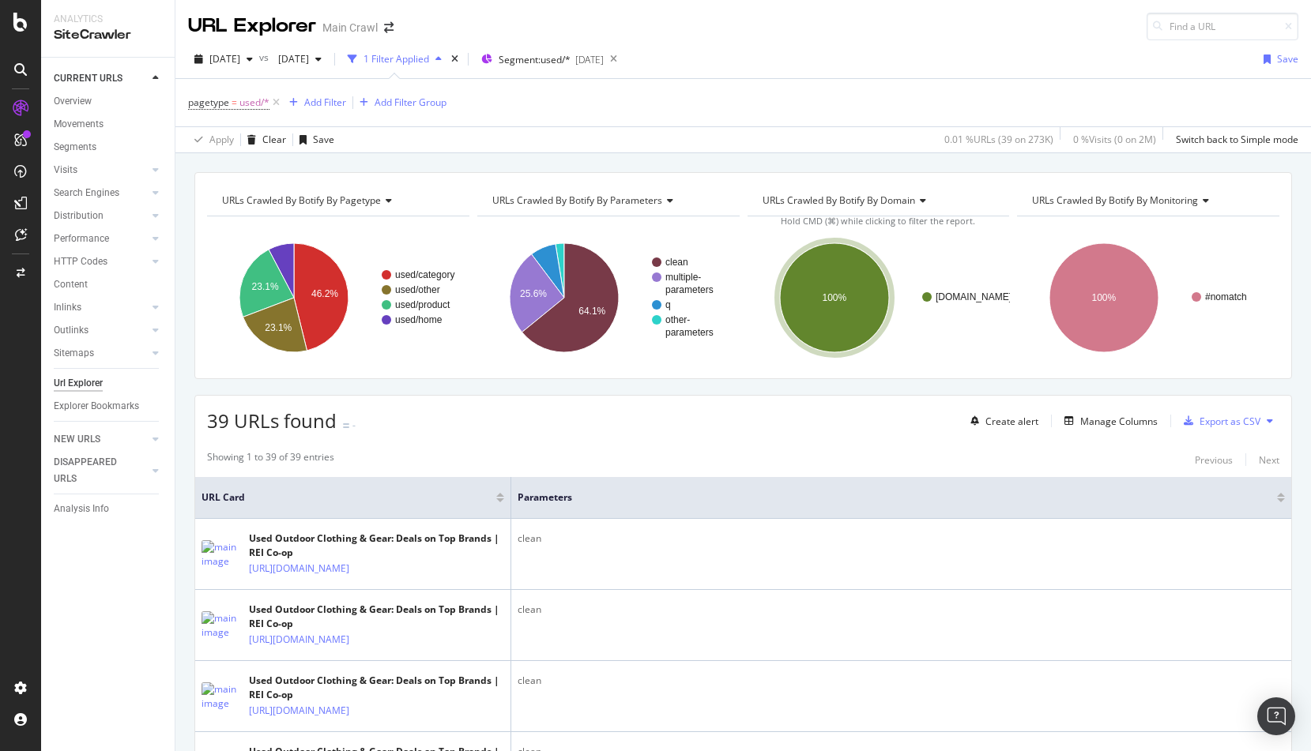
scroll to position [3, 0]
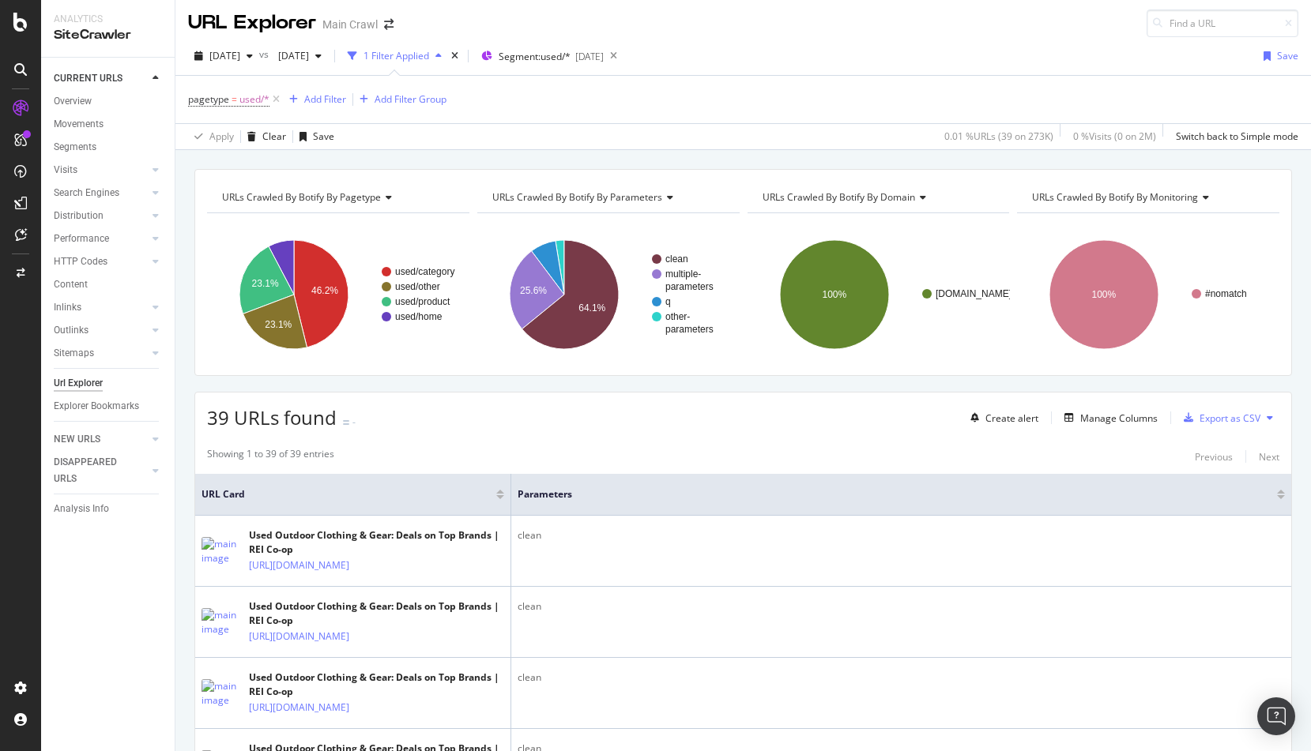
click at [1114, 420] on div "Manage Columns" at bounding box center [1118, 418] width 77 height 13
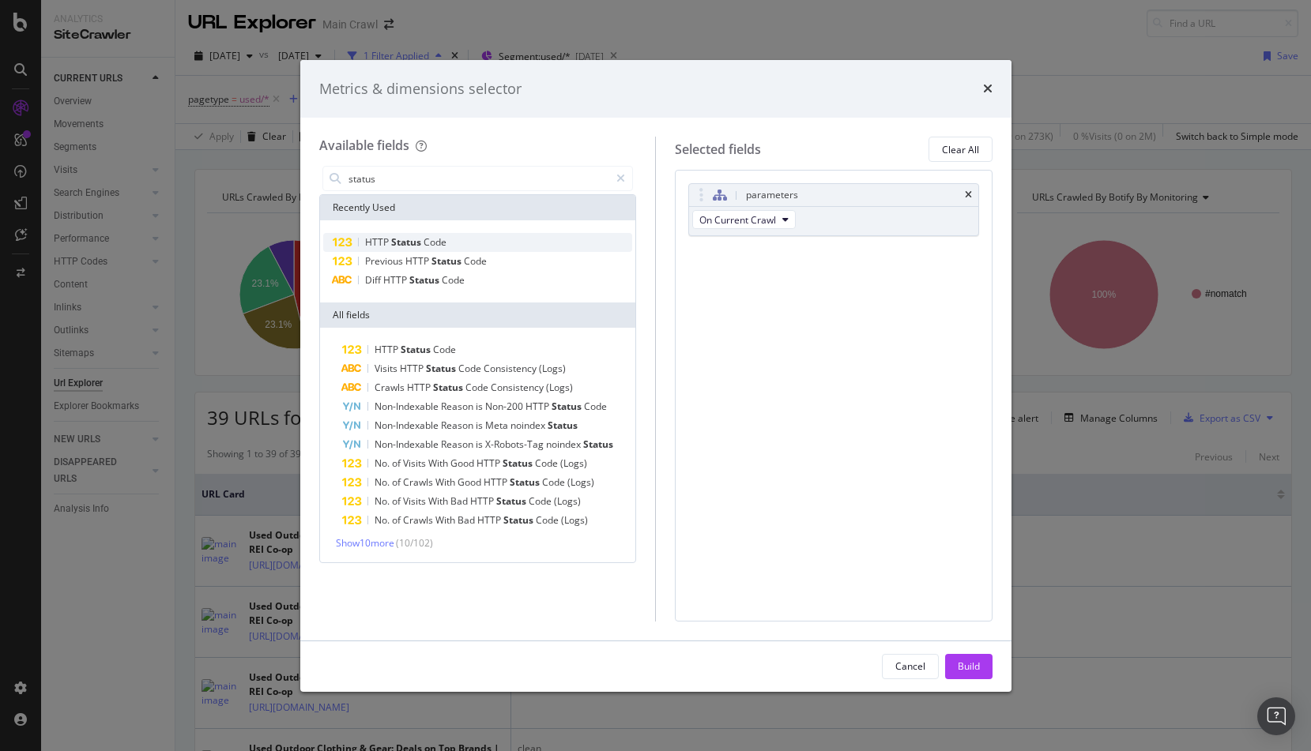
type input "status"
click at [441, 241] on span "Code" at bounding box center [435, 241] width 23 height 13
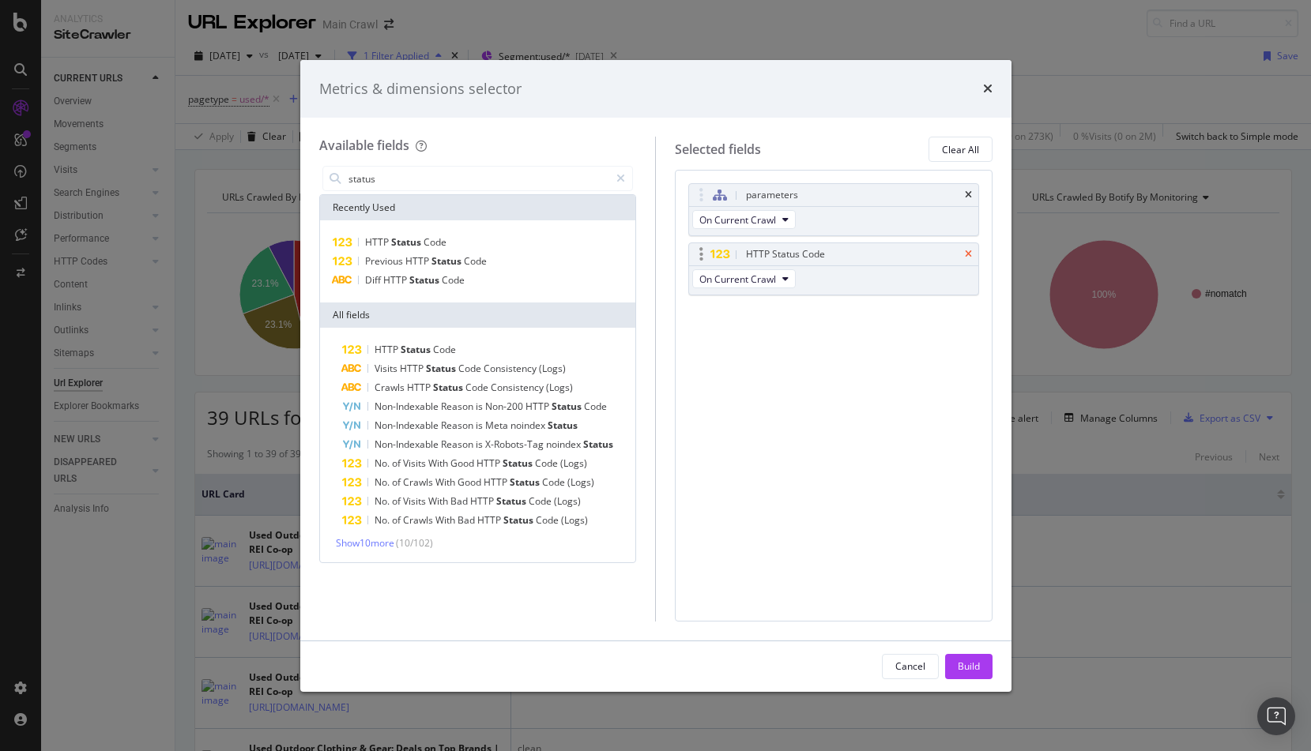
click at [969, 195] on icon "times" at bounding box center [968, 194] width 7 height 9
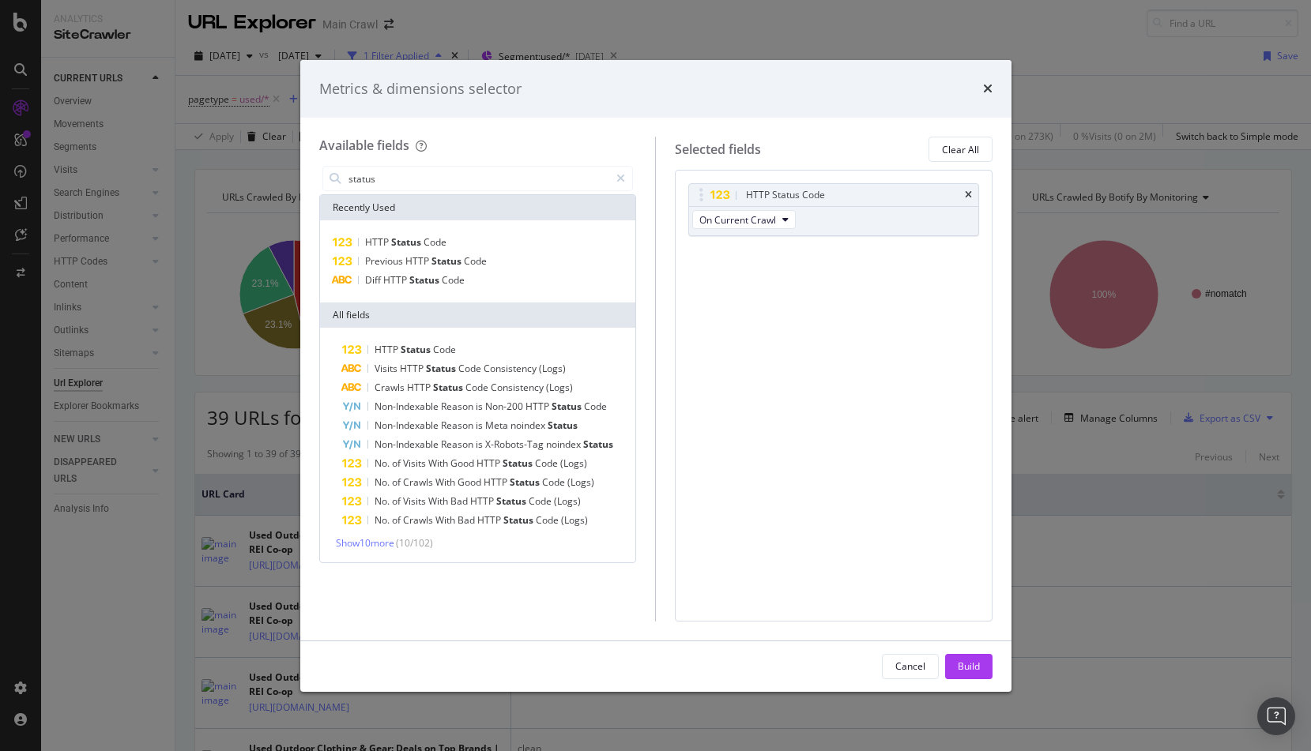
click at [963, 664] on div "Build" at bounding box center [969, 666] width 22 height 13
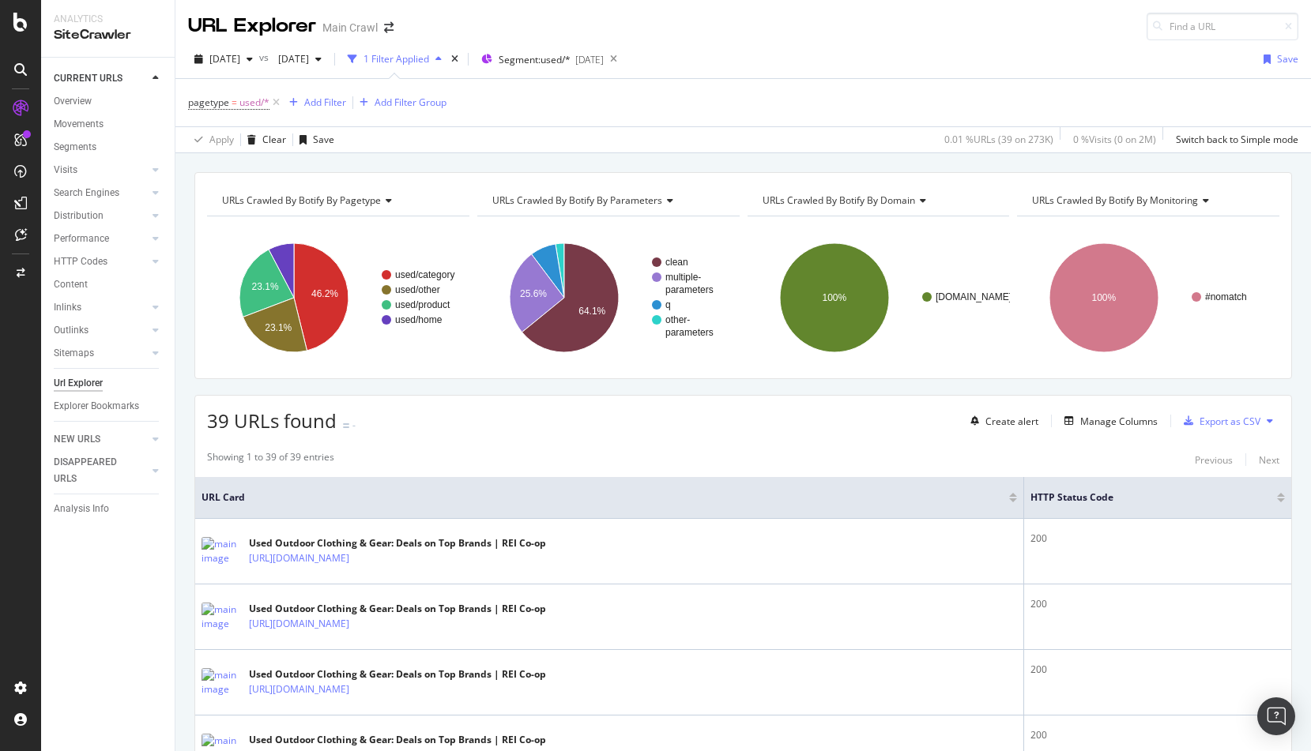
click at [802, 461] on div "Showing 1 to 39 of 39 entries Previous Next" at bounding box center [743, 459] width 1096 height 19
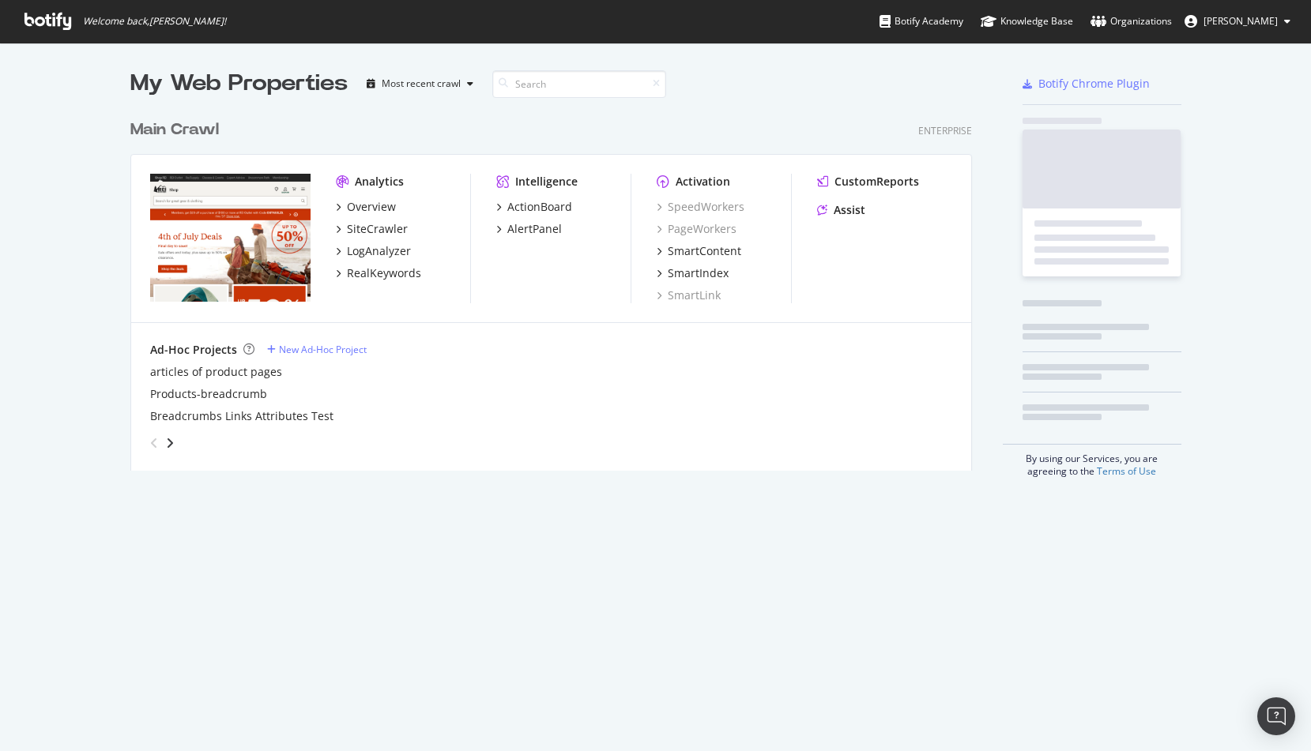
scroll to position [371, 854]
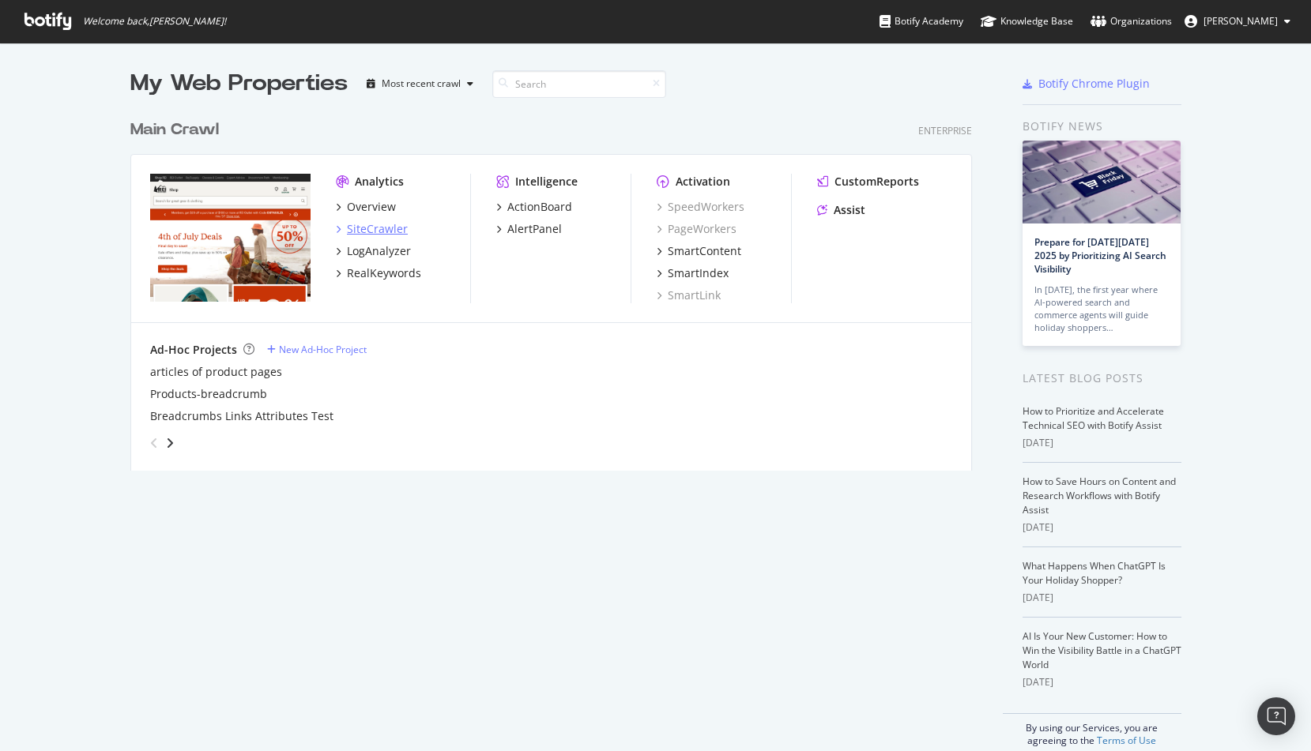
click at [382, 231] on div "SiteCrawler" at bounding box center [377, 229] width 61 height 16
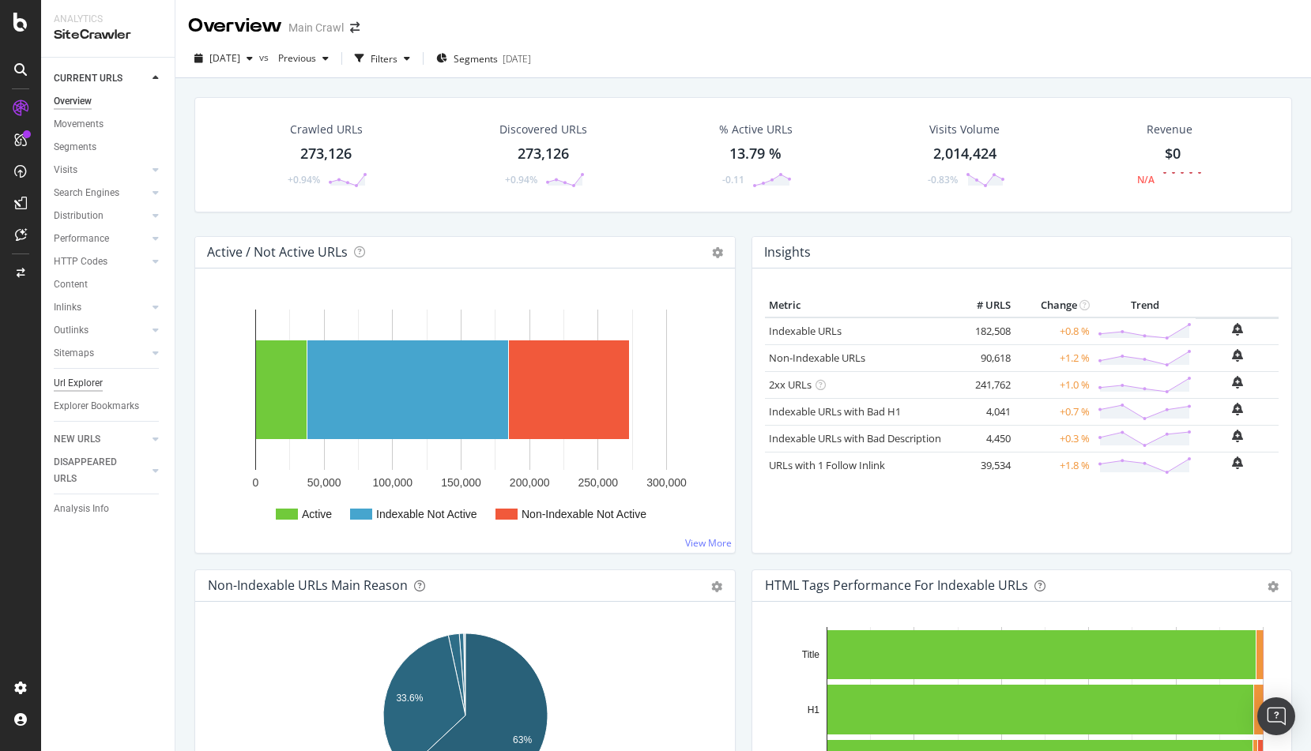
click at [83, 384] on div "Url Explorer" at bounding box center [78, 383] width 49 height 17
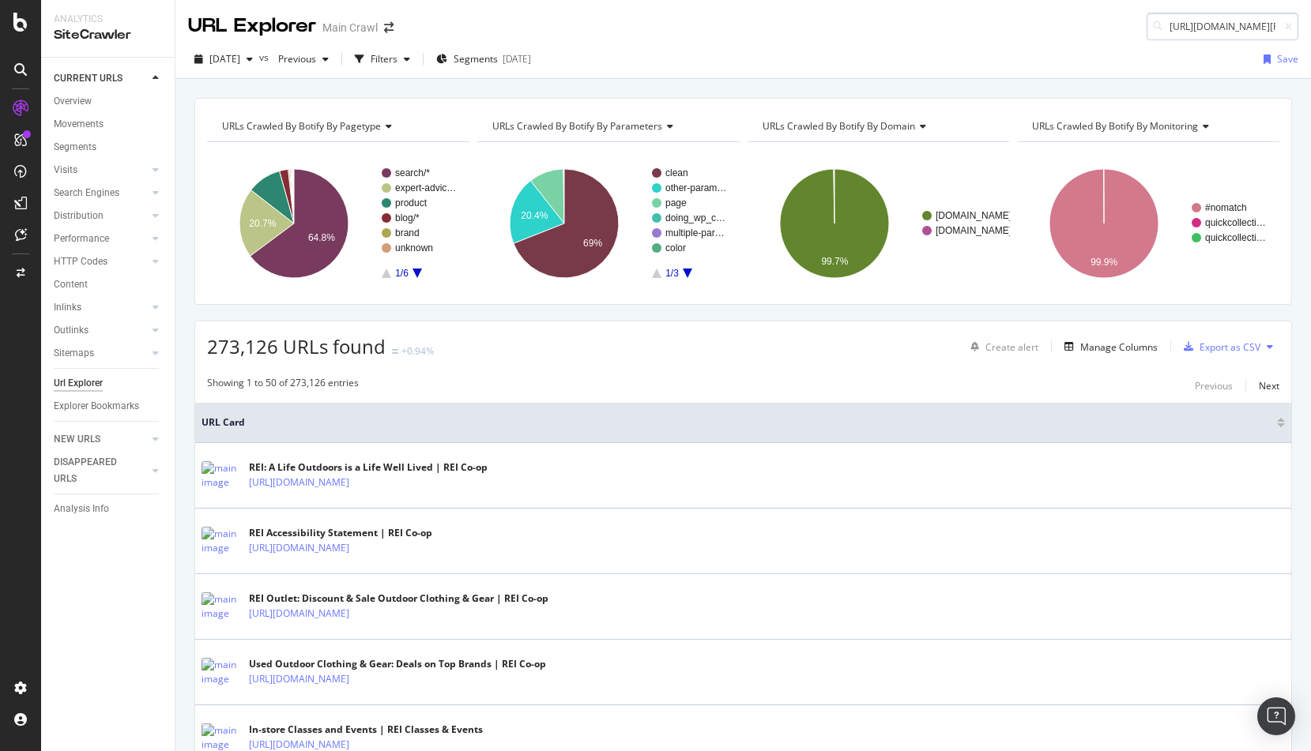
scroll to position [0, 14]
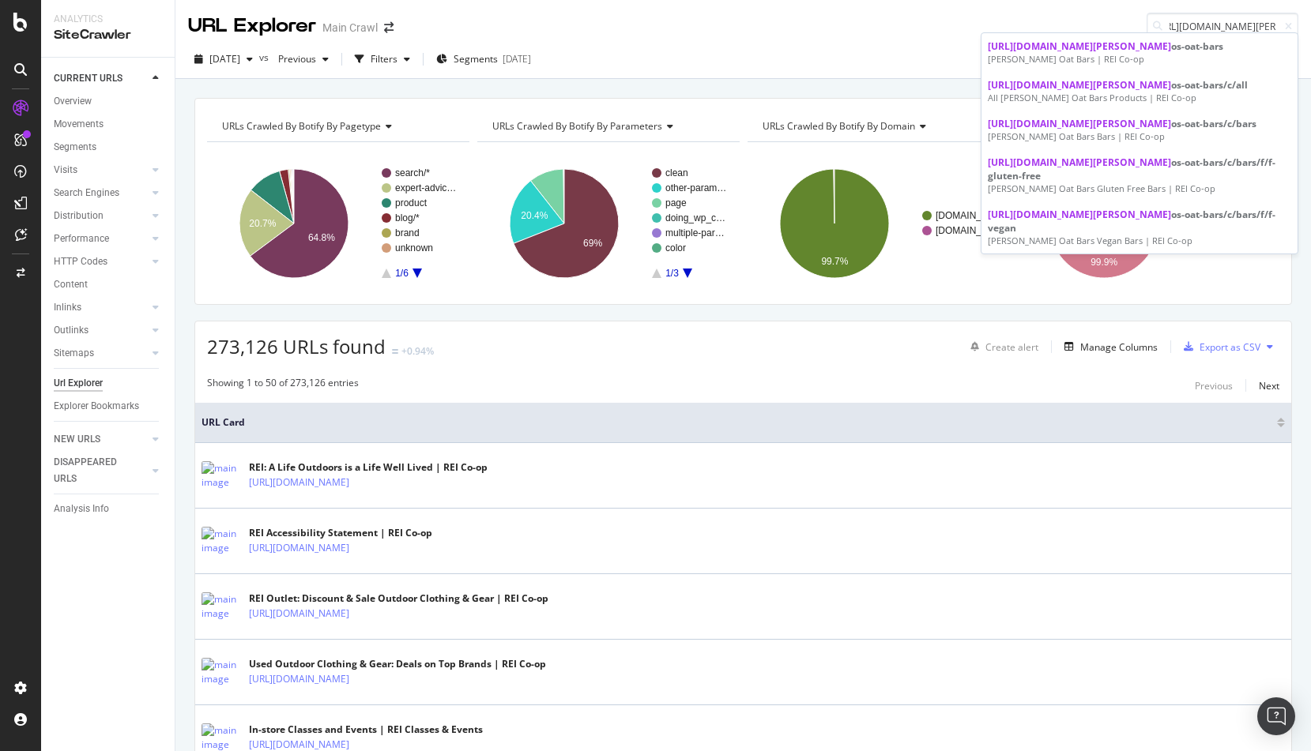
type input "https://www.rei.com/b/bob"
click at [894, 51] on div "2025 Sep. 30th vs Previous Filters Segments 2025-09-03 Save" at bounding box center [742, 63] width 1135 height 32
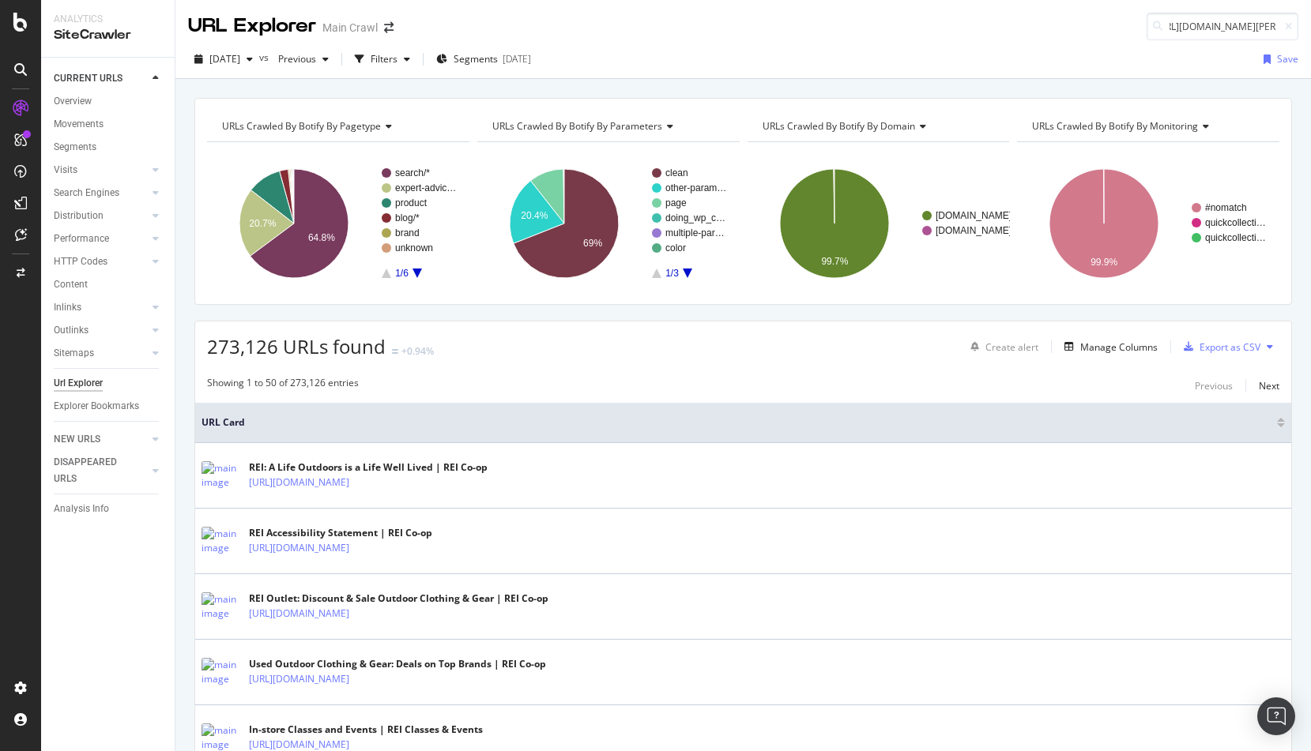
scroll to position [0, 0]
click at [412, 71] on button "Filters" at bounding box center [382, 59] width 68 height 25
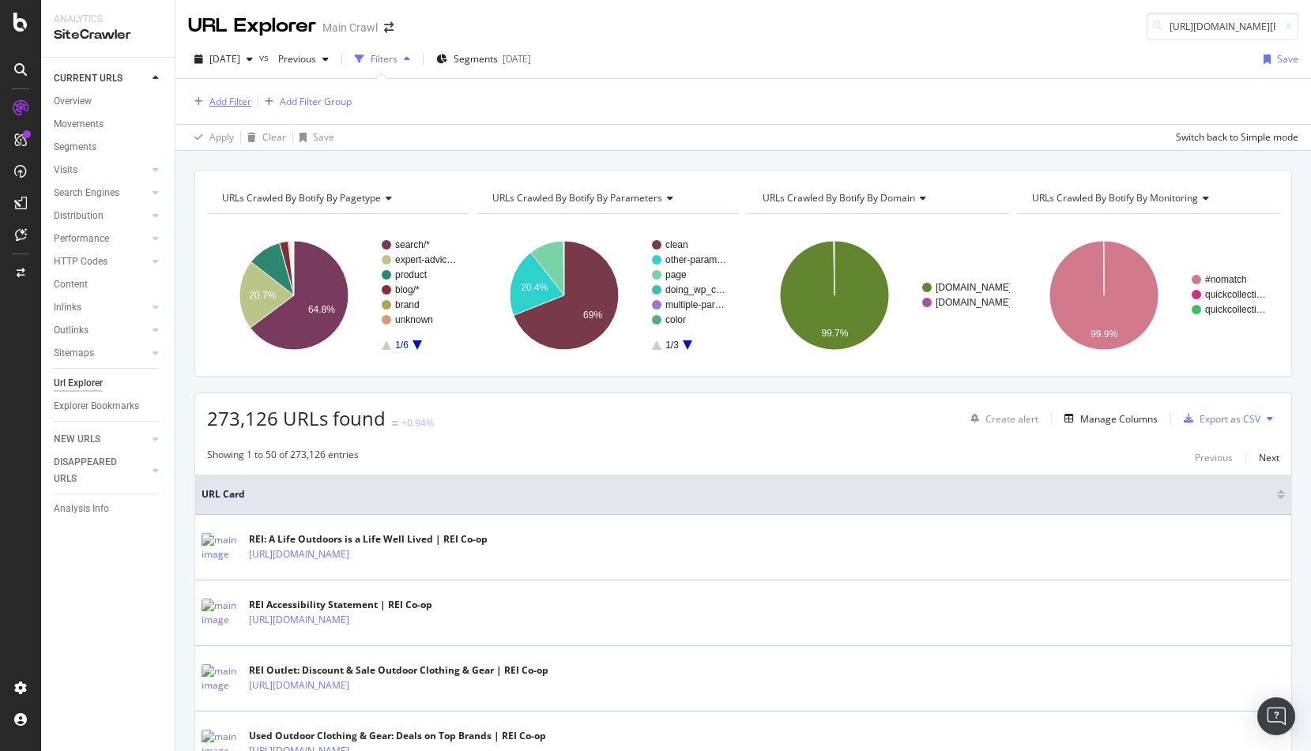
click at [245, 107] on div "Add Filter" at bounding box center [230, 101] width 42 height 13
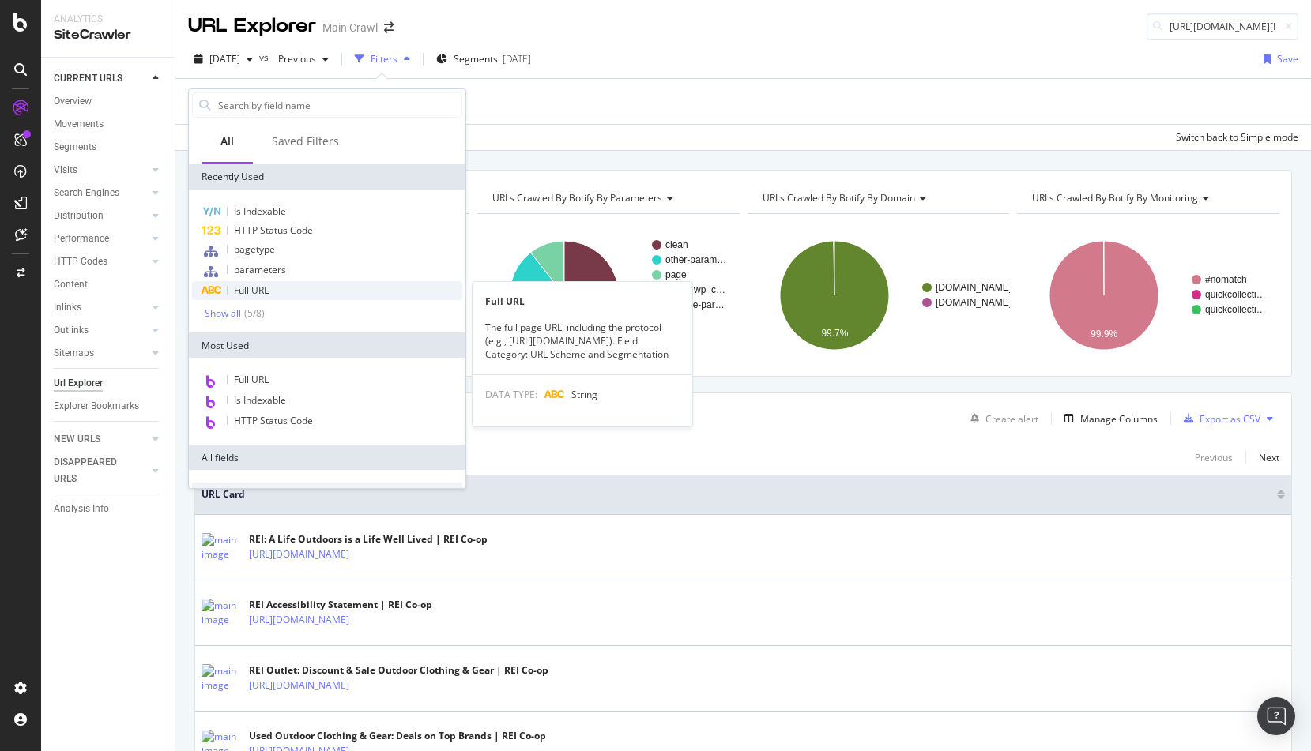
click at [265, 292] on span "Full URL" at bounding box center [251, 290] width 35 height 13
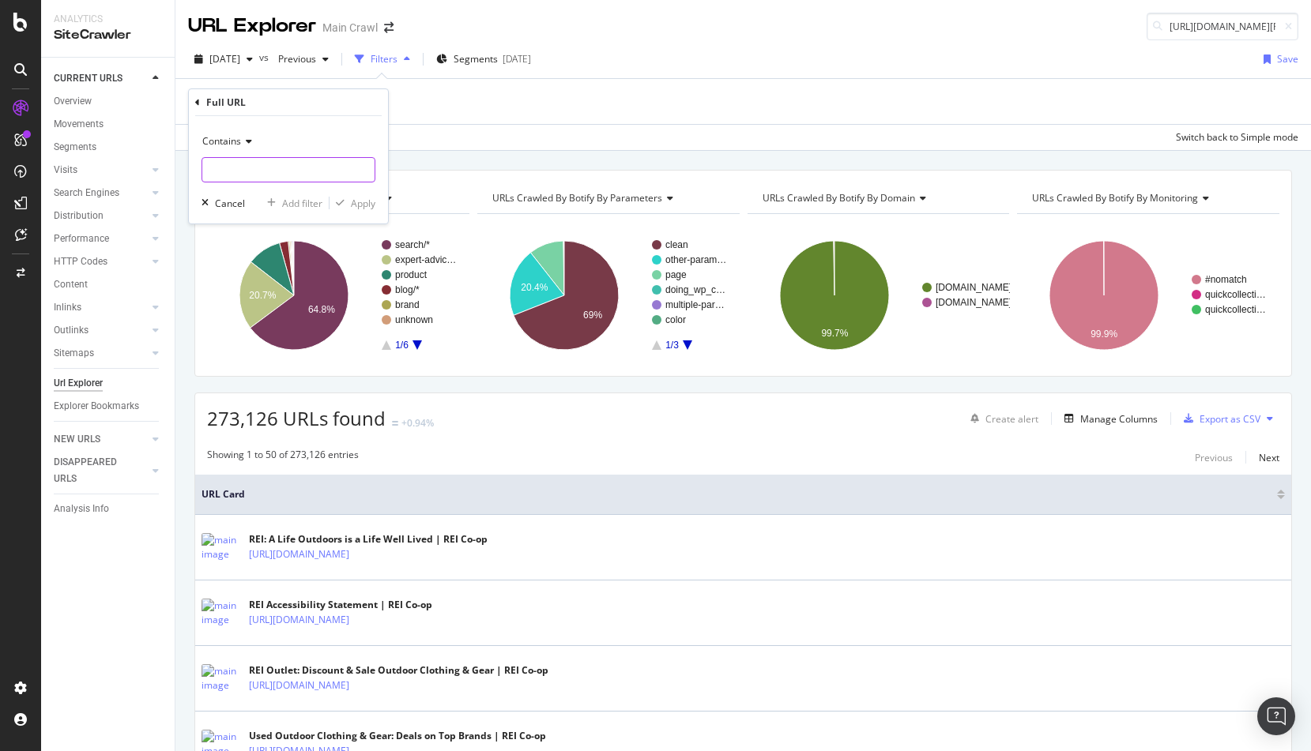
click at [250, 168] on input "text" at bounding box center [288, 169] width 172 height 25
paste input "https://www.rei.com/b/bob"
type input "https://www.rei.com/b/bob"
click at [344, 199] on div "button" at bounding box center [339, 202] width 21 height 9
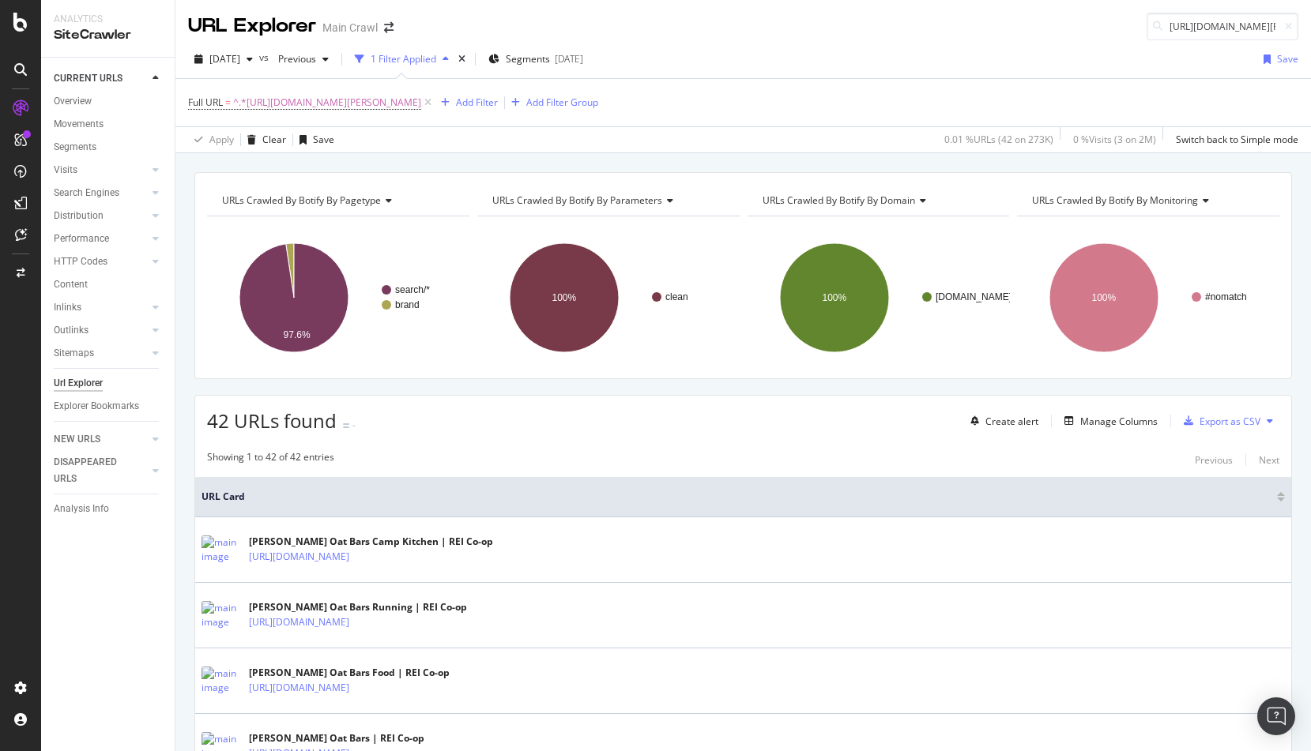
click at [1282, 501] on div at bounding box center [1281, 500] width 8 height 4
click at [395, 307] on text "brand" at bounding box center [407, 304] width 24 height 11
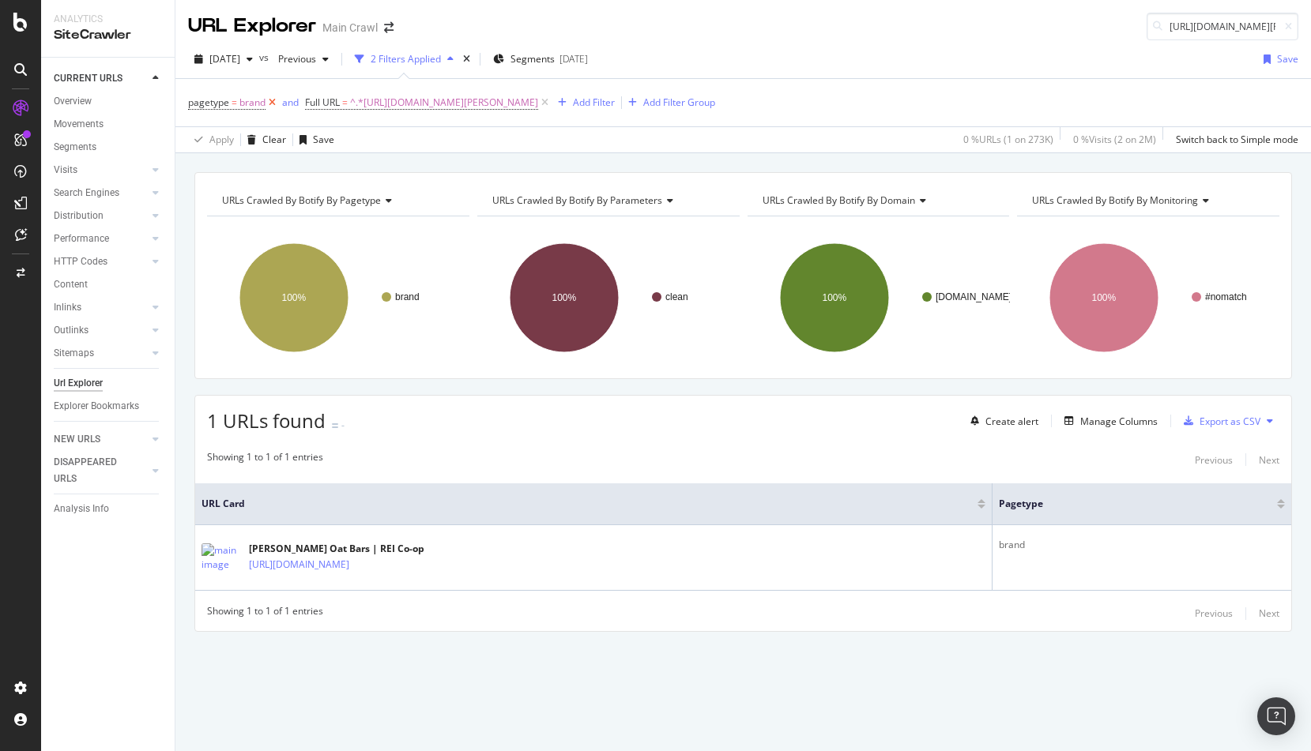
click at [270, 100] on icon at bounding box center [271, 103] width 13 height 16
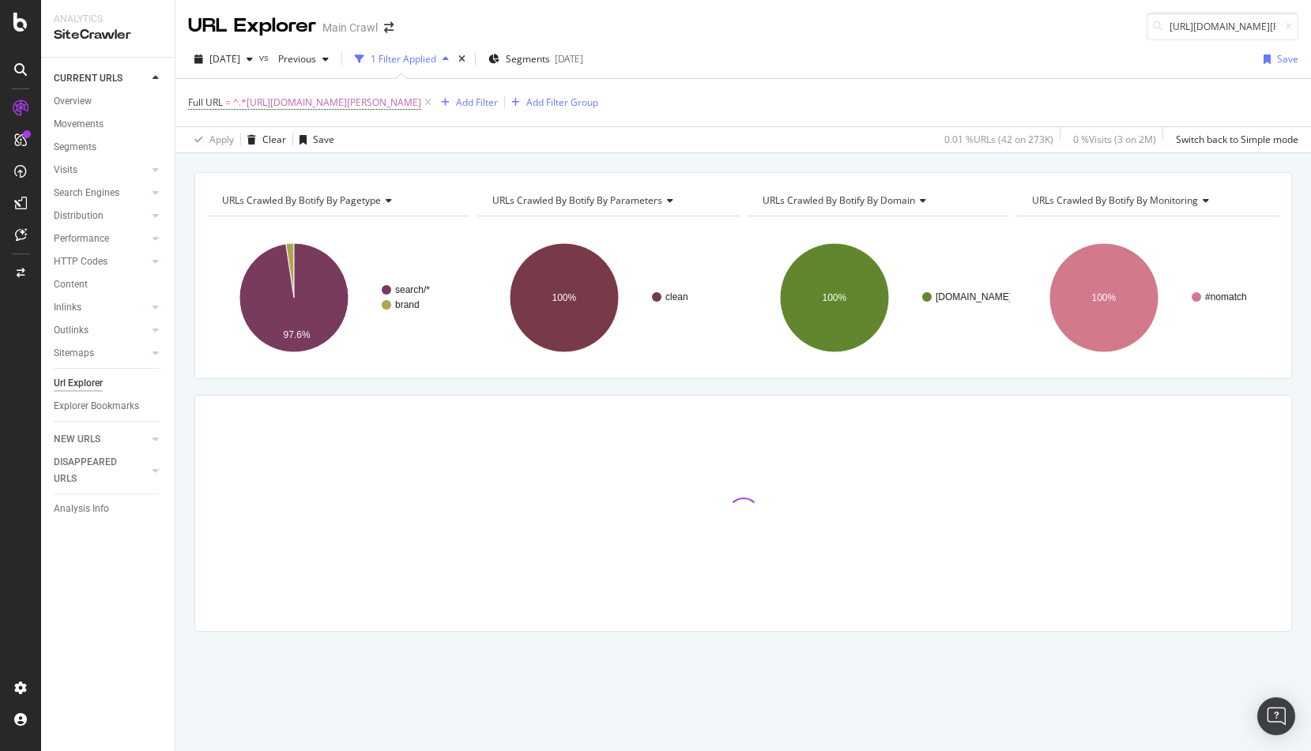
click at [641, 158] on div "URLs Crawled By Botify By pagetype Chart (by Value) Table Expand Export as CSV …" at bounding box center [742, 172] width 1135 height 38
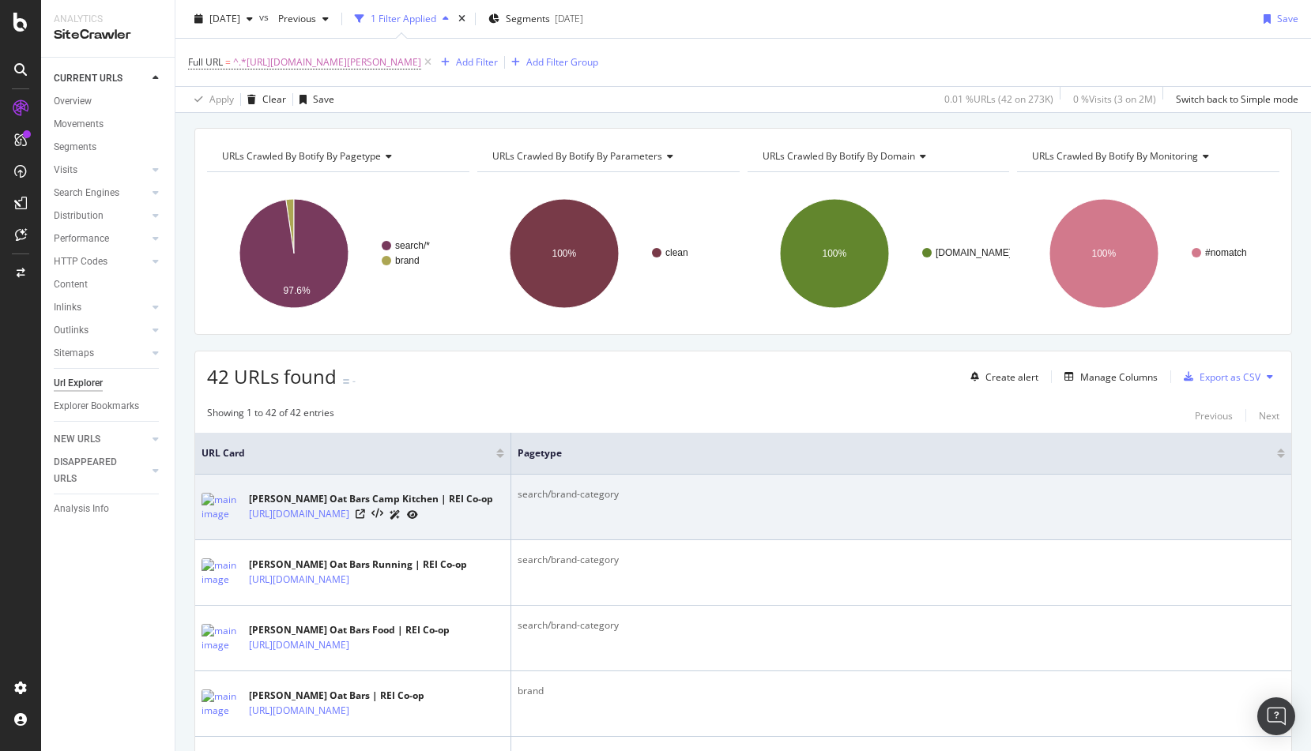
scroll to position [48, 0]
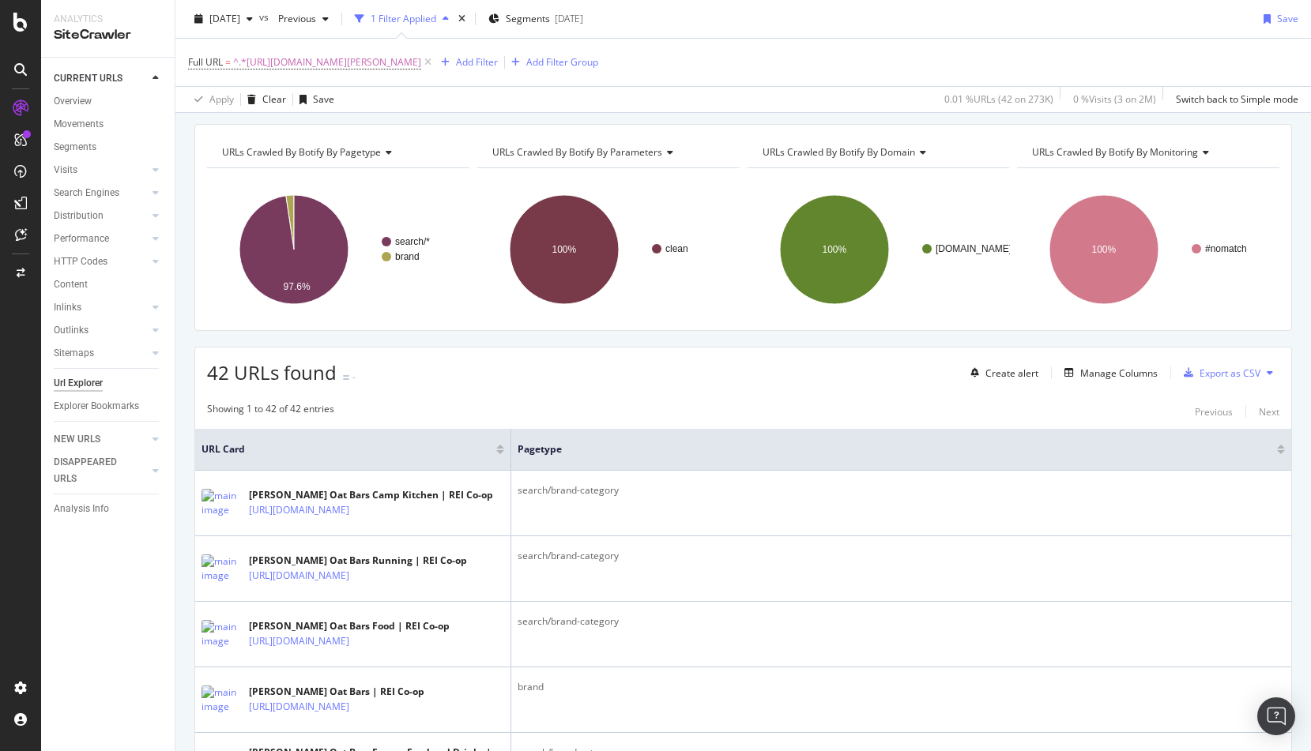
click at [500, 453] on div at bounding box center [500, 452] width 8 height 4
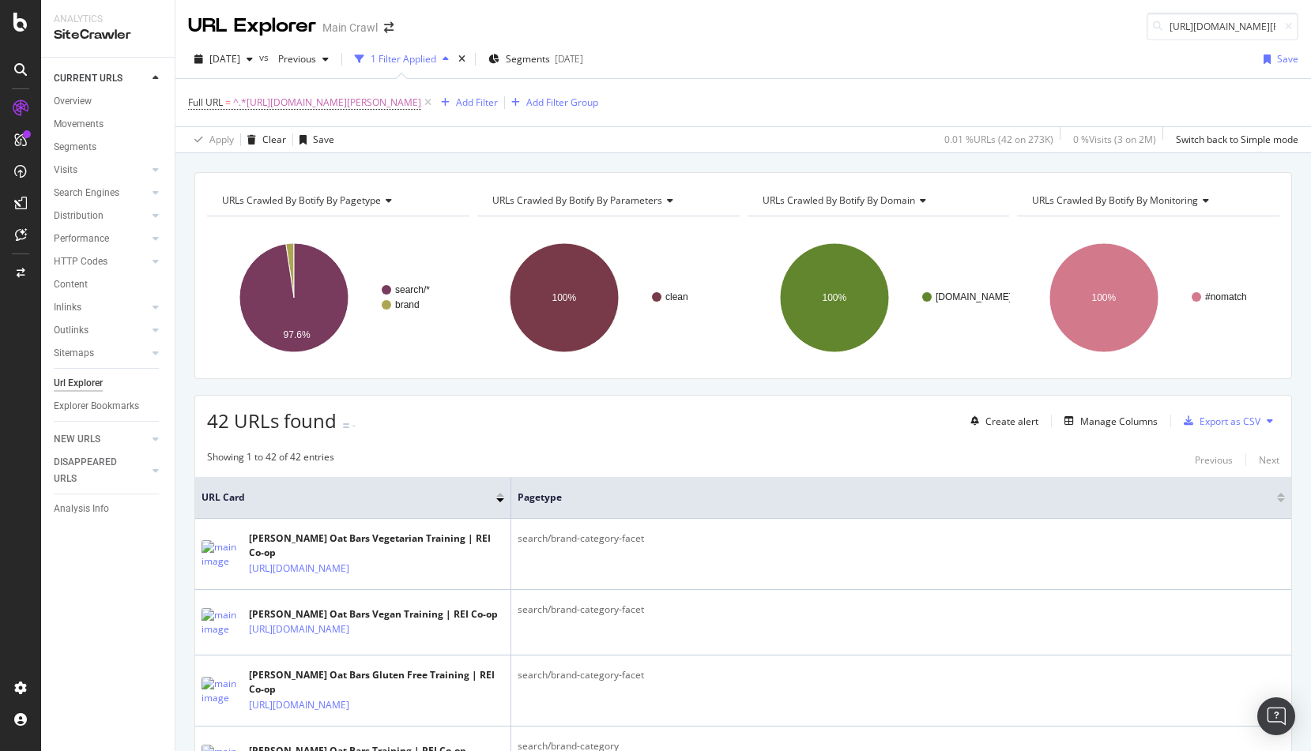
click at [499, 496] on div at bounding box center [500, 495] width 8 height 4
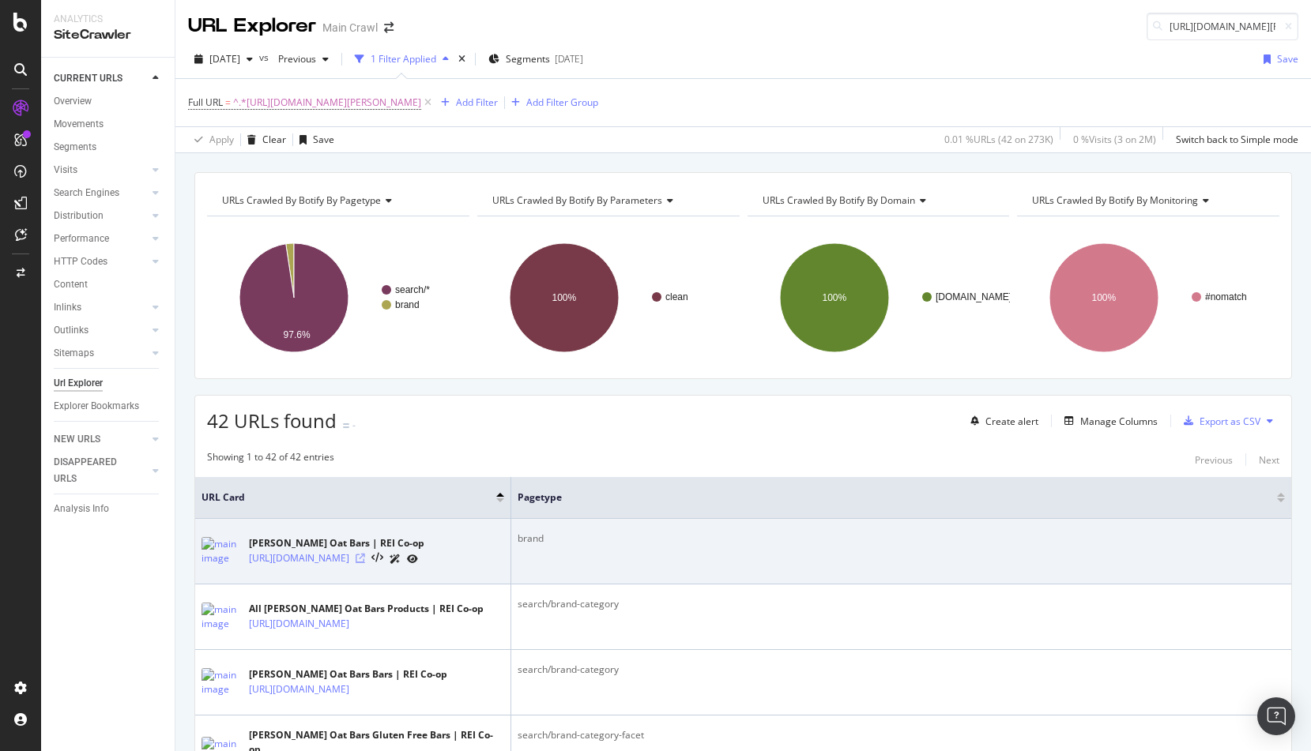
click at [365, 557] on icon at bounding box center [360, 558] width 9 height 9
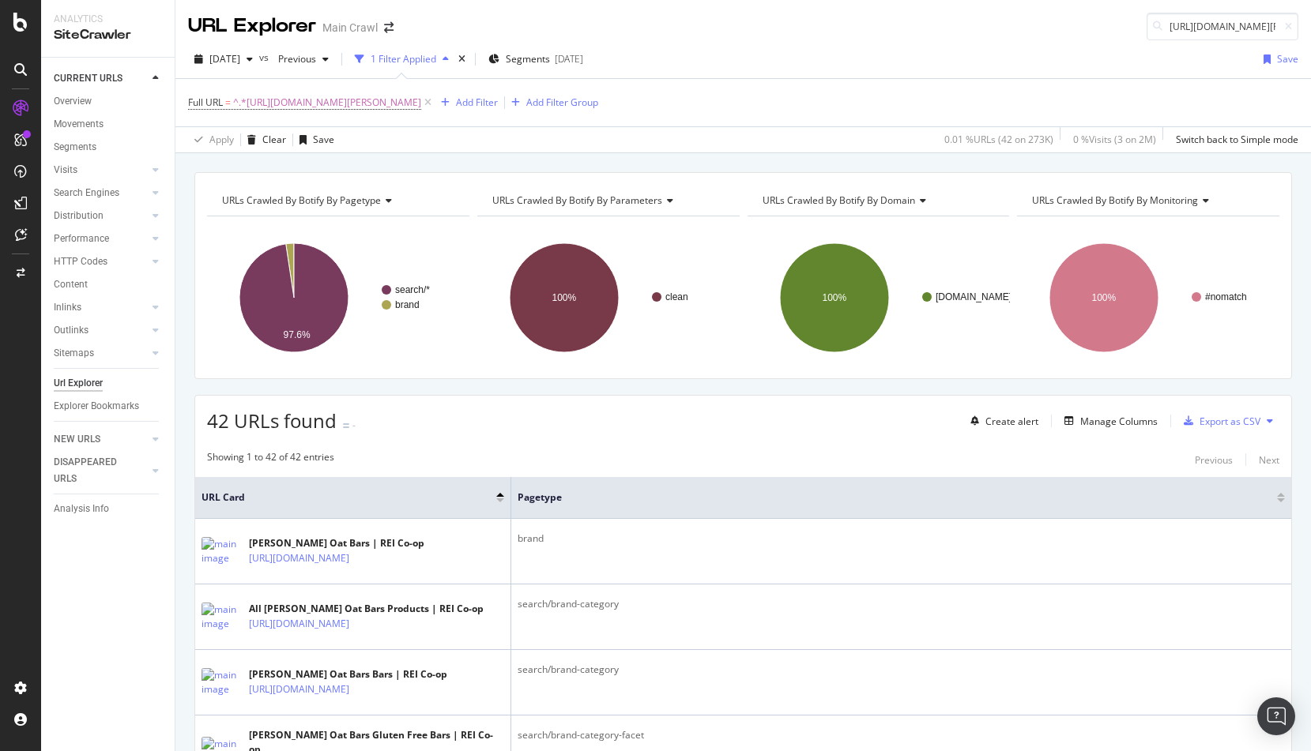
click at [751, 52] on div "2025 Sep. 30th vs Previous 1 Filter Applied Segments 2025-09-03 Save" at bounding box center [742, 63] width 1135 height 32
click at [1185, 29] on input "https://www.rei.com/b/bob" at bounding box center [1222, 27] width 152 height 28
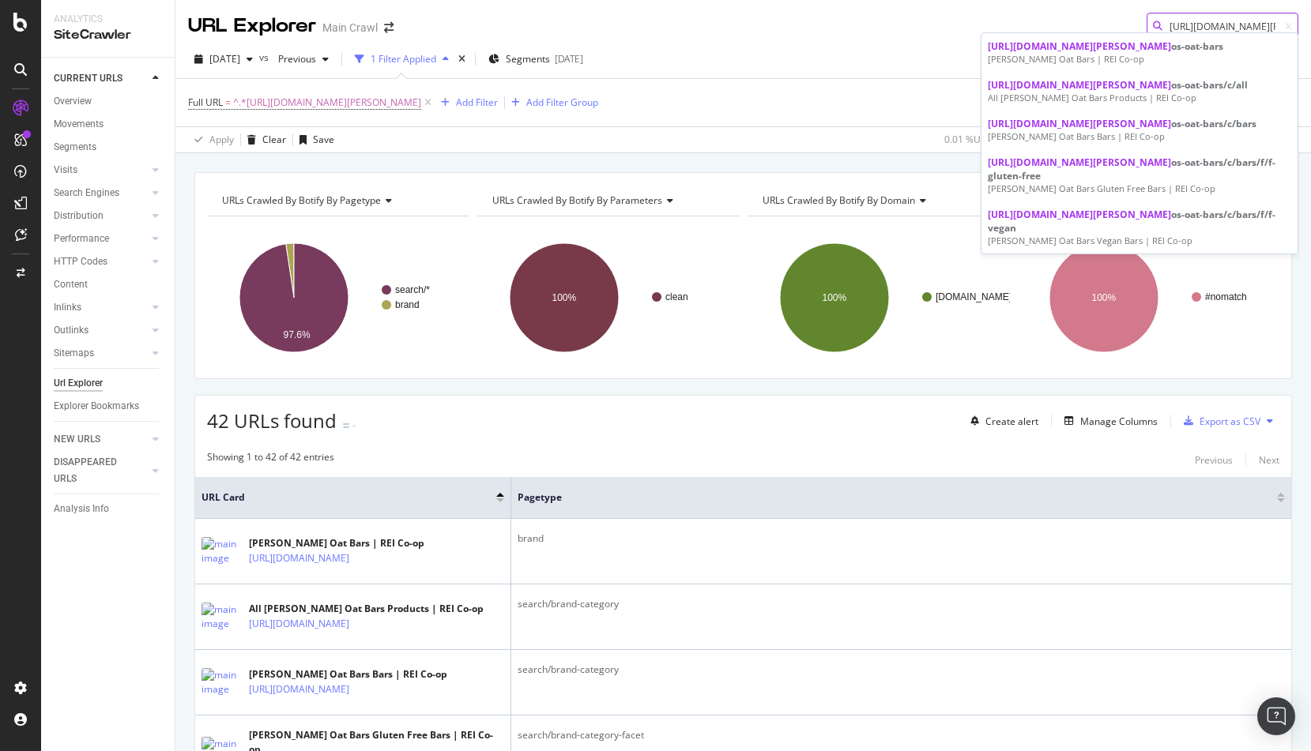
click at [1185, 29] on input "https://www.rei.com/b/bob" at bounding box center [1222, 27] width 152 height 28
paste input "filson-tin-cloth-hat"
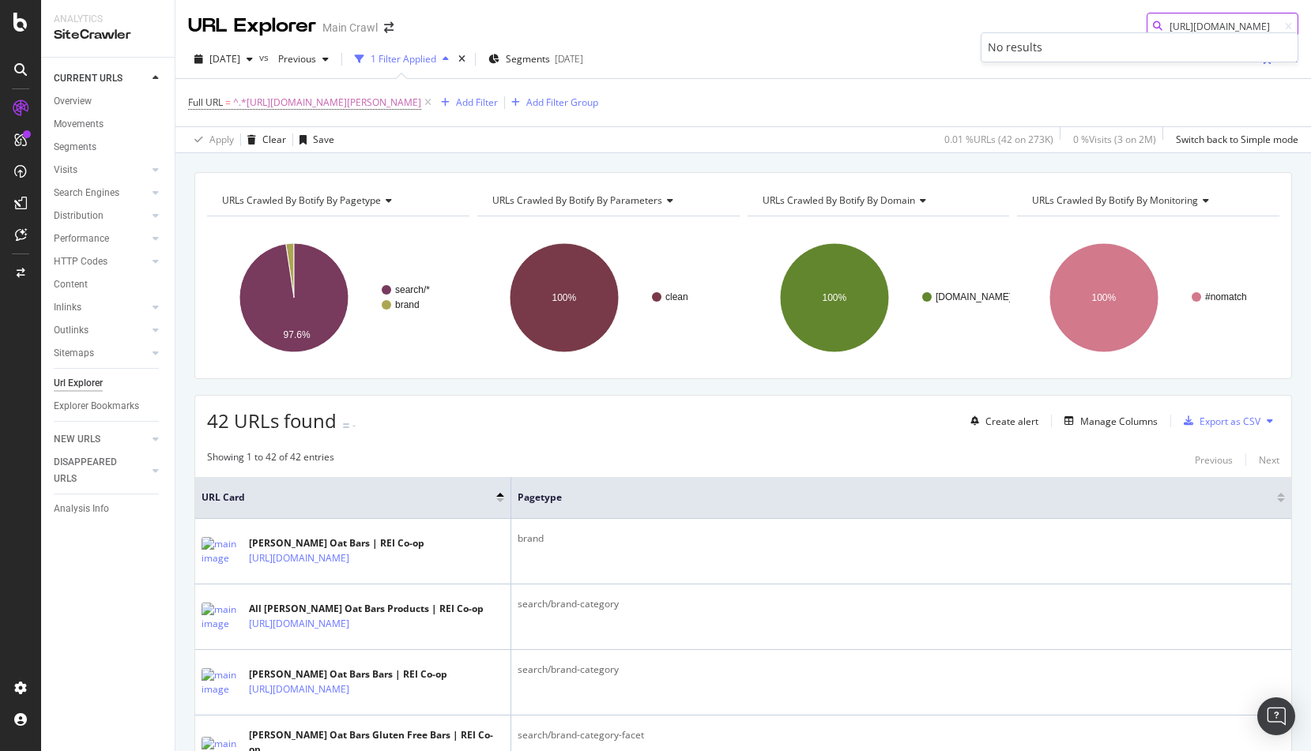
type input "https://www.rei.com/b/filson-tin-cloth-hat"
click at [856, 43] on div "2025 Sep. 30th vs Previous 1 Filter Applied Segments 2025-09-03 Save Full URL =…" at bounding box center [742, 96] width 1135 height 113
click at [342, 107] on span "^.*https://www.rei.com/b/bob.*$" at bounding box center [327, 103] width 188 height 22
click at [344, 168] on input "https://www.rei.com/b/bob" at bounding box center [276, 168] width 149 height 25
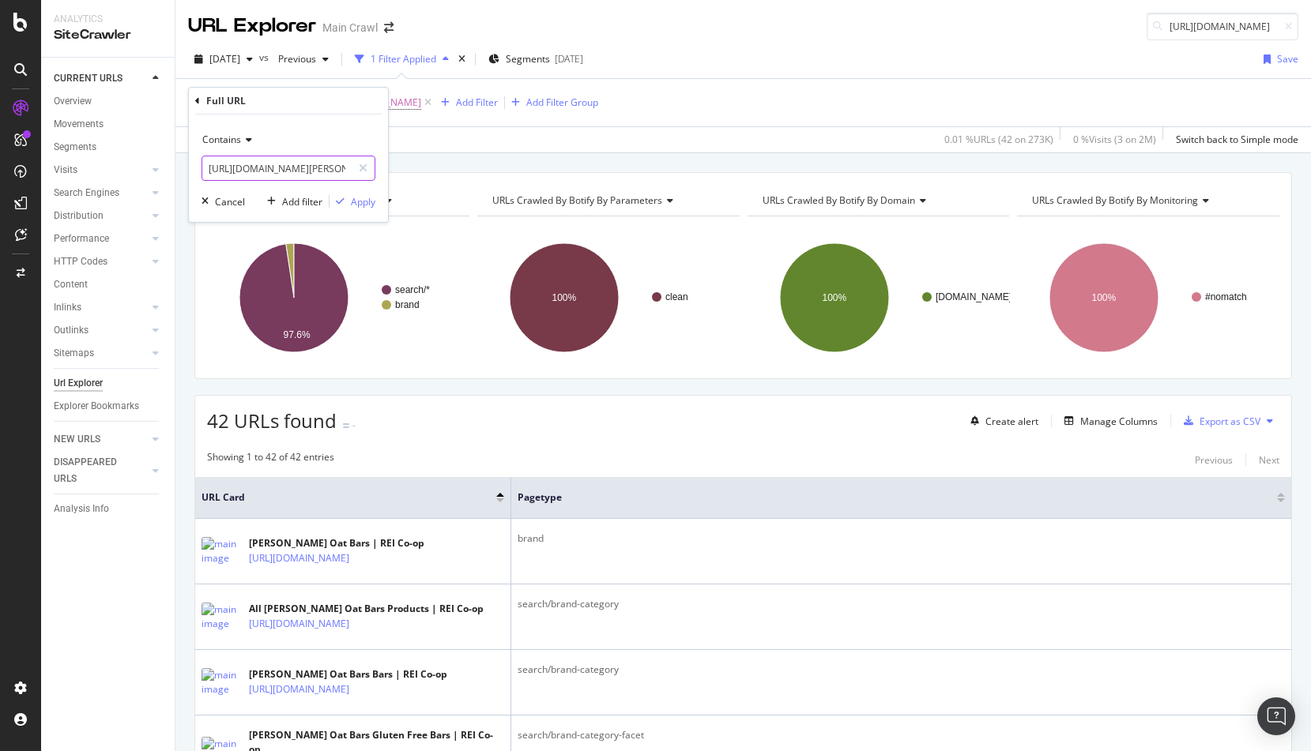
click at [344, 168] on input "https://www.rei.com/b/bob" at bounding box center [276, 168] width 149 height 25
type input "https://www.rei.com/b/filson"
click at [363, 201] on div "Apply" at bounding box center [363, 201] width 24 height 13
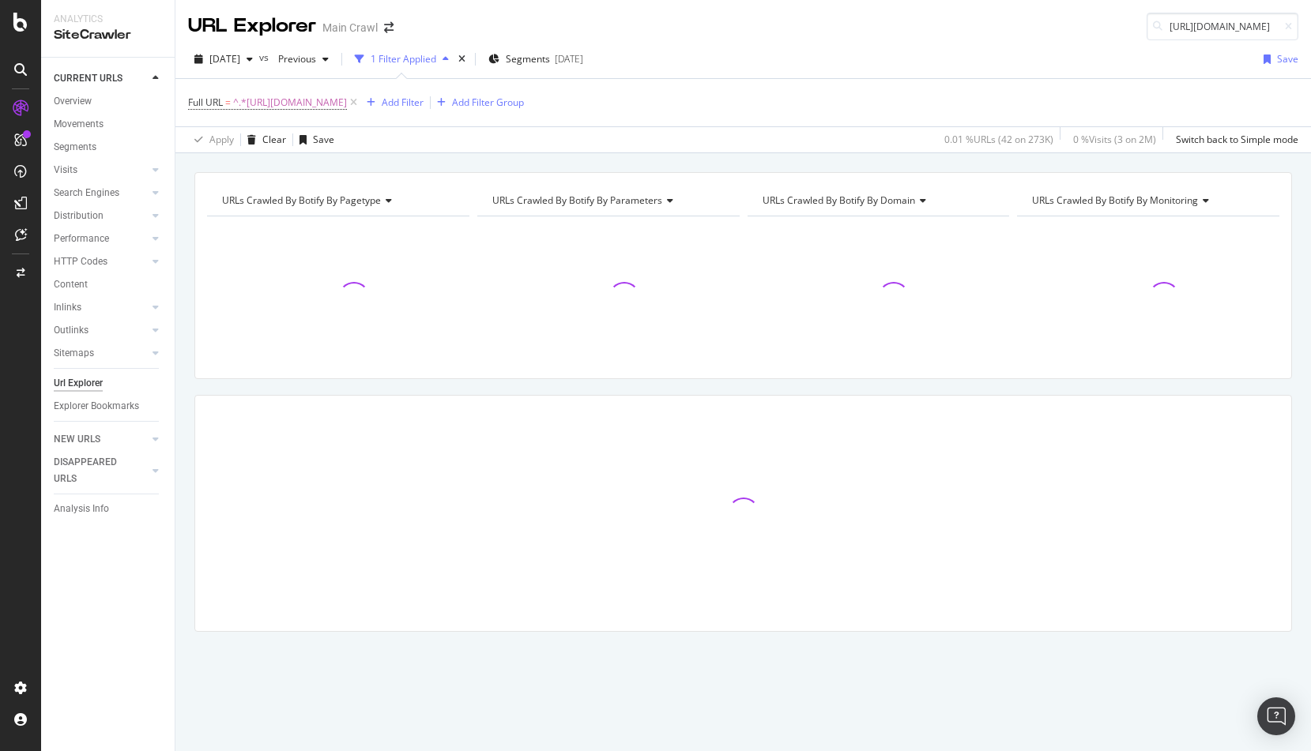
click at [189, 246] on div "URLs Crawled By Botify By pagetype Chart (by Value) Table Expand Export as CSV …" at bounding box center [742, 429] width 1135 height 515
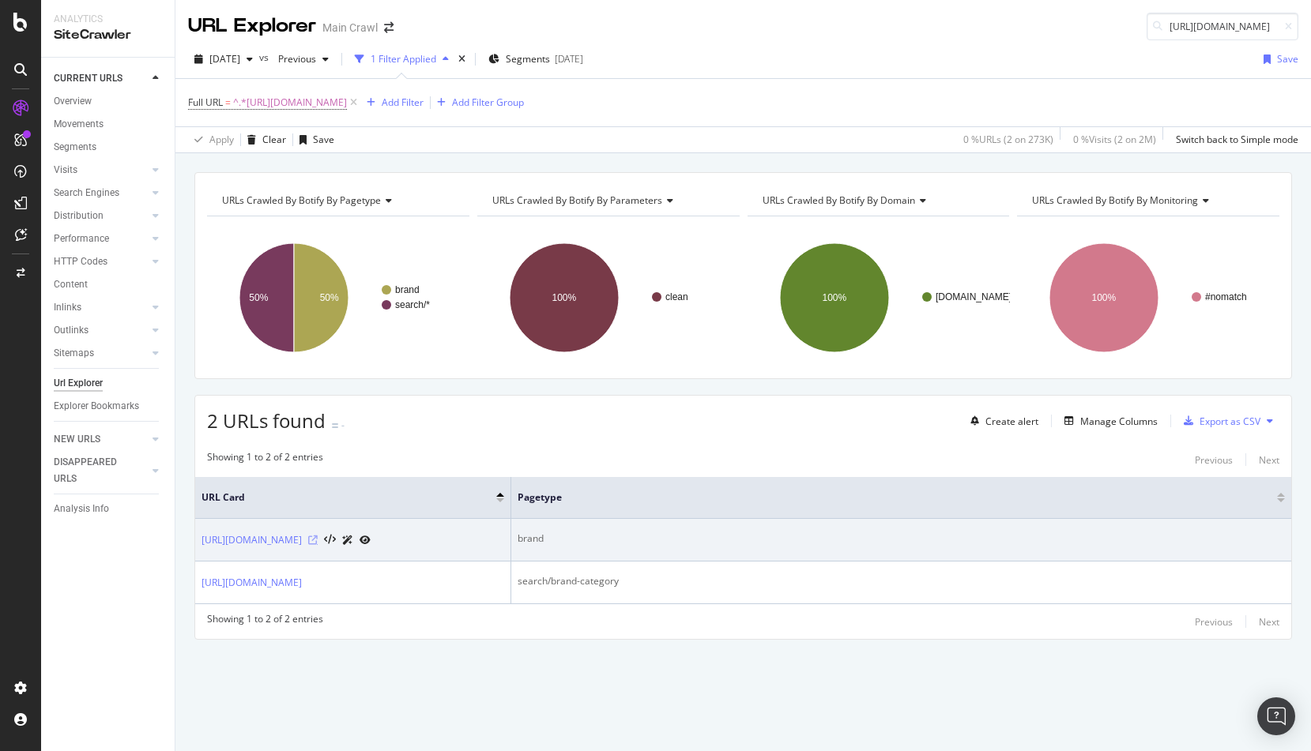
click at [318, 543] on icon at bounding box center [312, 540] width 9 height 9
drag, startPoint x: 198, startPoint y: 543, endPoint x: 325, endPoint y: 548, distance: 127.3
click at [325, 548] on td "https://www.rei.com/b/filson" at bounding box center [353, 540] width 316 height 43
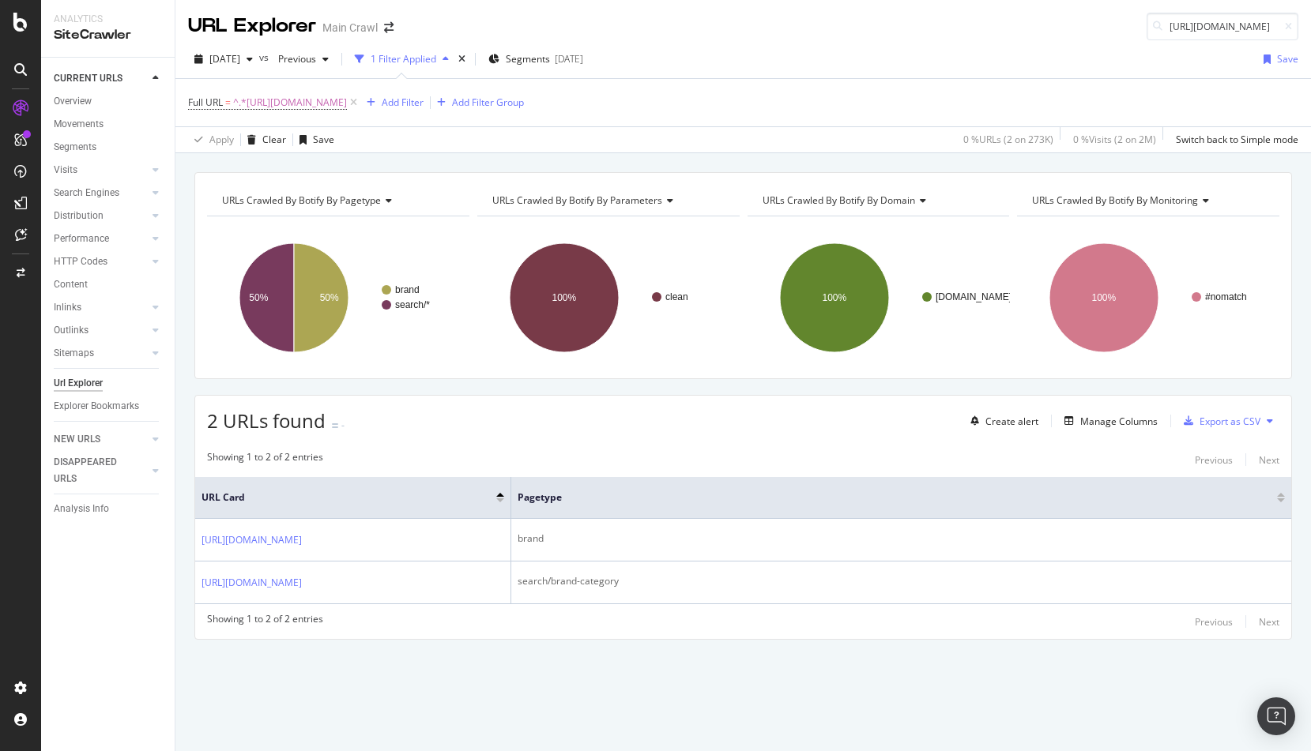
copy link "https://www.rei.com/b/filson"
click at [806, 52] on div "2025 Sep. 30th vs Previous 1 Filter Applied Segments 2025-09-03 Save" at bounding box center [742, 63] width 1135 height 32
click at [475, 27] on div "URL Explorer Main Crawl https://www.rei.com/b/filson-tin-cloth-hat" at bounding box center [742, 20] width 1135 height 40
click at [360, 102] on icon at bounding box center [353, 103] width 13 height 16
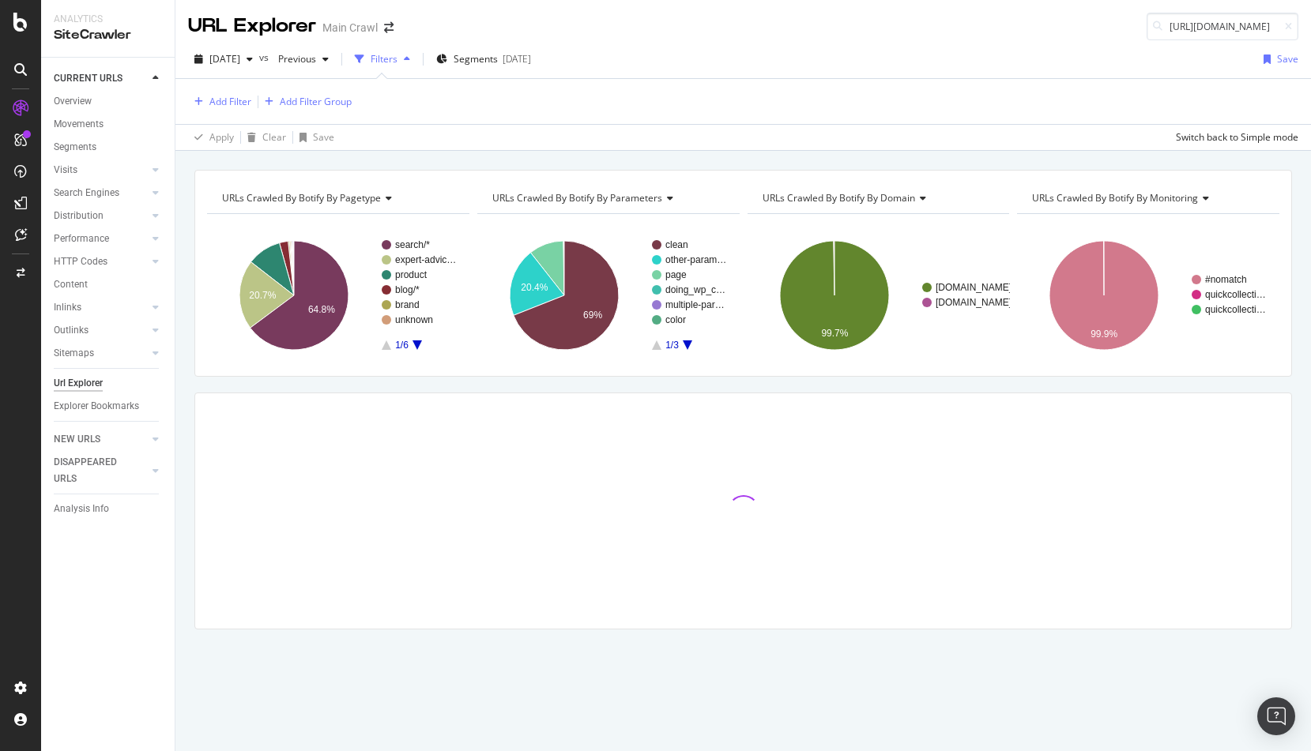
click at [726, 121] on div "Add Filter Add Filter Group" at bounding box center [743, 101] width 1110 height 45
click at [223, 99] on div "Add Filter" at bounding box center [230, 101] width 42 height 13
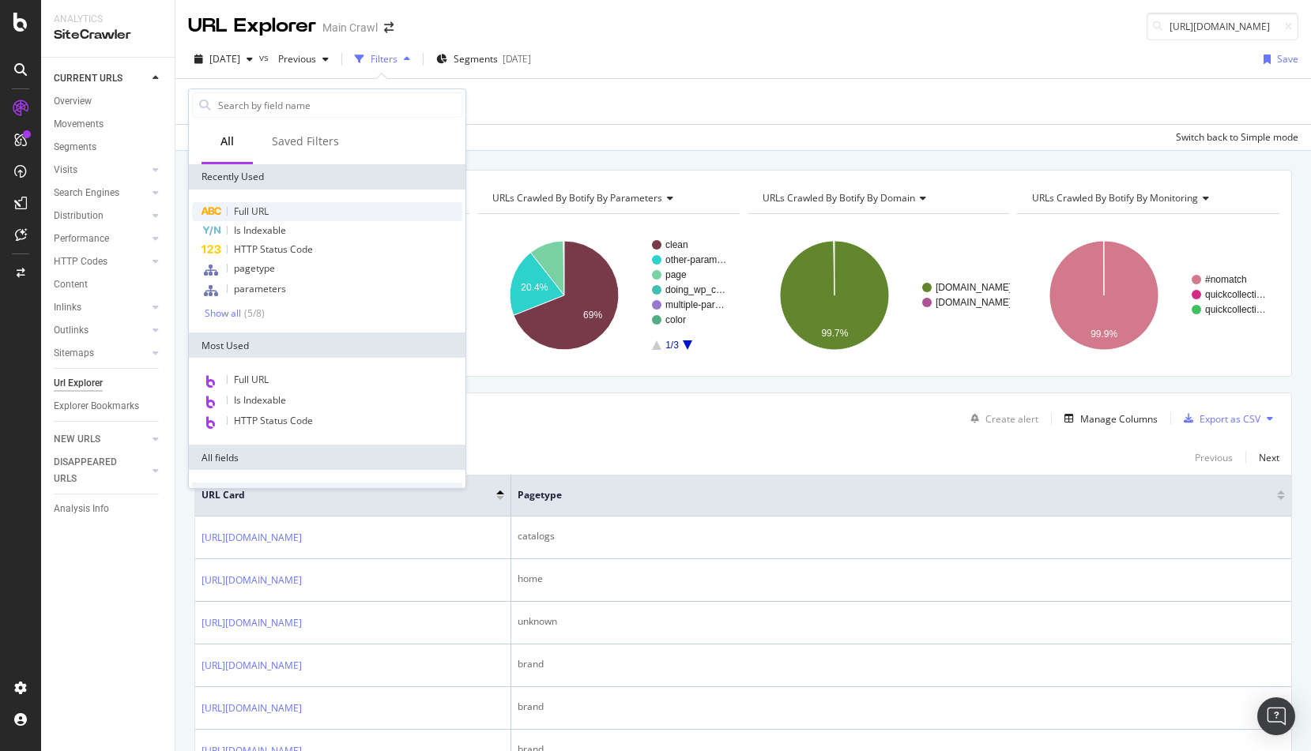
click at [258, 211] on span "Full URL" at bounding box center [251, 211] width 35 height 13
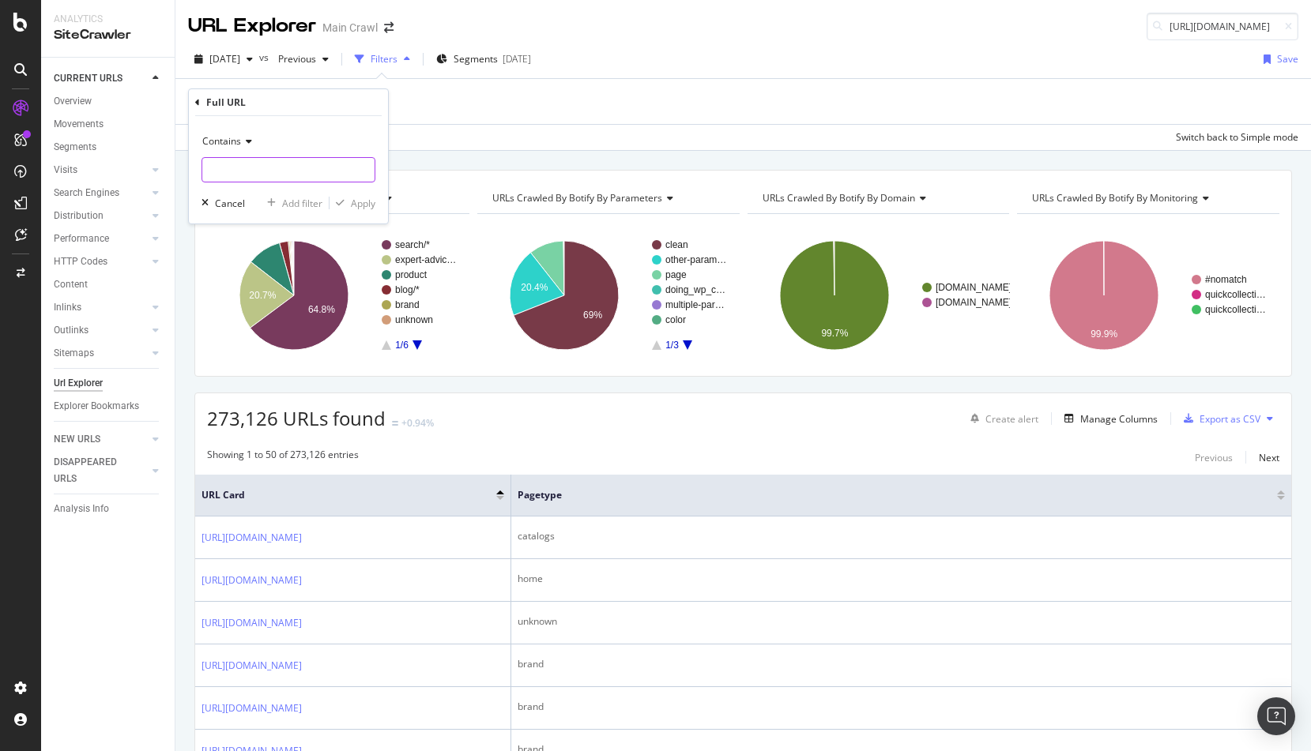
click at [244, 166] on input "text" at bounding box center [288, 169] width 172 height 25
type input "/f/top-rated"
drag, startPoint x: 358, startPoint y: 206, endPoint x: 692, endPoint y: 121, distance: 344.9
click at [358, 206] on div "Apply" at bounding box center [363, 203] width 24 height 13
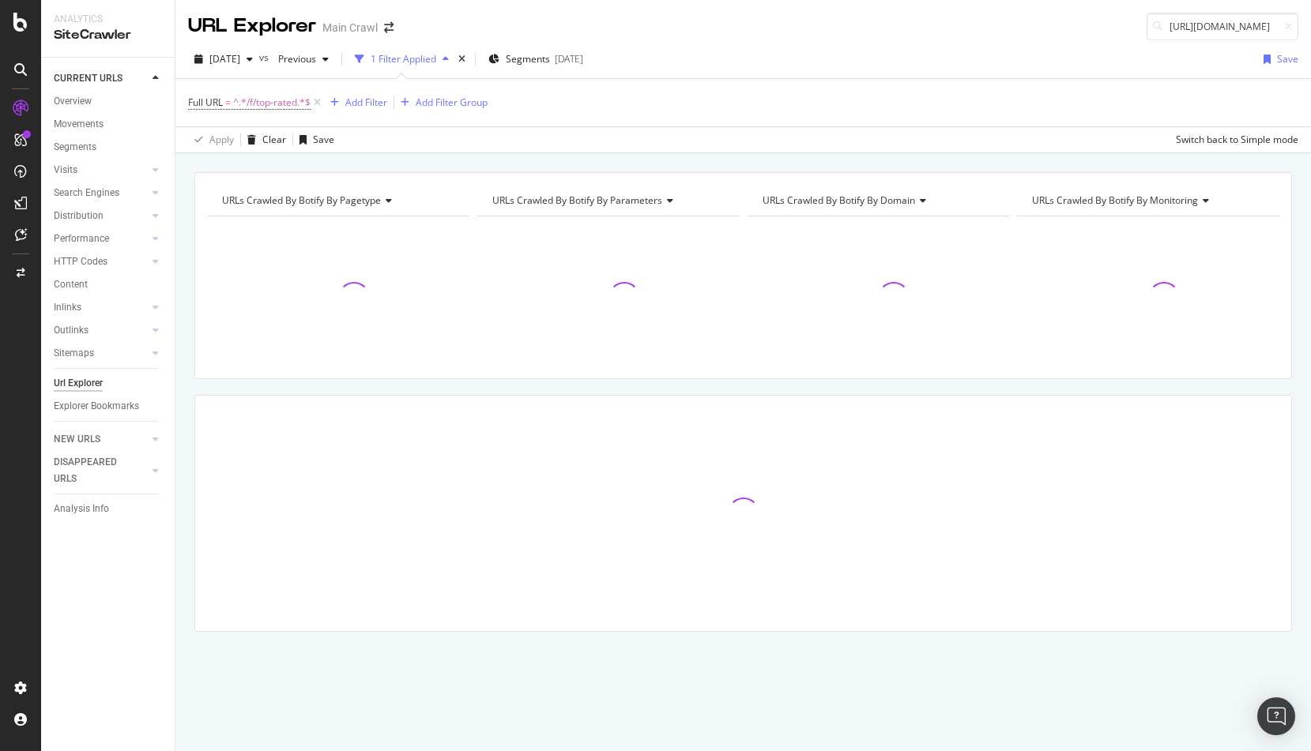
click at [768, 104] on div "Full URL = ^.*/f/top-rated.*$ Add Filter Add Filter Group" at bounding box center [743, 102] width 1110 height 47
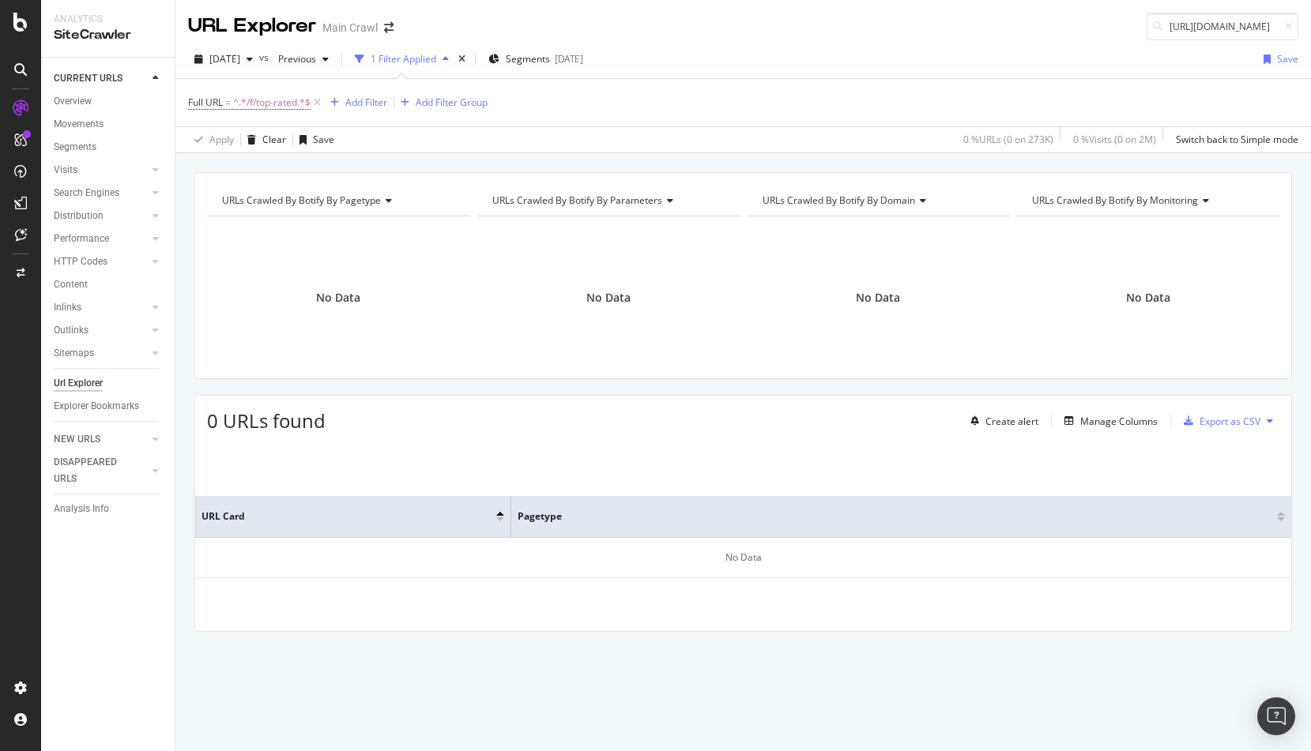
click at [436, 62] on div "1 Filter Applied" at bounding box center [404, 58] width 66 height 13
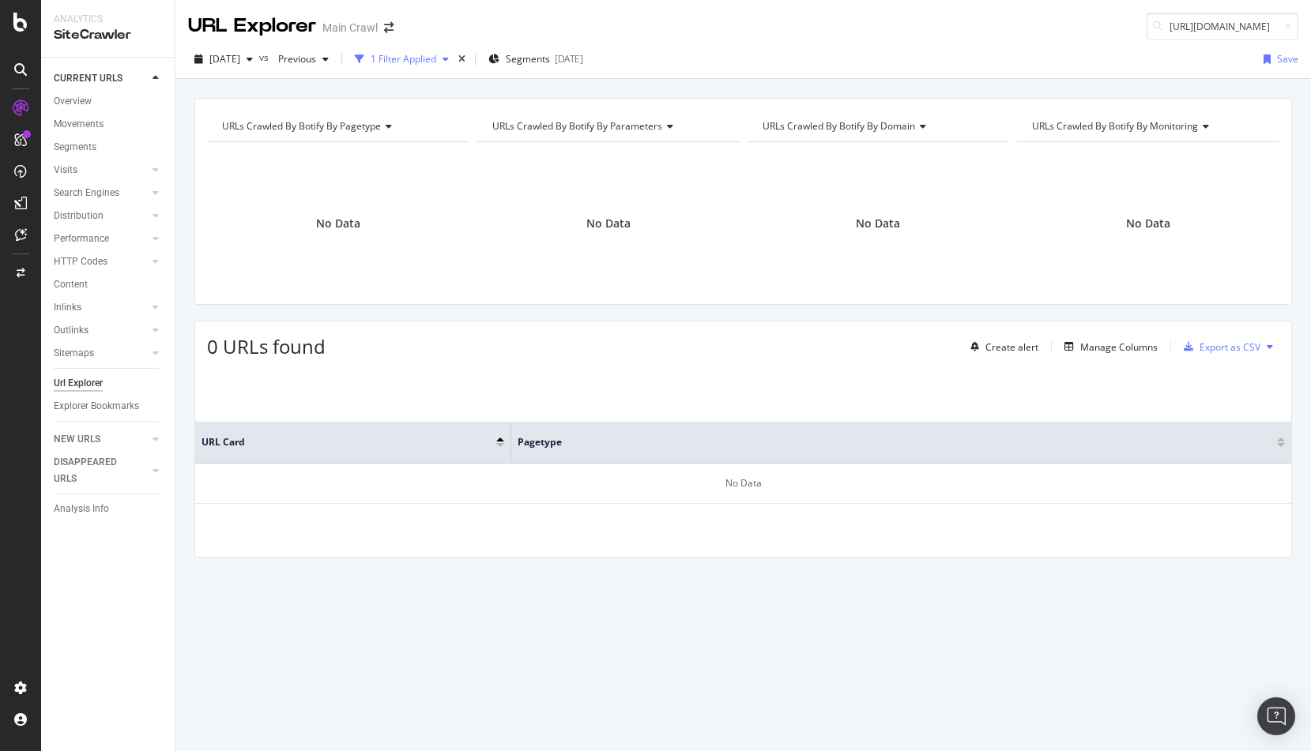
click at [436, 62] on div "1 Filter Applied" at bounding box center [404, 58] width 66 height 13
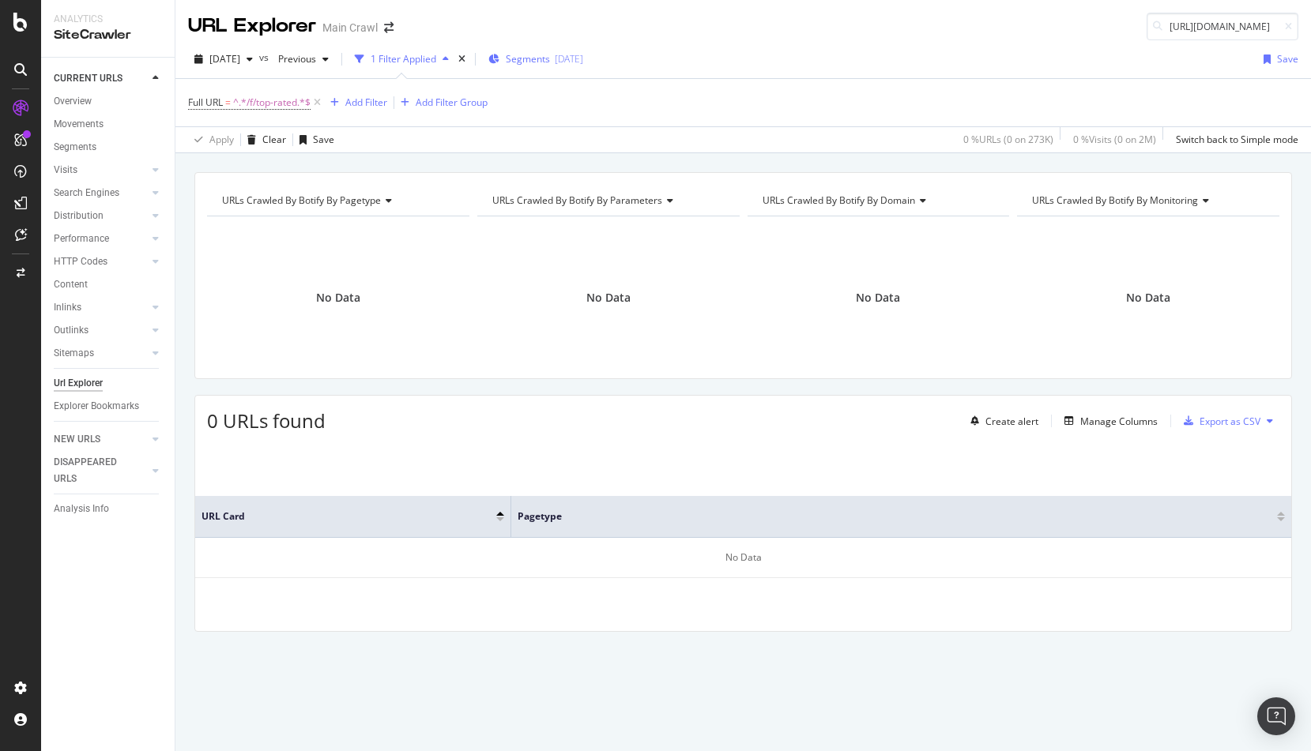
click at [541, 62] on span "Segments" at bounding box center [528, 58] width 44 height 13
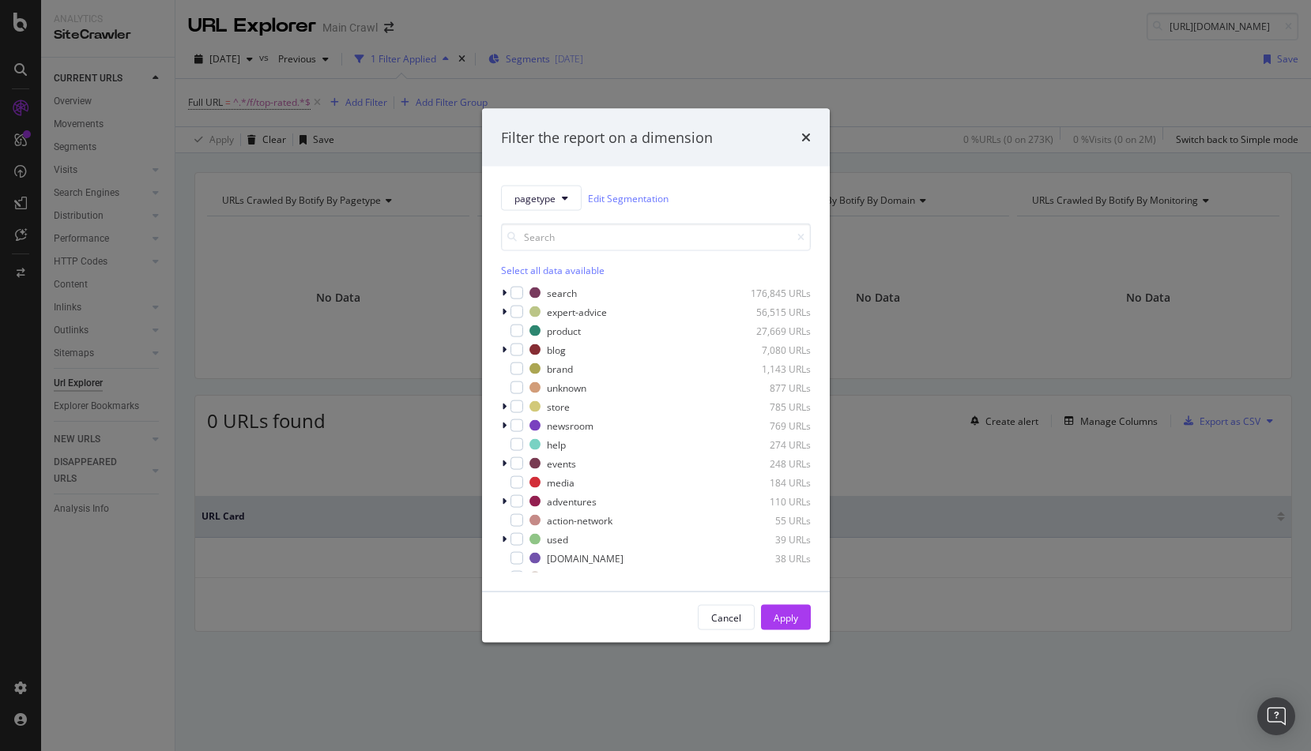
click at [540, 62] on div "Filter the report on a dimension pagetype Edit Segmentation Select all data ava…" at bounding box center [655, 375] width 1311 height 751
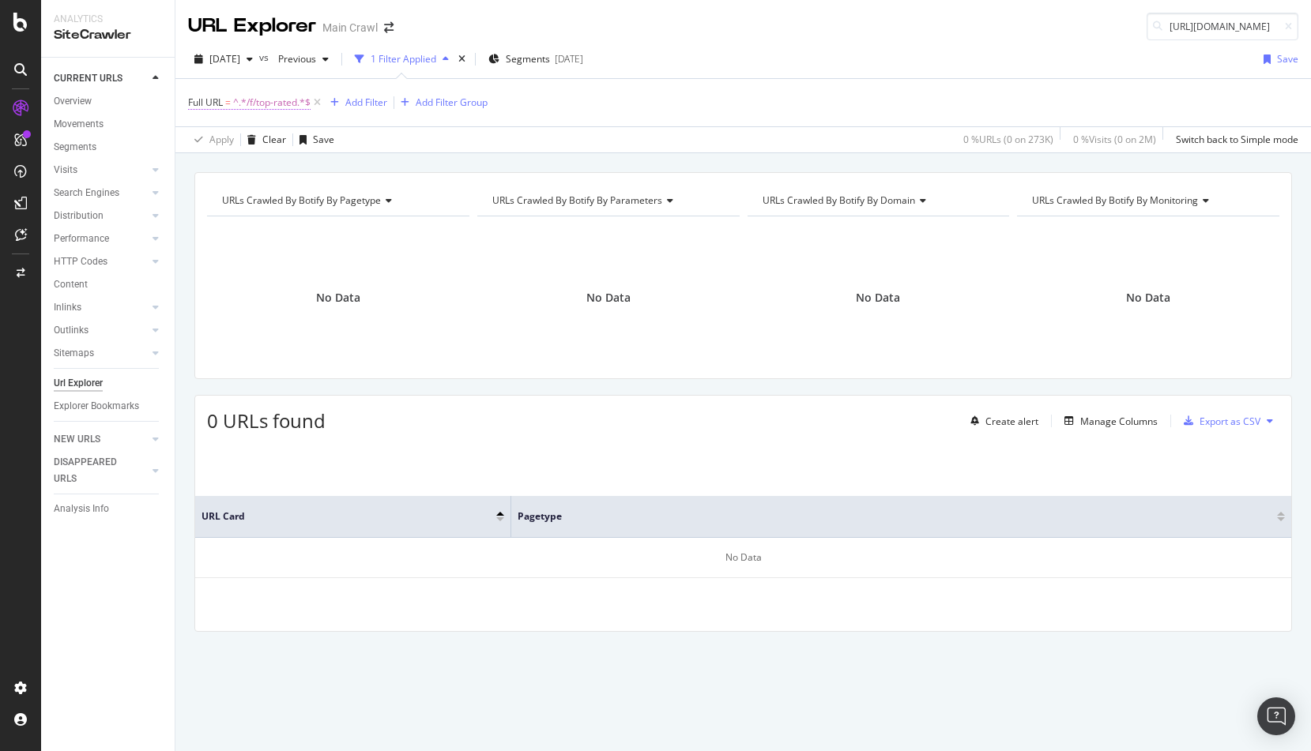
click at [252, 106] on span "^.*/f/top-rated.*$" at bounding box center [271, 103] width 77 height 22
click at [270, 168] on input "/f/top-rated" at bounding box center [276, 168] width 149 height 25
click at [269, 168] on input "/f/top-rated" at bounding box center [276, 168] width 149 height 25
drag, startPoint x: 220, startPoint y: 205, endPoint x: 238, endPoint y: 201, distance: 17.7
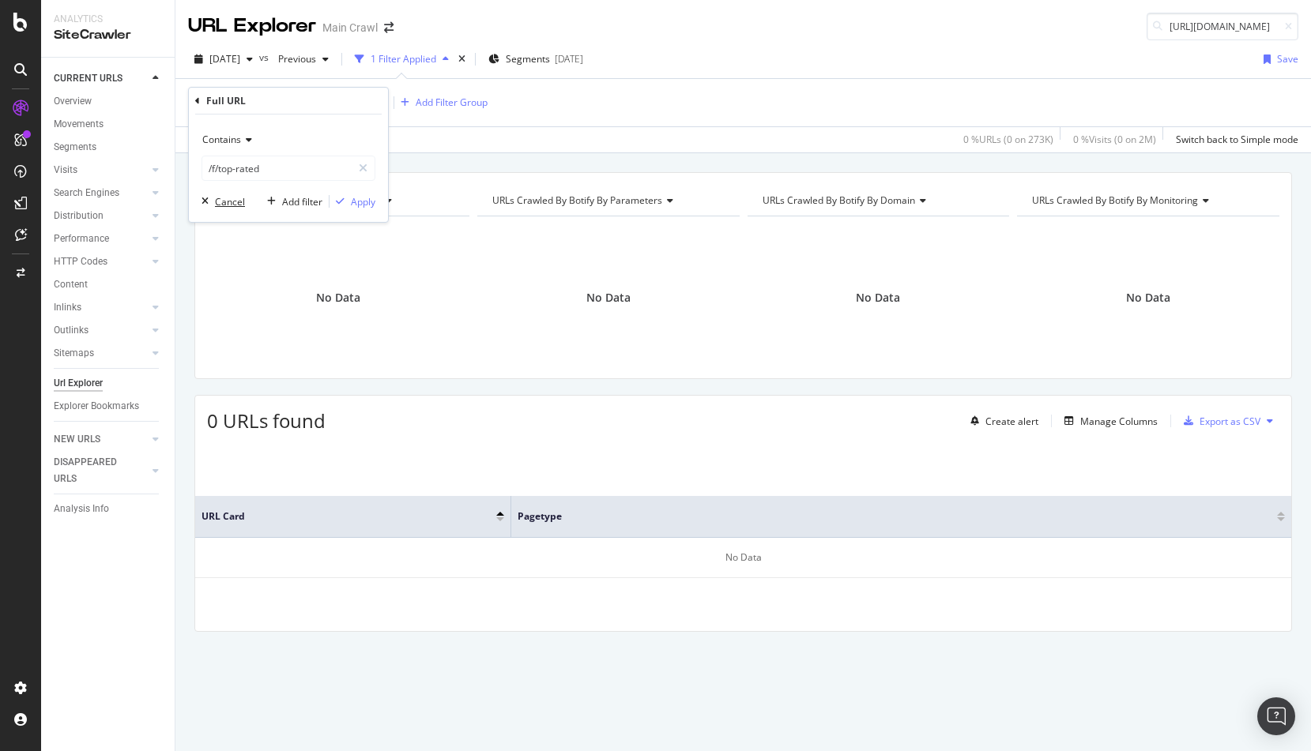
click at [220, 205] on div "Cancel" at bounding box center [230, 201] width 30 height 13
click at [699, 113] on div "Full URL = ^.*/f/top-rated.*$ Add Filter Add Filter Group" at bounding box center [743, 102] width 1110 height 47
click at [316, 101] on icon at bounding box center [317, 103] width 13 height 16
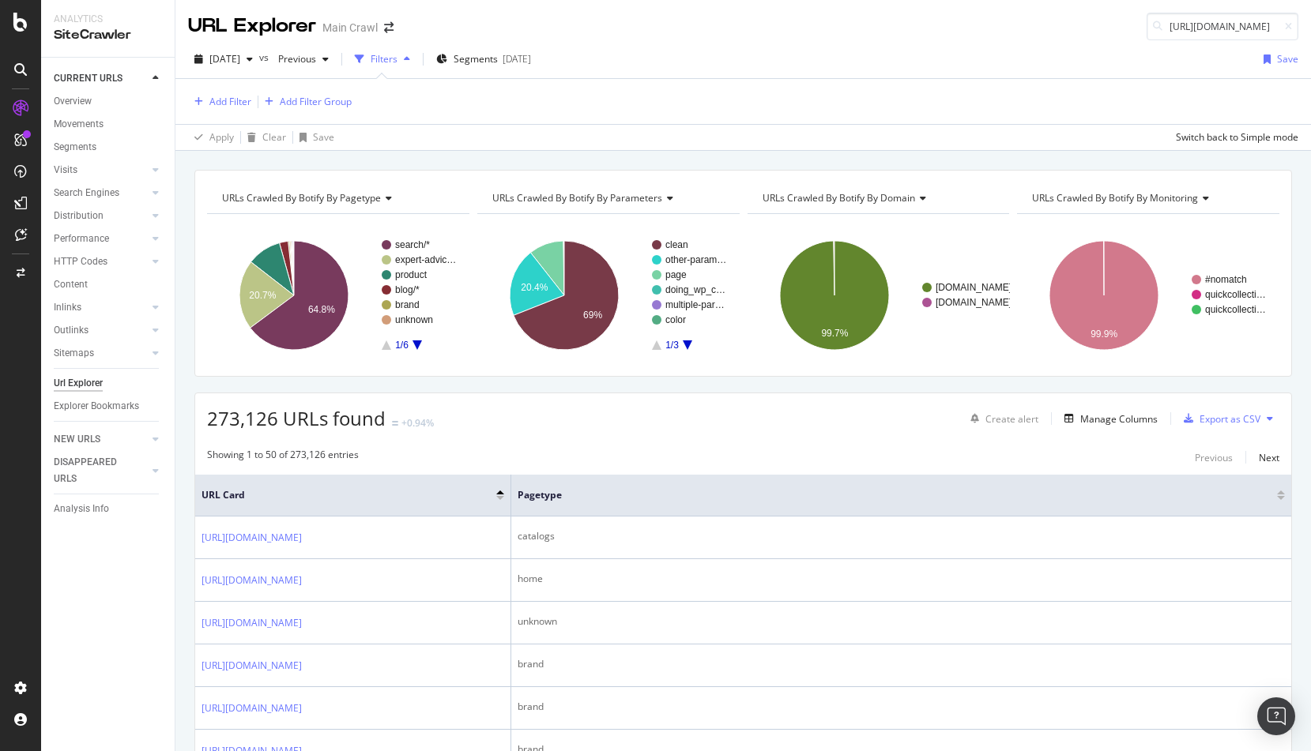
click at [176, 90] on div "Add Filter Add Filter Group Apply Clear Save Switch back to Simple mode" at bounding box center [742, 114] width 1135 height 72
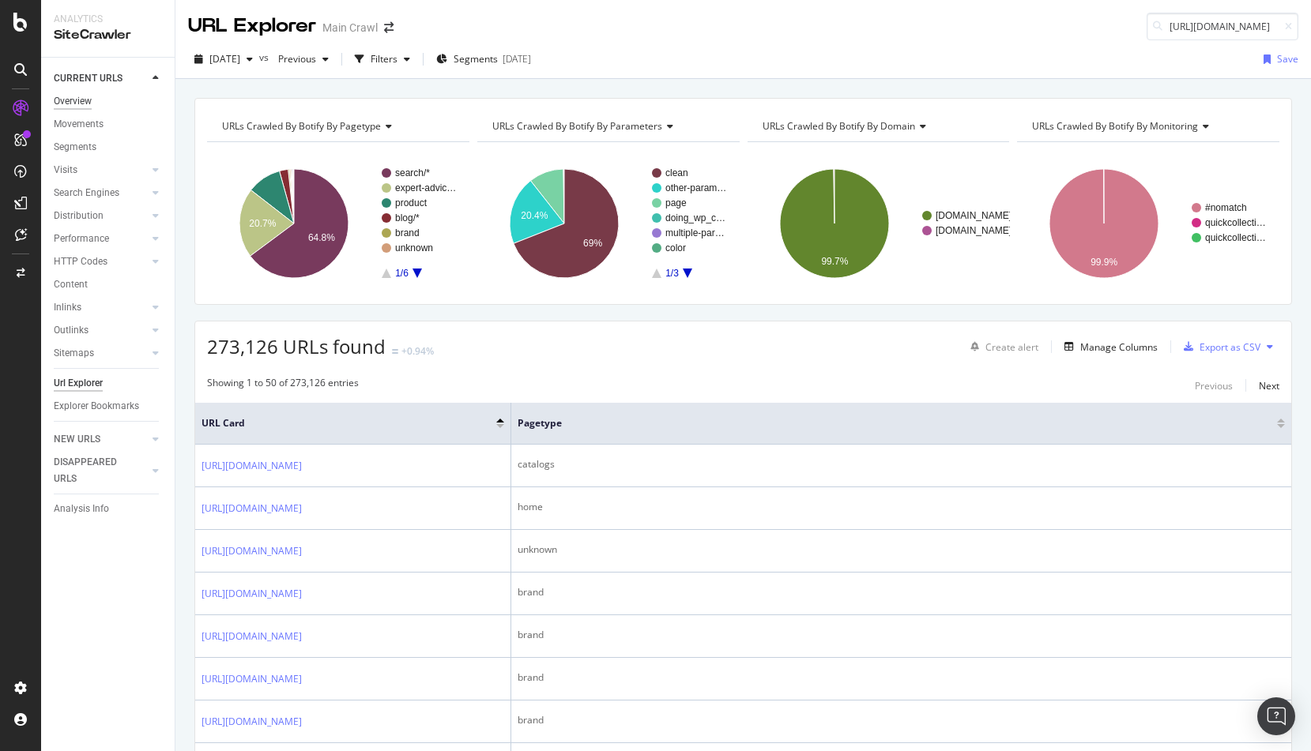
click at [79, 100] on div "Overview" at bounding box center [73, 101] width 38 height 17
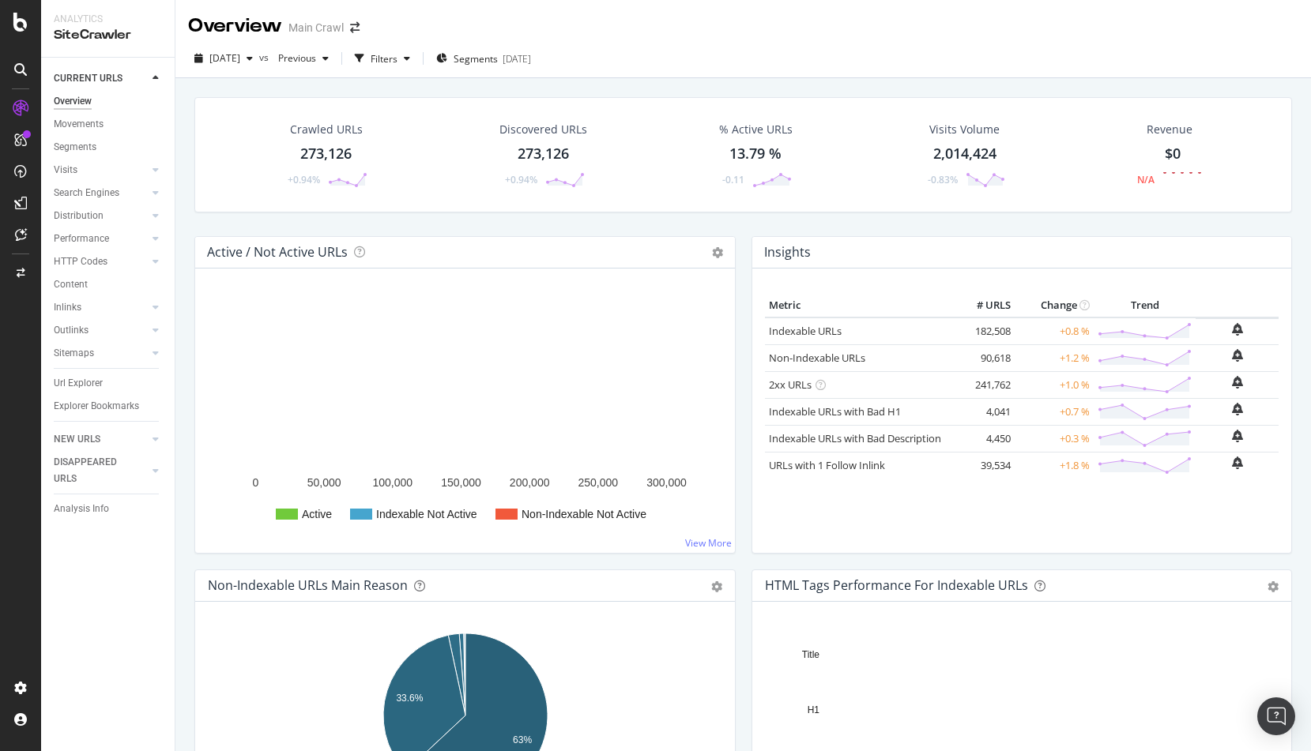
click at [800, 45] on div "2025 Sep. 30th vs Previous Filters Segments 2025-09-03" at bounding box center [742, 59] width 1135 height 39
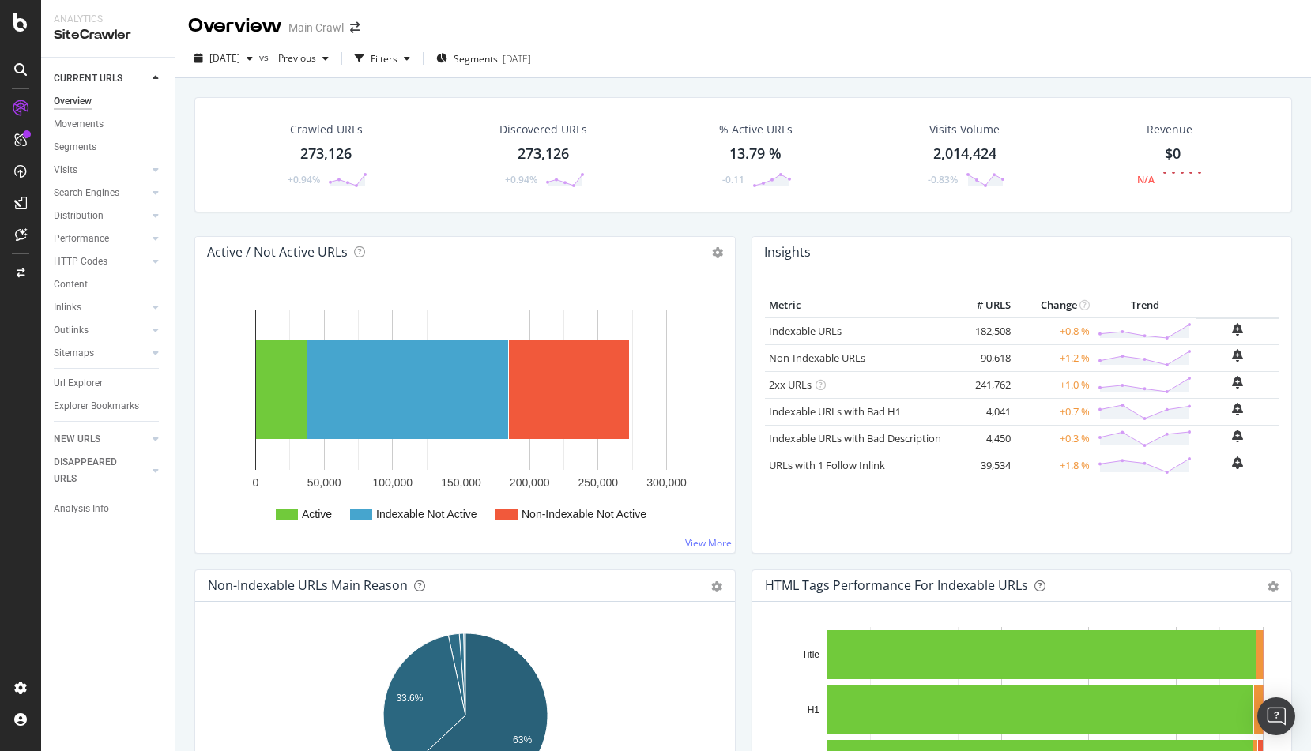
click at [314, 133] on div "Crawled URLs" at bounding box center [326, 130] width 73 height 16
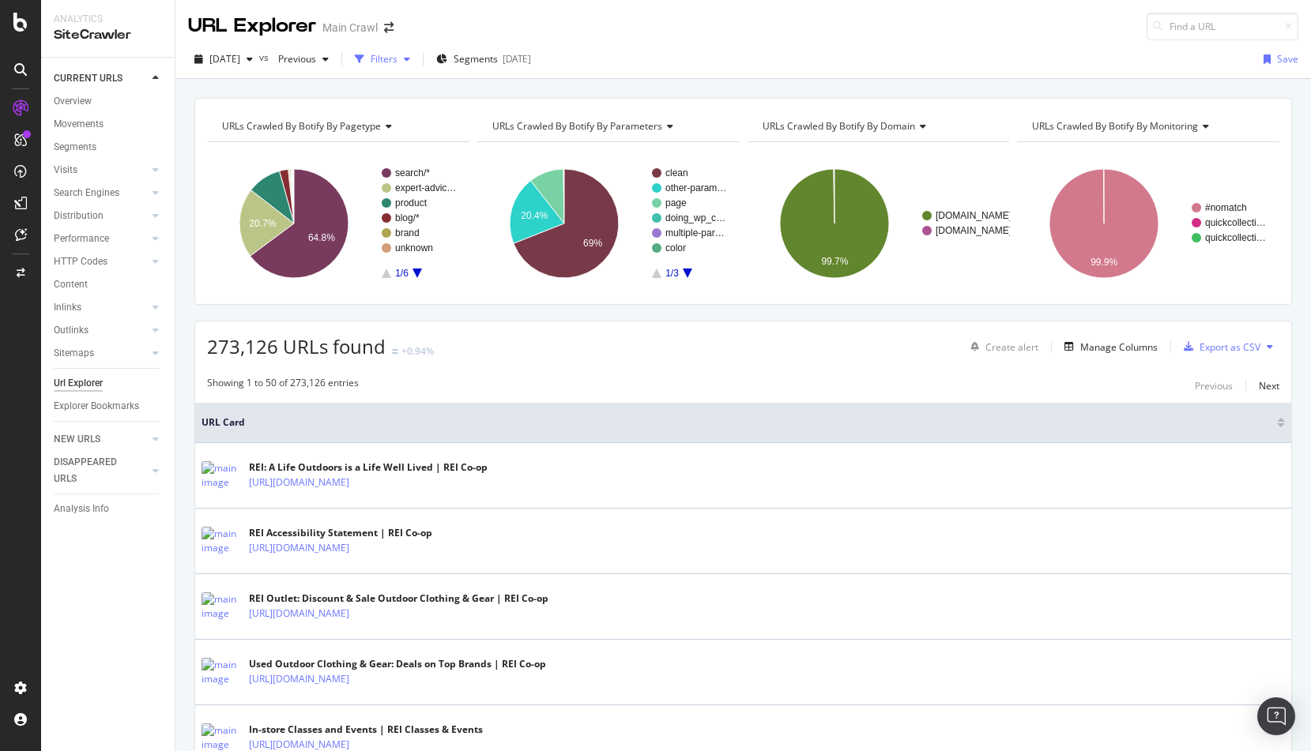
click at [397, 63] on div "Filters" at bounding box center [384, 58] width 27 height 13
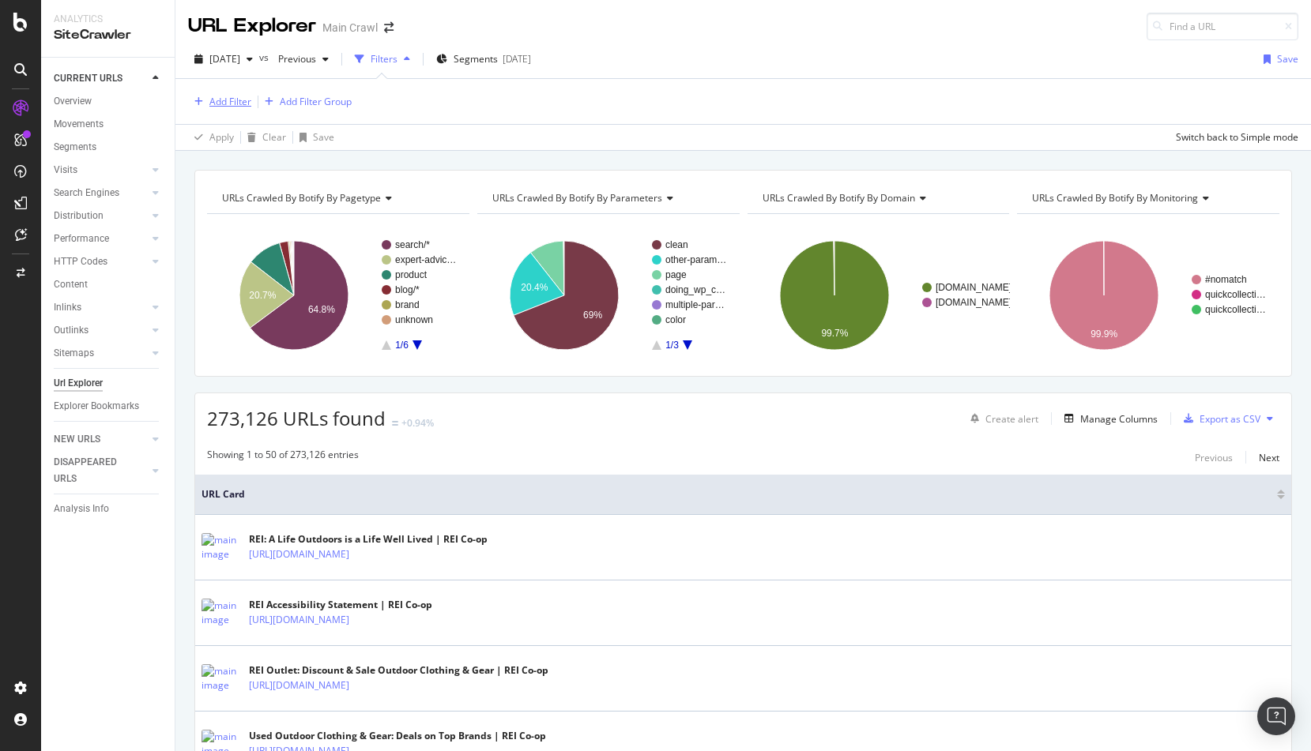
click at [217, 107] on div "Add Filter" at bounding box center [230, 101] width 42 height 13
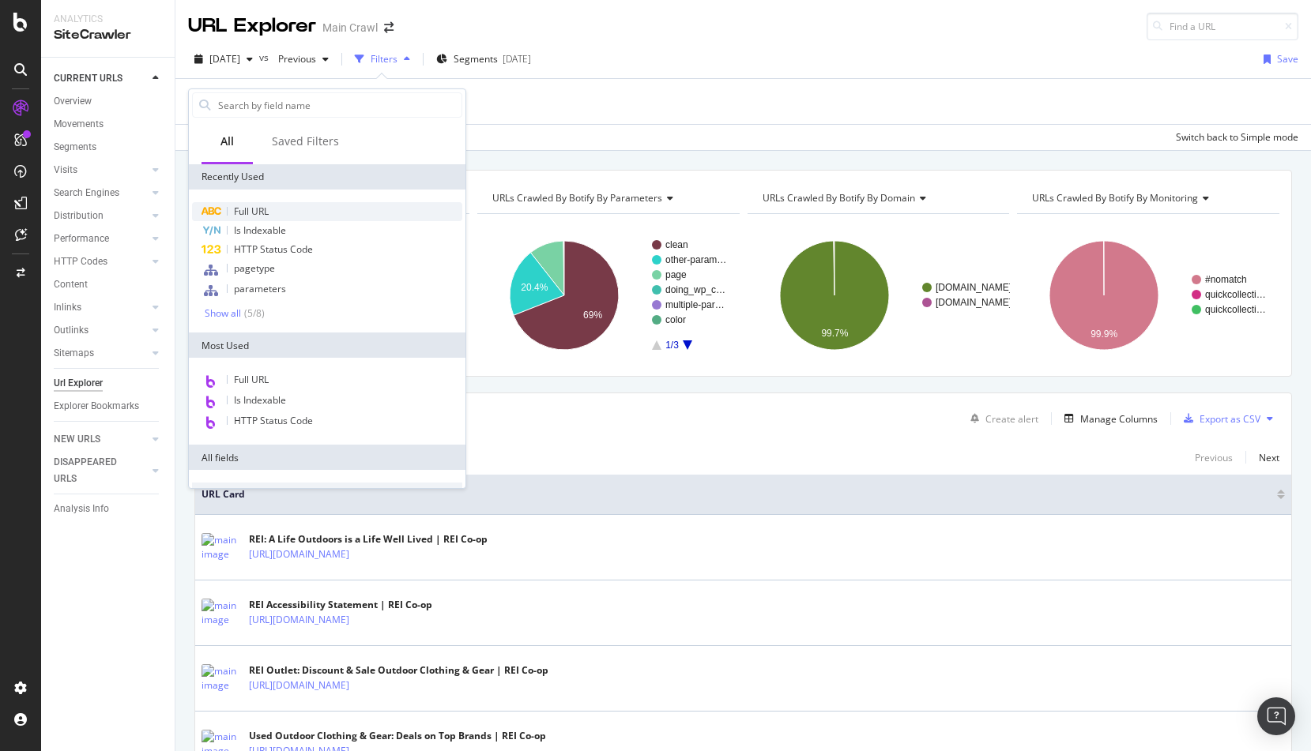
click at [286, 209] on div "Full URL" at bounding box center [327, 211] width 270 height 19
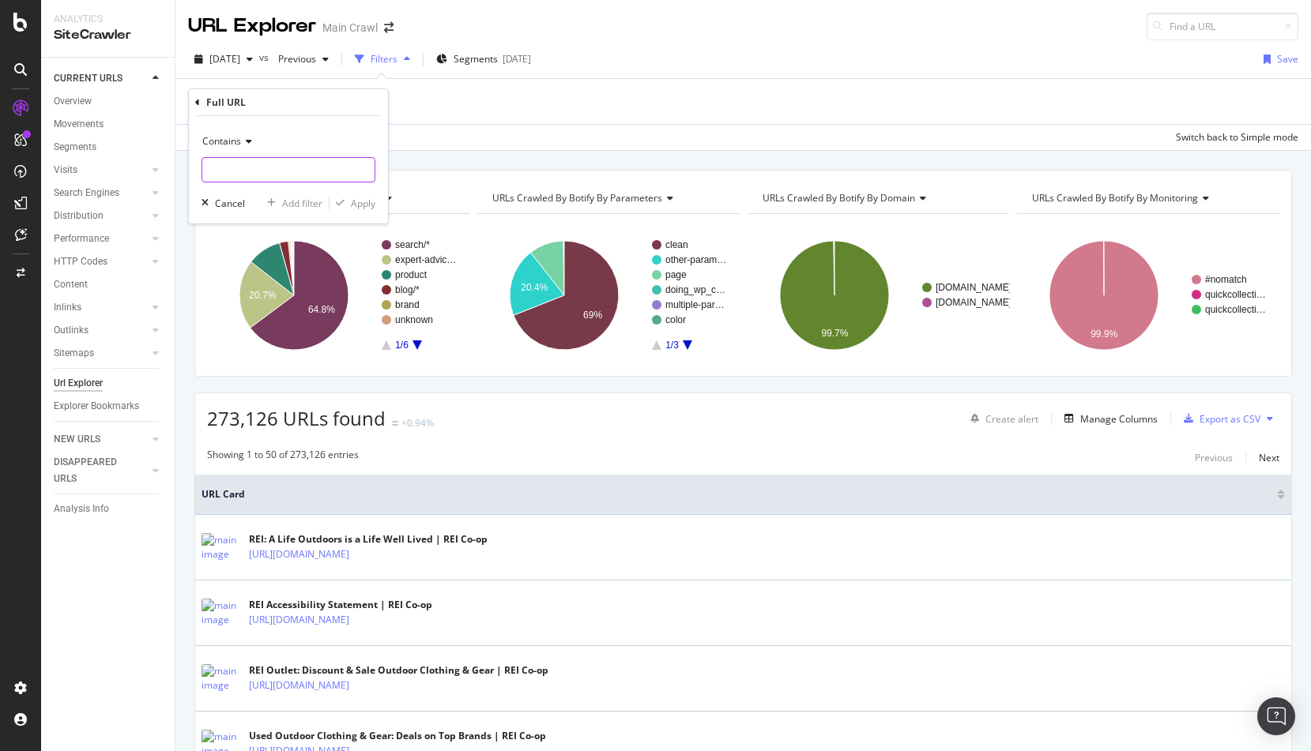
click at [268, 171] on input "text" at bounding box center [288, 169] width 172 height 25
paste input "/f/top-rated"
type input "/f/top-rated"
click at [363, 213] on div "Contains /f/top-rated Cancel Add filter Apply" at bounding box center [288, 169] width 199 height 107
click at [364, 205] on div "Apply" at bounding box center [363, 203] width 24 height 13
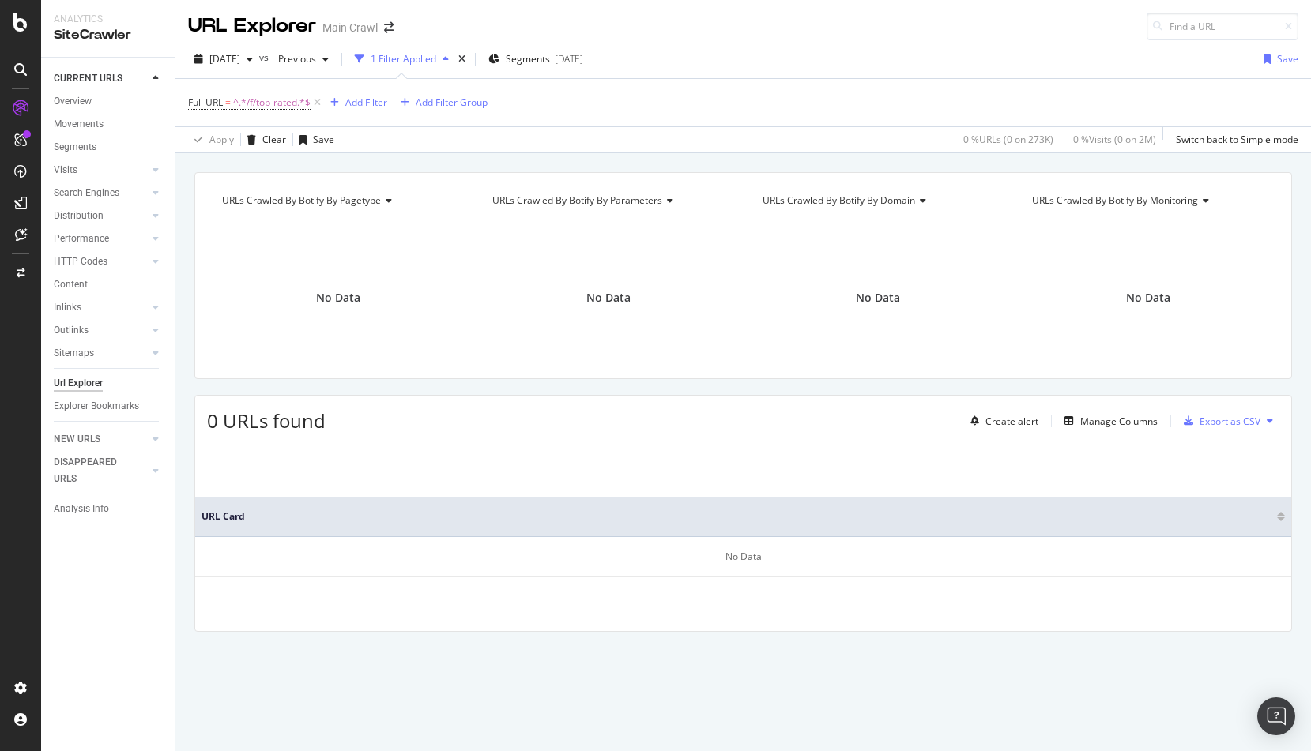
click at [766, 104] on div "Full URL = ^.*/f/top-rated.*$ Add Filter Add Filter Group" at bounding box center [743, 102] width 1110 height 47
